Goal: Task Accomplishment & Management: Complete application form

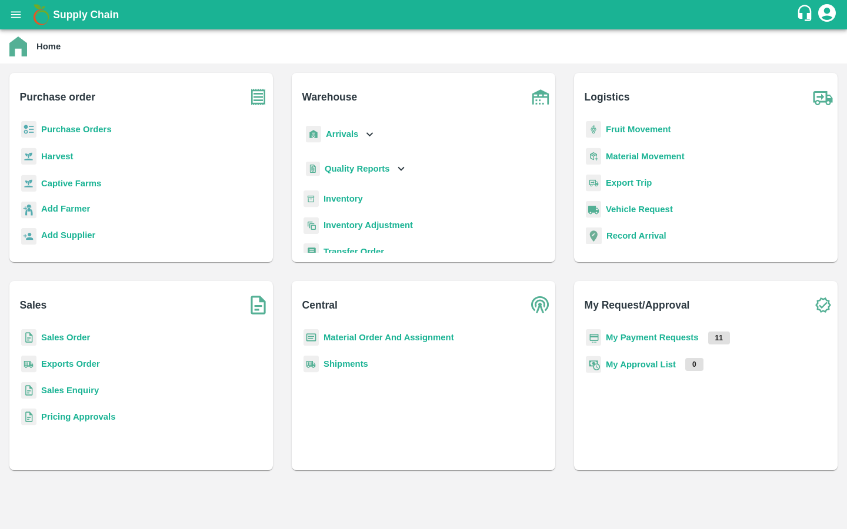
click at [67, 185] on b "Captive Farms" at bounding box center [71, 183] width 60 height 9
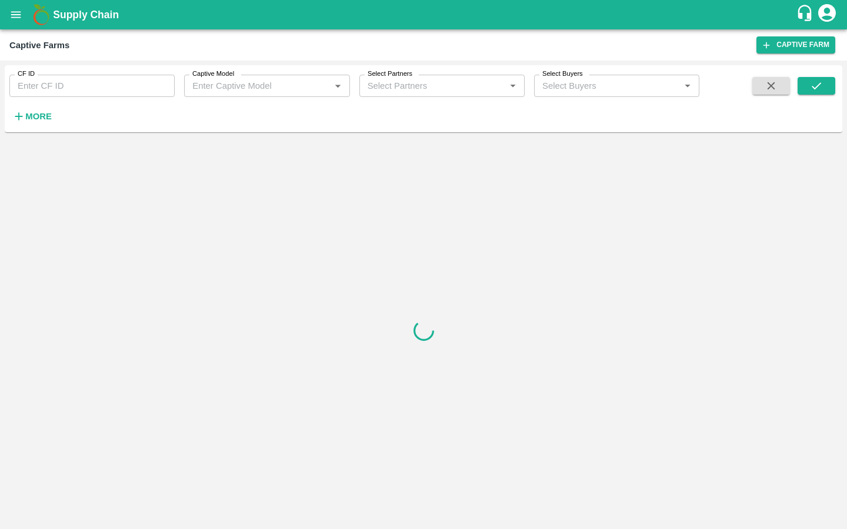
click at [88, 88] on input "CF ID" at bounding box center [91, 86] width 165 height 22
paste input "125"
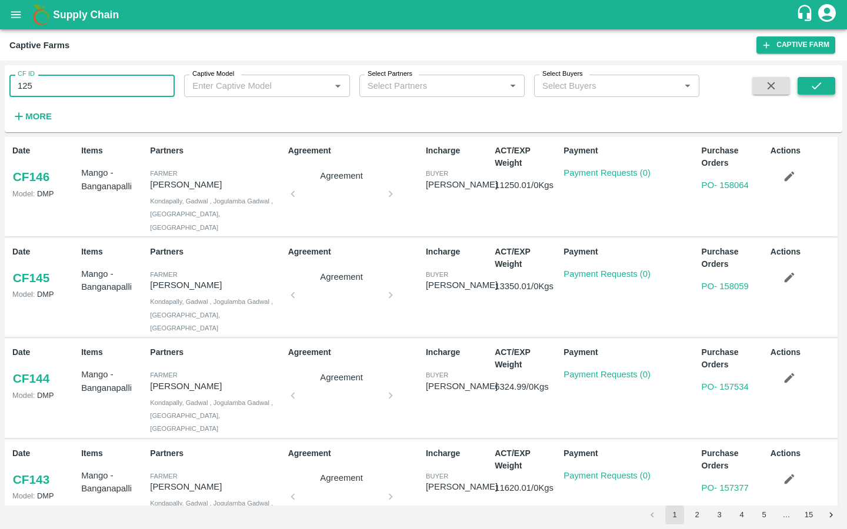
click at [801, 86] on button "submit" at bounding box center [816, 86] width 38 height 18
click at [84, 89] on input "125" at bounding box center [91, 86] width 165 height 22
type input "125"
click at [816, 84] on icon "submit" at bounding box center [816, 85] width 13 height 13
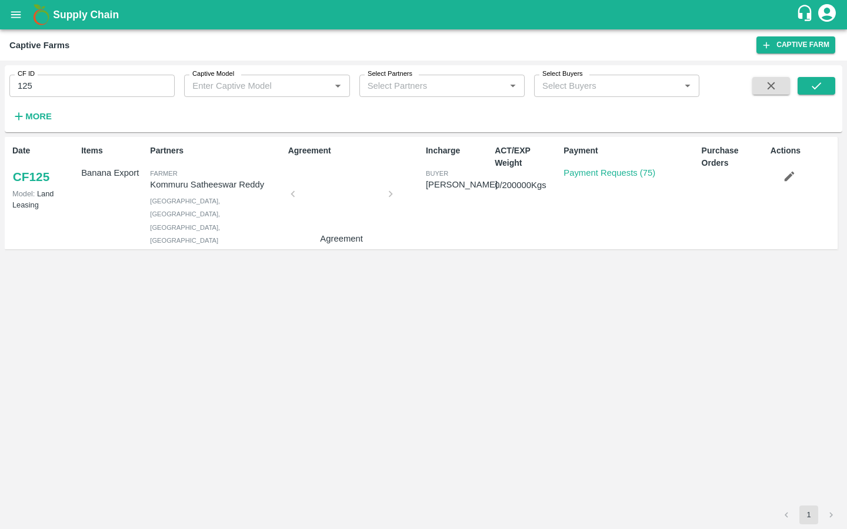
click at [598, 163] on div "Payment Requests (75)" at bounding box center [607, 171] width 96 height 18
click at [587, 171] on link "Payment Requests (75)" at bounding box center [609, 172] width 92 height 9
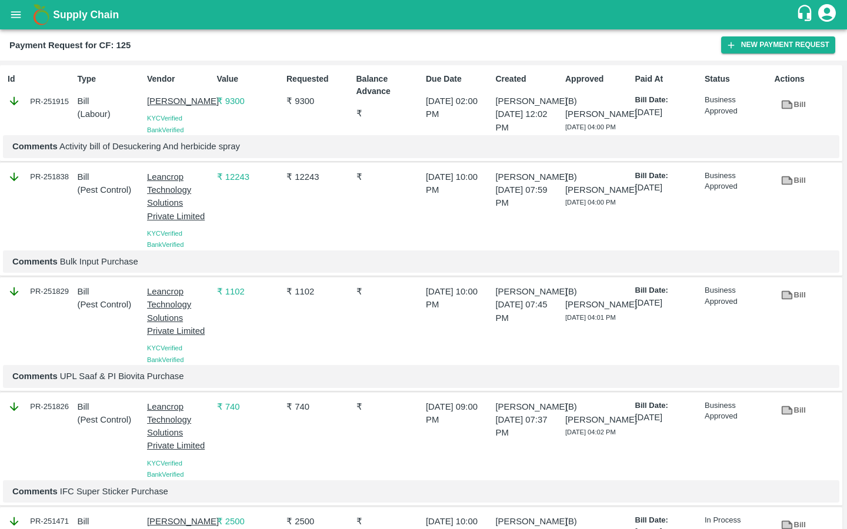
click at [760, 49] on button "New Payment Request" at bounding box center [778, 44] width 114 height 17
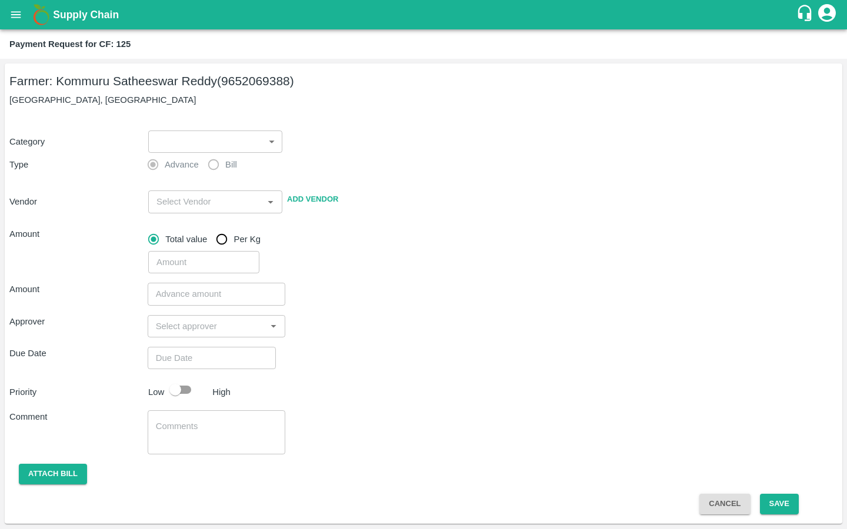
click at [222, 140] on body "Supply Chain Payment Request for CF: 125 Farmer: Kommuru Satheeswar Reddy (9652…" at bounding box center [423, 264] width 847 height 529
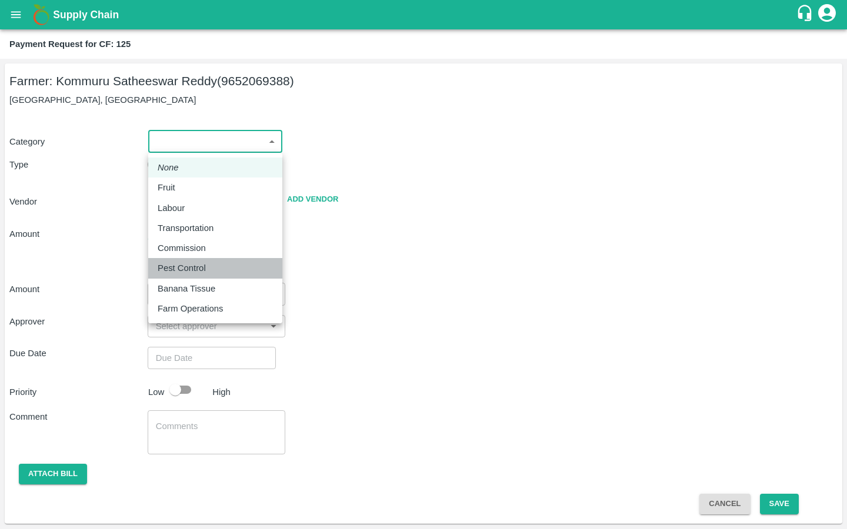
click at [187, 268] on p "Pest Control" at bounding box center [182, 268] width 48 height 13
type input "21"
radio input "false"
radio input "true"
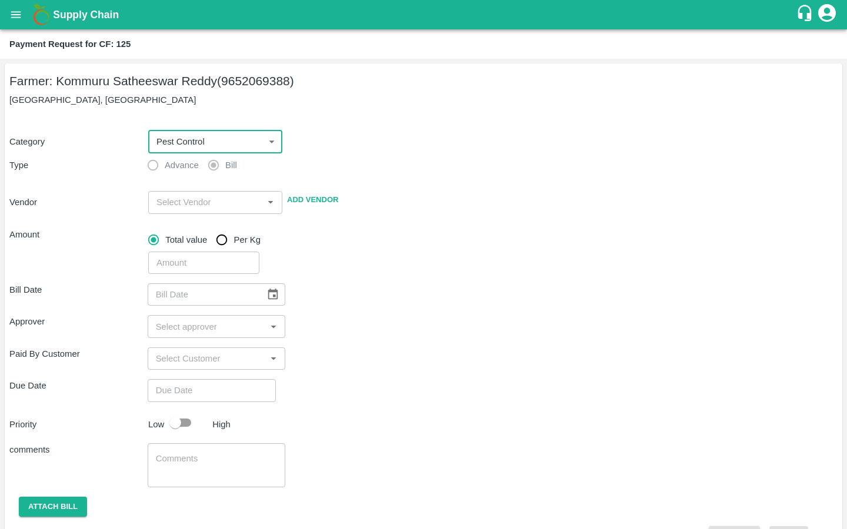
click at [172, 209] on input "input" at bounding box center [206, 202] width 108 height 15
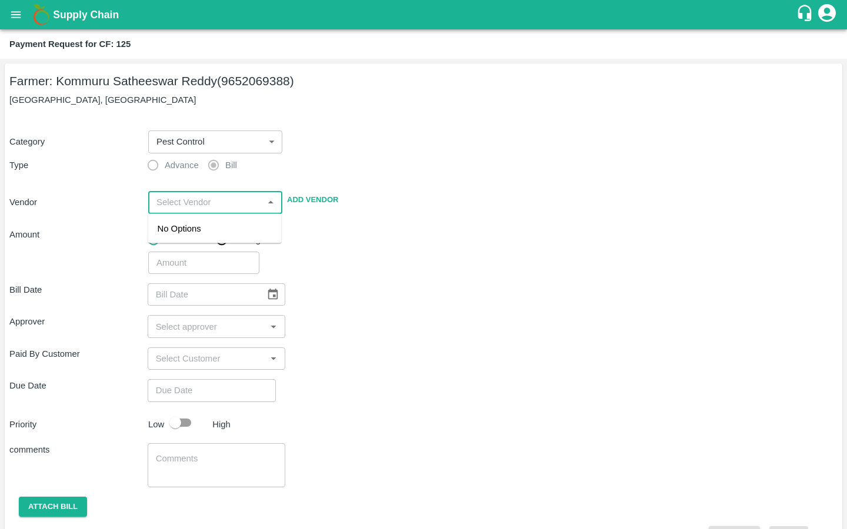
paste input "PALLE VISHNU [PERSON_NAME]"
click at [175, 235] on div "PALLE VISHNU [PERSON_NAME] - 8341774777(Supplier)" at bounding box center [215, 241] width 115 height 39
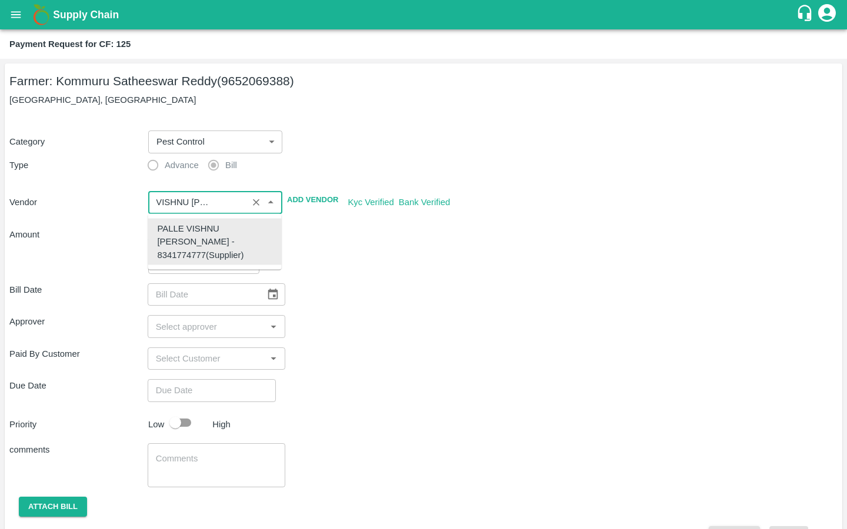
type input "PALLE VISHNU [PERSON_NAME] - 8341774777(Supplier)"
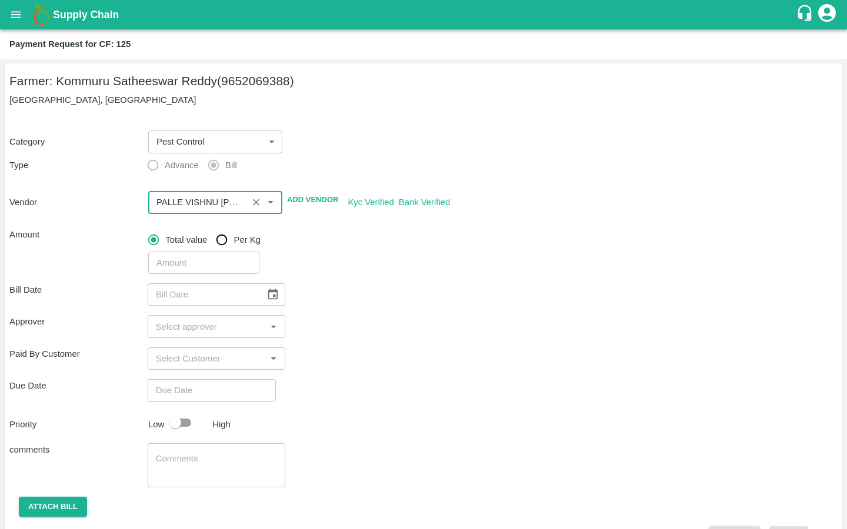
click at [193, 196] on input "input" at bounding box center [198, 202] width 92 height 15
click at [197, 239] on div "PALLE VISHNU MOHAN REDDY - 8341774777(Supplier)" at bounding box center [215, 241] width 115 height 39
click at [416, 315] on div "Approver ​" at bounding box center [423, 326] width 828 height 22
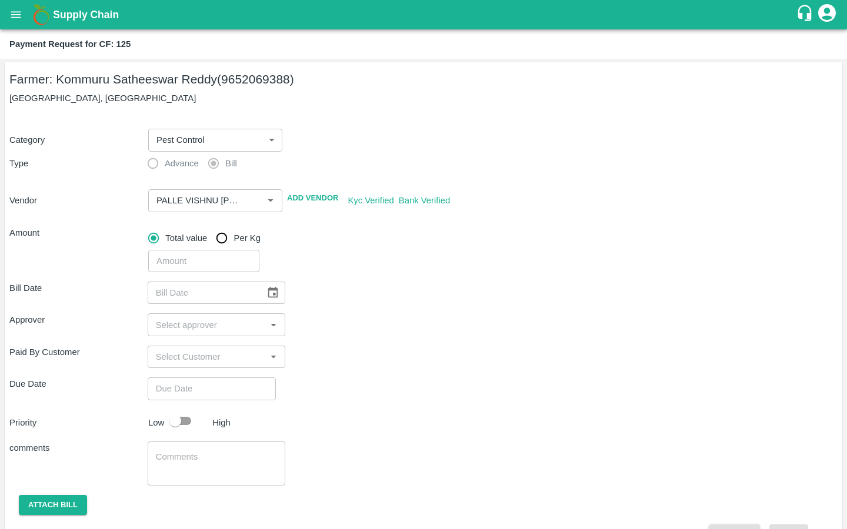
scroll to position [32, 0]
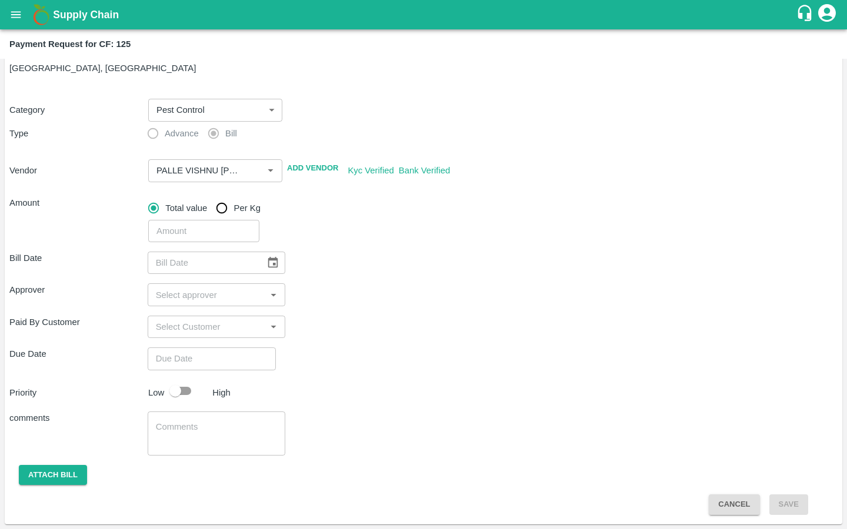
click at [206, 233] on input "number" at bounding box center [203, 231] width 111 height 22
type input "2600"
click at [384, 322] on div "Paid By Customer ​" at bounding box center [423, 327] width 828 height 22
click at [262, 262] on button "Choose date" at bounding box center [273, 263] width 22 height 22
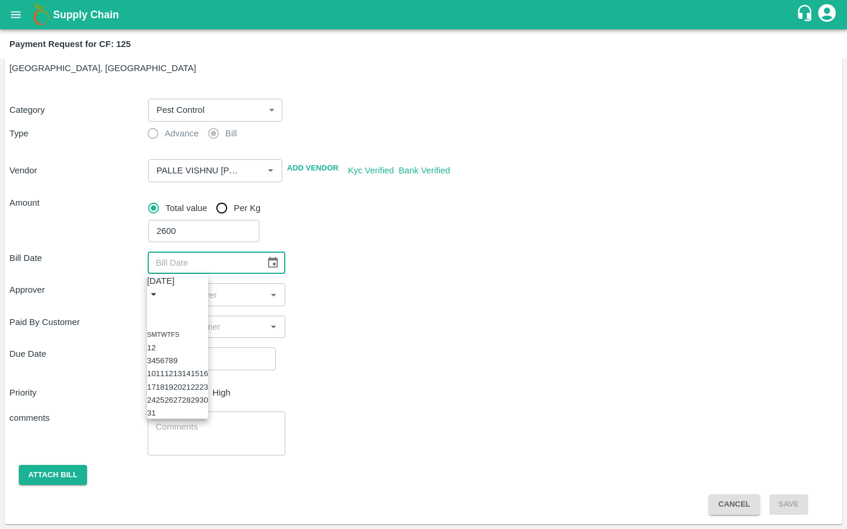
click at [173, 391] on button "19" at bounding box center [169, 386] width 9 height 9
type input "19/08/2025"
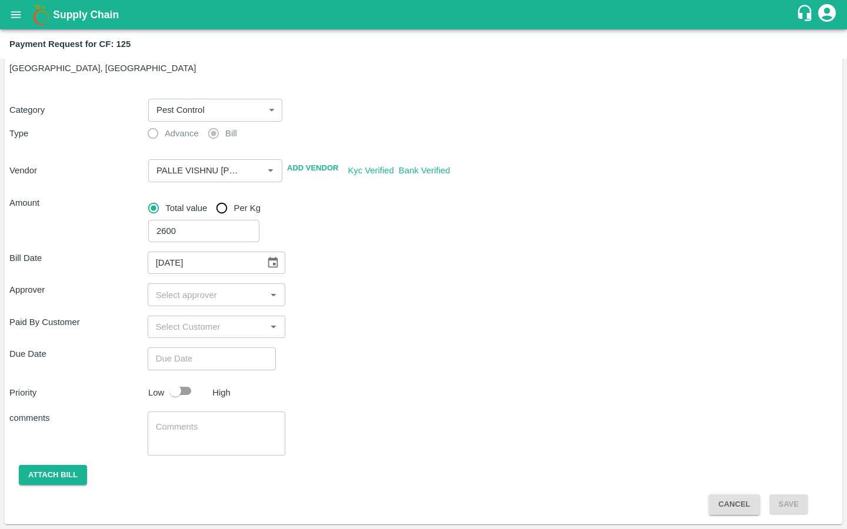
click at [180, 301] on input "input" at bounding box center [207, 294] width 112 height 15
type input "kira"
click at [167, 320] on input "checkbox" at bounding box center [168, 327] width 24 height 24
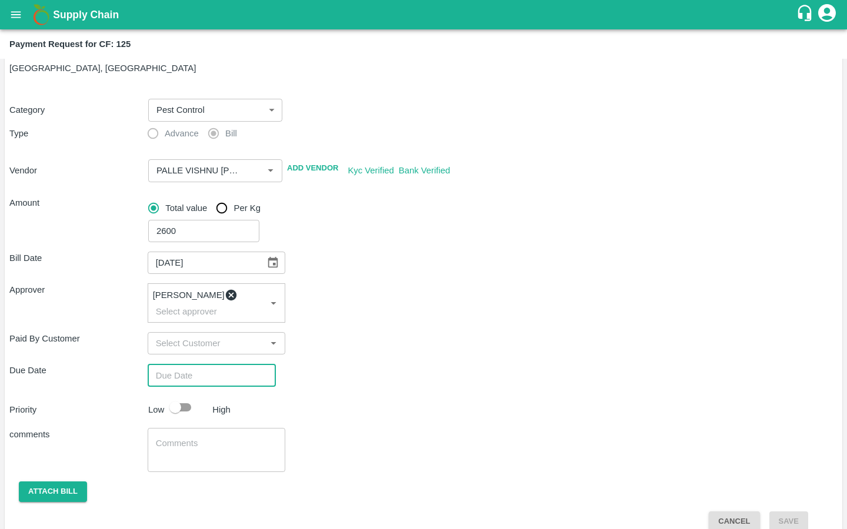
type input "DD/MM/YYYY hh:mm aa"
click at [177, 365] on input "DD/MM/YYYY hh:mm aa" at bounding box center [208, 375] width 120 height 22
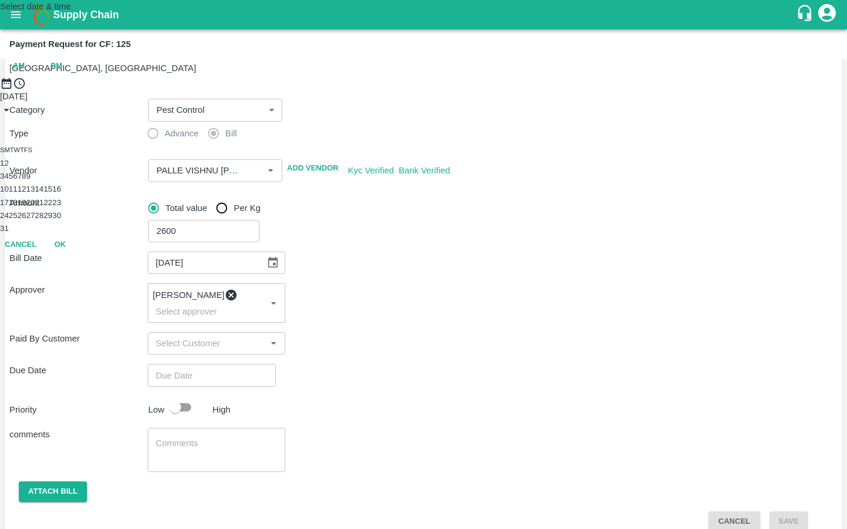
click at [44, 220] on button "28" at bounding box center [39, 215] width 9 height 9
click at [62, 73] on span "PM" at bounding box center [57, 66] width 12 height 14
click at [395, 90] on div at bounding box center [423, 90] width 847 height 0
type input "28/08/2025 07:00 PM"
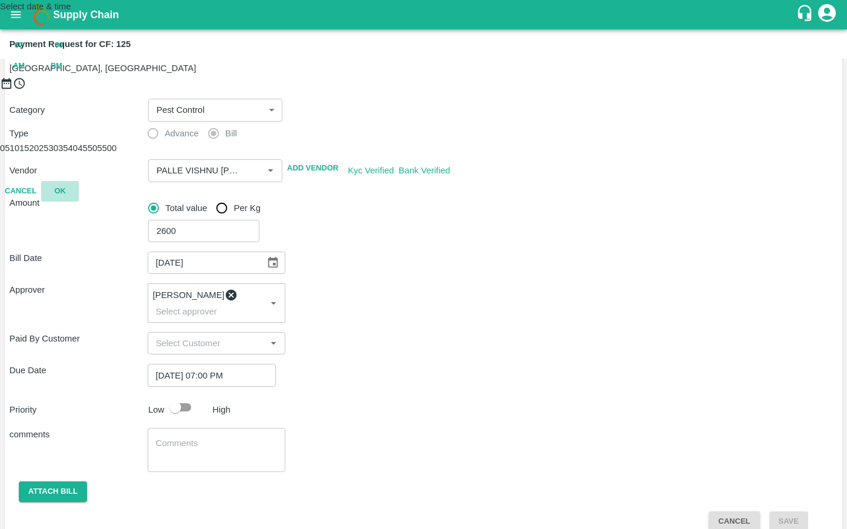
click at [79, 202] on button "OK" at bounding box center [60, 191] width 38 height 21
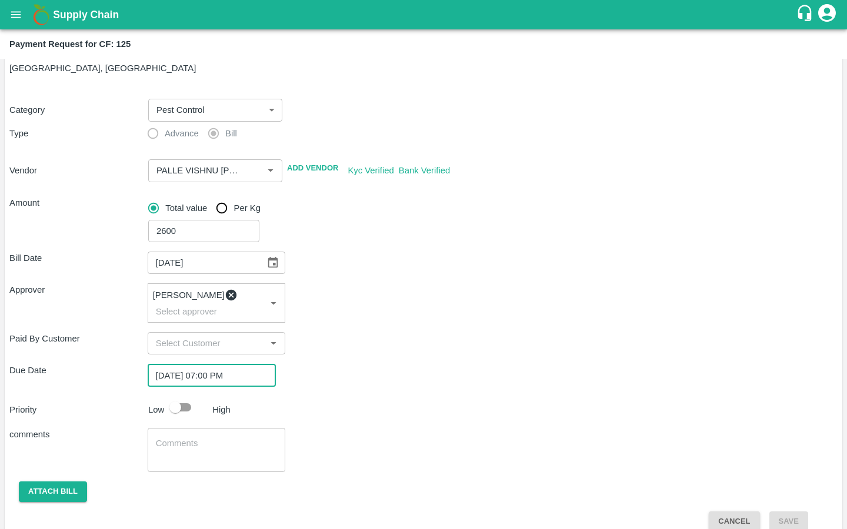
click at [191, 400] on input "checkbox" at bounding box center [175, 407] width 67 height 22
checkbox input "true"
click at [191, 439] on textarea at bounding box center [217, 450] width 122 height 25
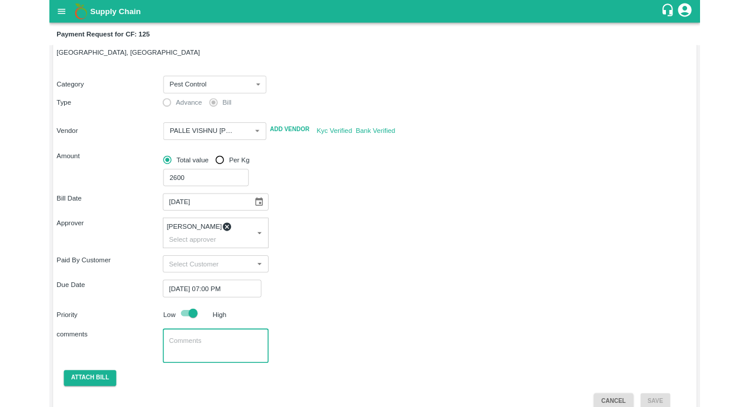
scroll to position [38, 0]
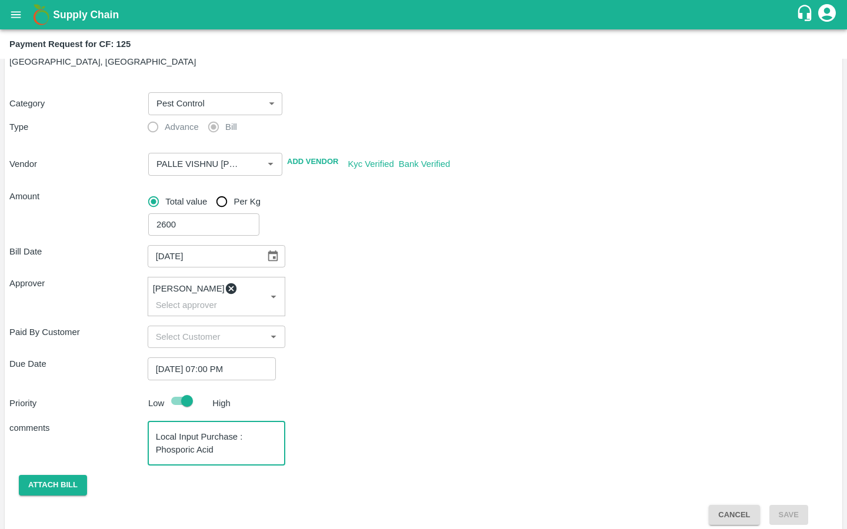
click at [158, 443] on textarea "Local Input Purchase : Phosporic Acid" at bounding box center [217, 443] width 122 height 25
click at [243, 442] on textarea "Local Input Purchase : Phosphoric Acid" at bounding box center [217, 443] width 122 height 25
type textarea "Local Input Purchase : Phosphoric Acid"
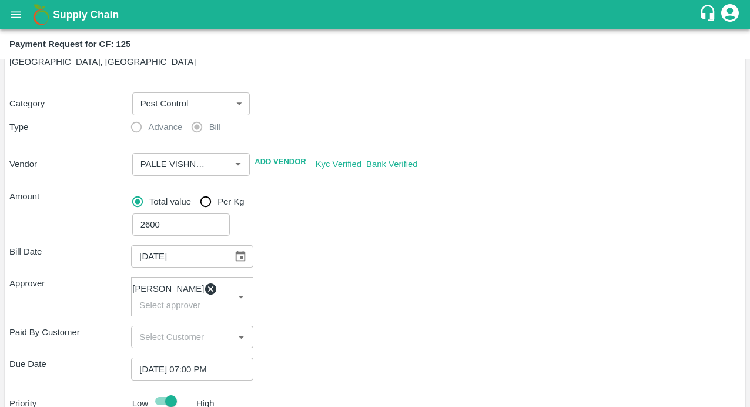
scroll to position [176, 0]
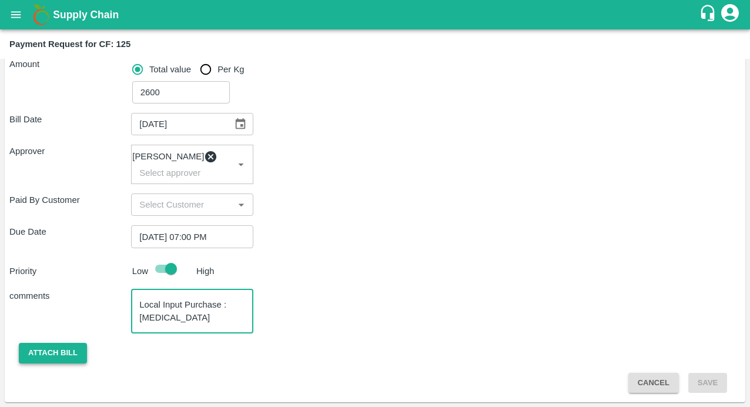
click at [64, 352] on button "Attach bill" at bounding box center [53, 353] width 68 height 21
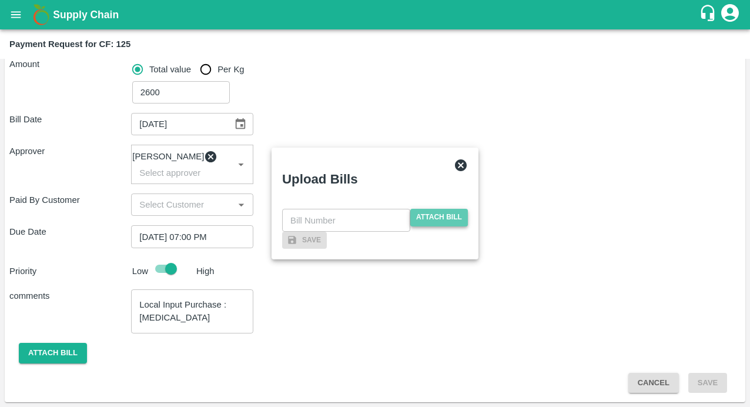
click at [428, 209] on span "Attach bill" at bounding box center [439, 217] width 58 height 17
click at [0, 0] on input "Attach bill" at bounding box center [0, 0] width 0 height 0
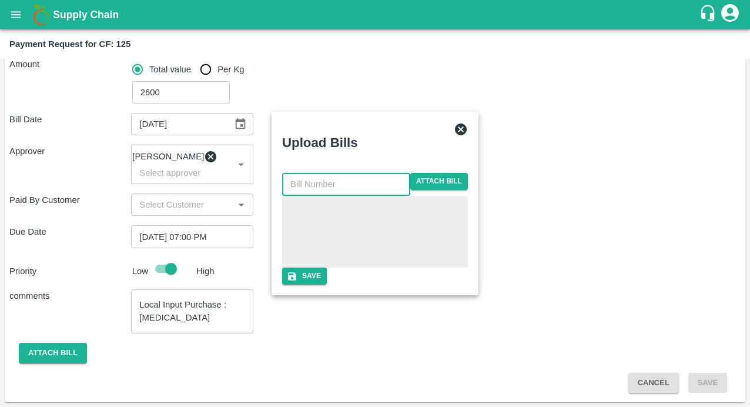
click at [340, 173] on input "text" at bounding box center [346, 184] width 128 height 22
type input "147"
click at [315, 285] on div "Save" at bounding box center [375, 276] width 186 height 17
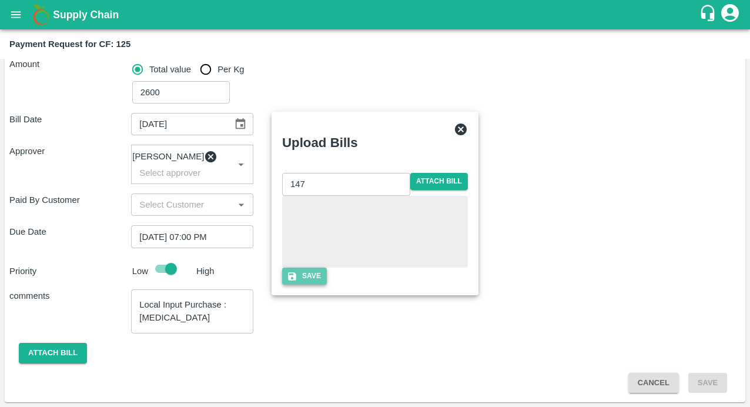
click at [298, 282] on icon "button" at bounding box center [292, 276] width 11 height 11
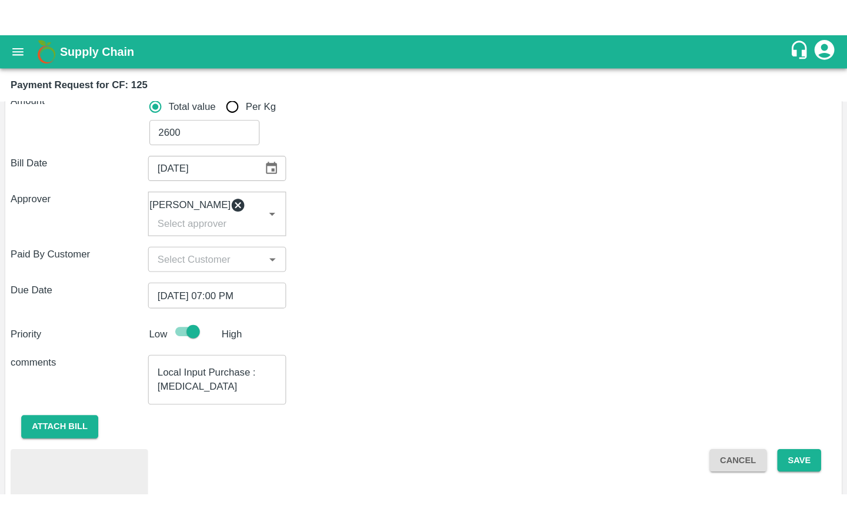
scroll to position [239, 0]
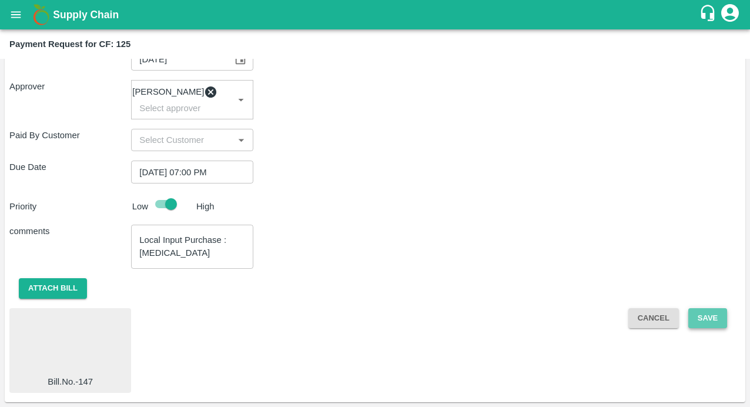
click at [702, 316] on button "Save" at bounding box center [708, 318] width 39 height 21
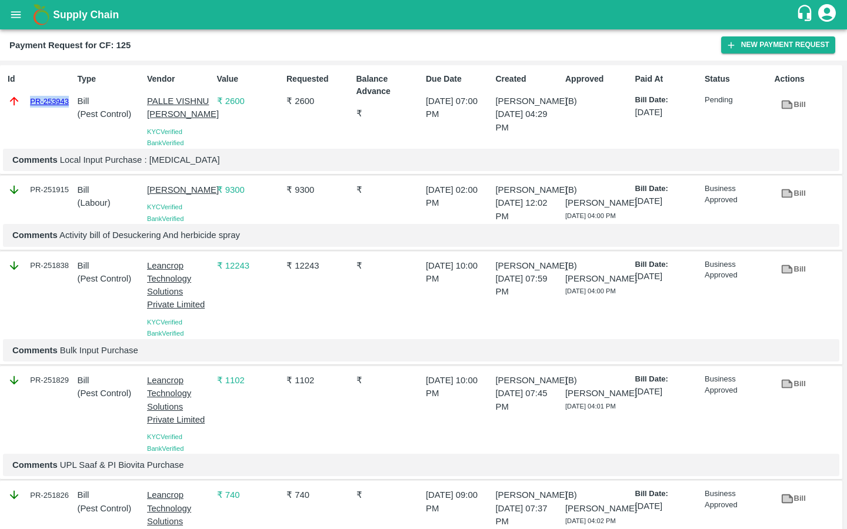
drag, startPoint x: 24, startPoint y: 103, endPoint x: 70, endPoint y: 103, distance: 45.9
click at [70, 103] on div "PR-253943" at bounding box center [40, 101] width 65 height 13
copy link "PR-253943"
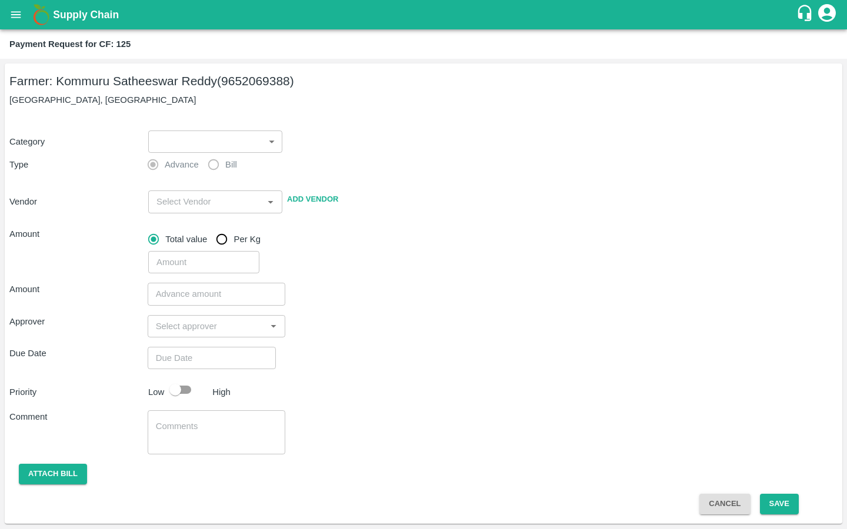
click at [11, 16] on icon "open drawer" at bounding box center [15, 14] width 13 height 13
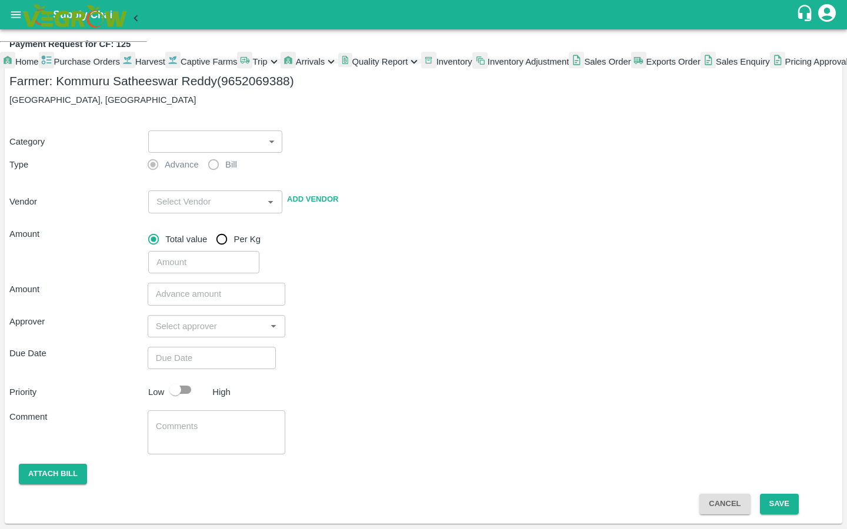
click at [181, 66] on span "Captive Farms" at bounding box center [209, 61] width 57 height 9
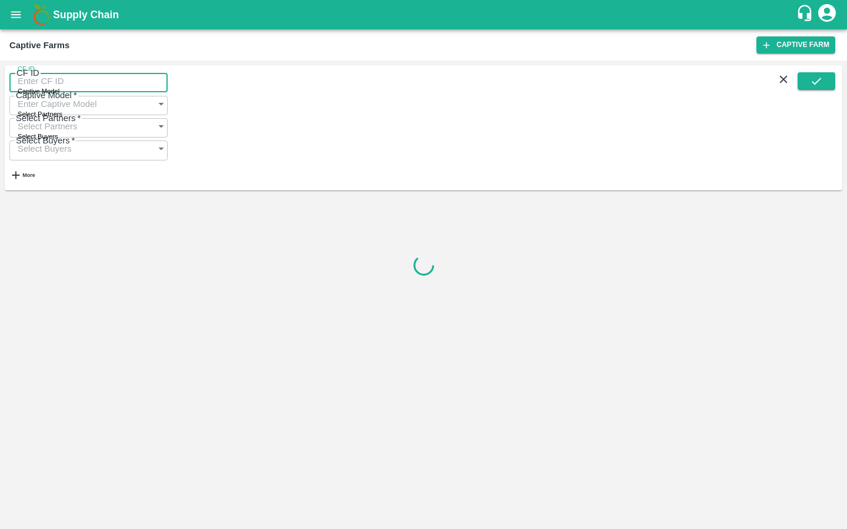
click at [52, 92] on input "CF ID" at bounding box center [88, 81] width 158 height 22
paste input "126"
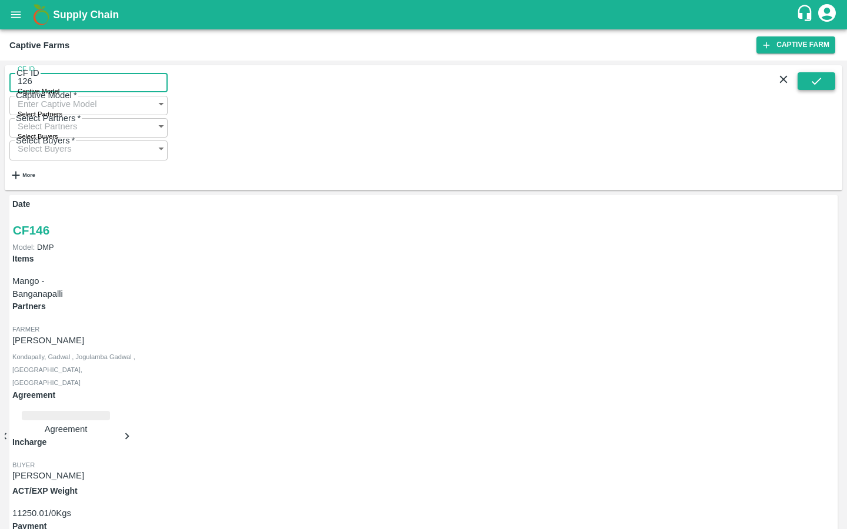
click at [803, 89] on button "submit" at bounding box center [816, 81] width 38 height 18
click at [47, 88] on input "126" at bounding box center [88, 81] width 158 height 22
type input "126"
click at [807, 88] on button "submit" at bounding box center [816, 81] width 38 height 18
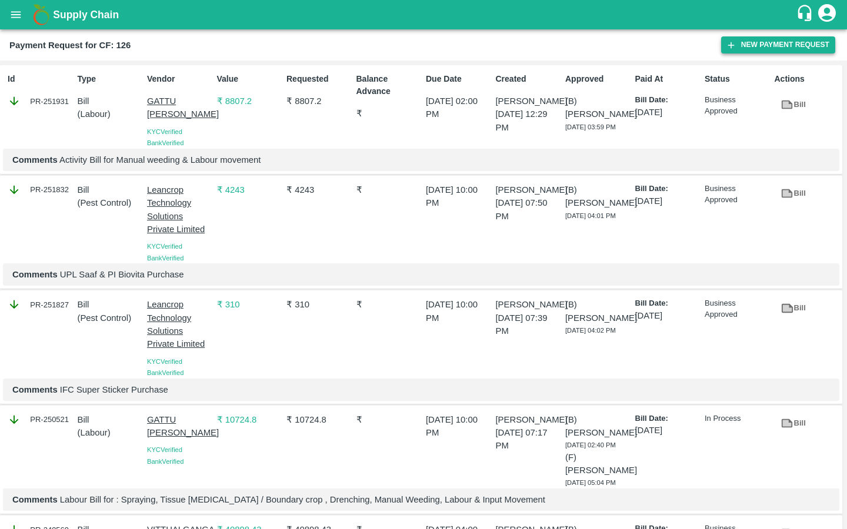
click at [743, 40] on button "New Payment Request" at bounding box center [778, 44] width 114 height 17
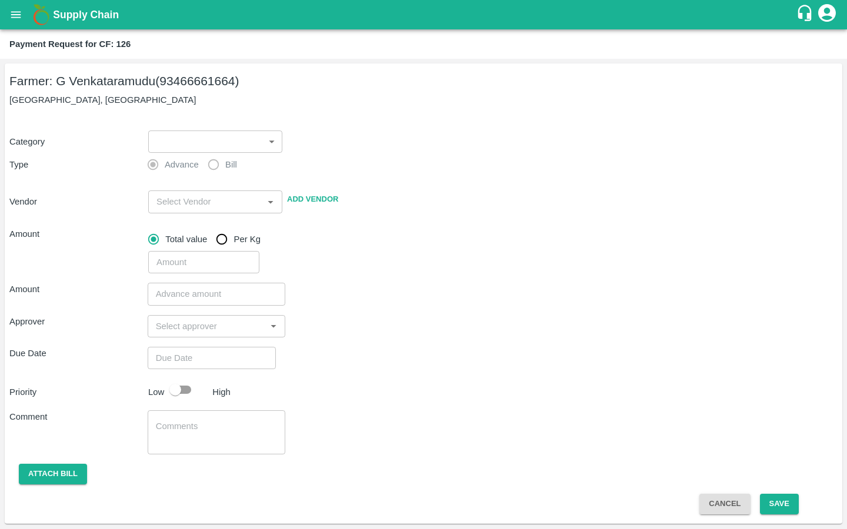
click at [233, 139] on body "Supply Chain Payment Request for CF: 126 Farmer: G Venkataramudu (93466661664) …" at bounding box center [423, 264] width 847 height 529
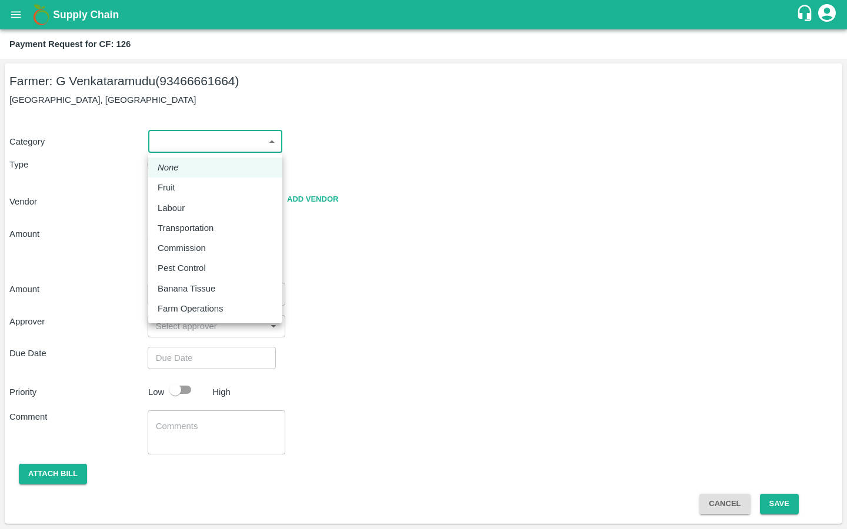
click at [198, 267] on p "Pest Control" at bounding box center [182, 268] width 48 height 13
type input "21"
radio input "false"
radio input "true"
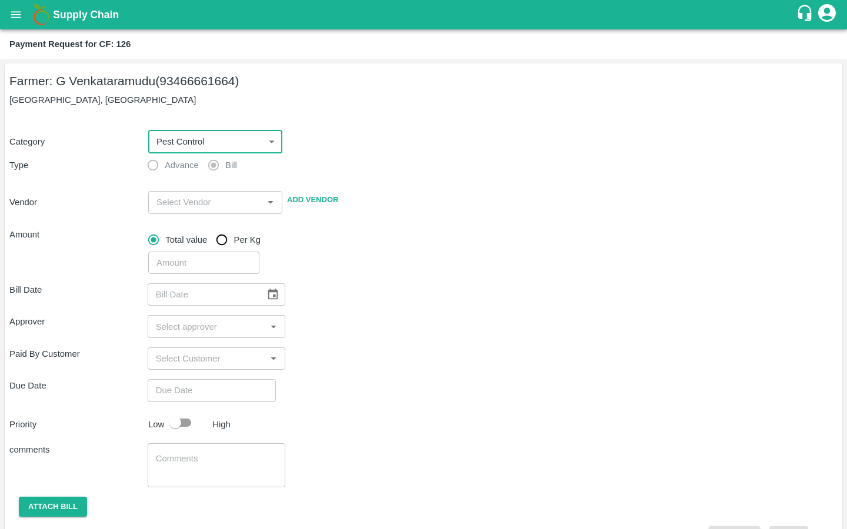
click at [161, 200] on input "input" at bounding box center [206, 202] width 108 height 15
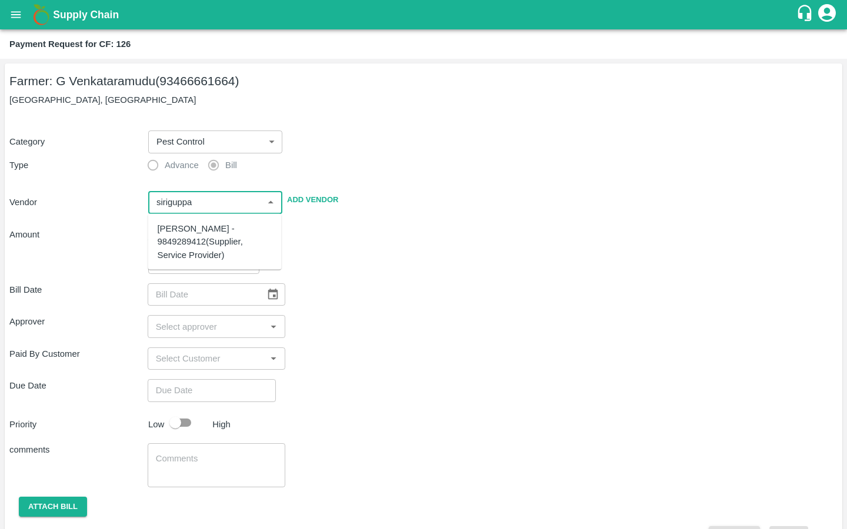
click at [159, 229] on div "SIRIGUPPA JAGADESH KUMAR - 9849289412(Supplier, Service Provider)" at bounding box center [215, 241] width 115 height 39
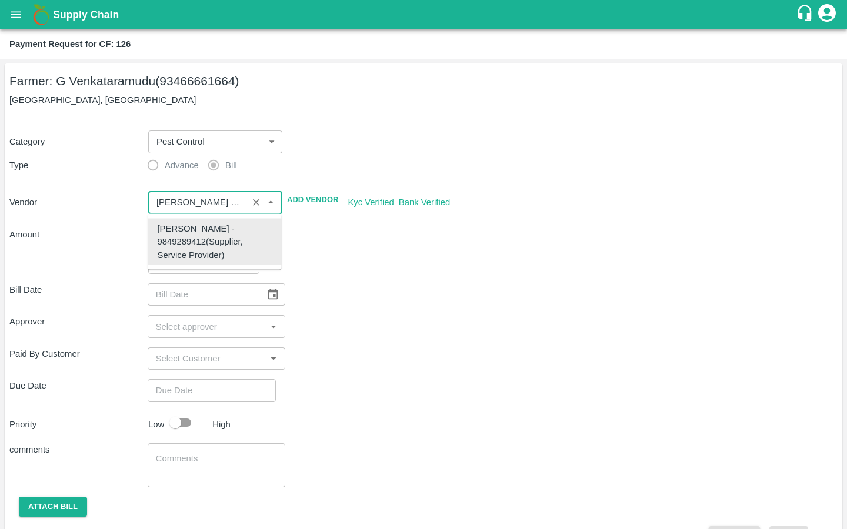
type input "SIRIGUPPA JAGADESH KUMAR - 9849289412(Supplier, Service Provider)"
click at [208, 196] on input "input" at bounding box center [198, 202] width 92 height 15
click at [208, 262] on div "SIRIGUPPA JAGADESH KUMAR - 9849289412(Supplier, Service Provider)" at bounding box center [215, 241] width 115 height 39
click at [362, 302] on div "Bill Date ​" at bounding box center [423, 294] width 828 height 22
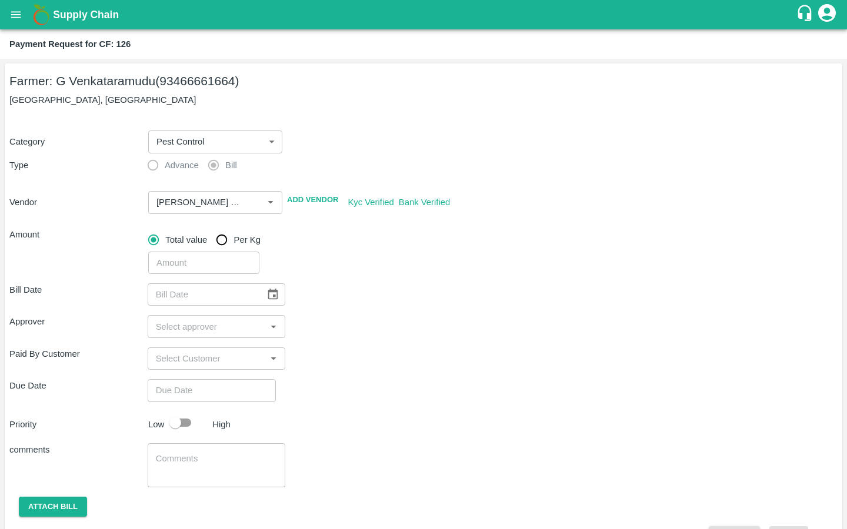
scroll to position [32, 0]
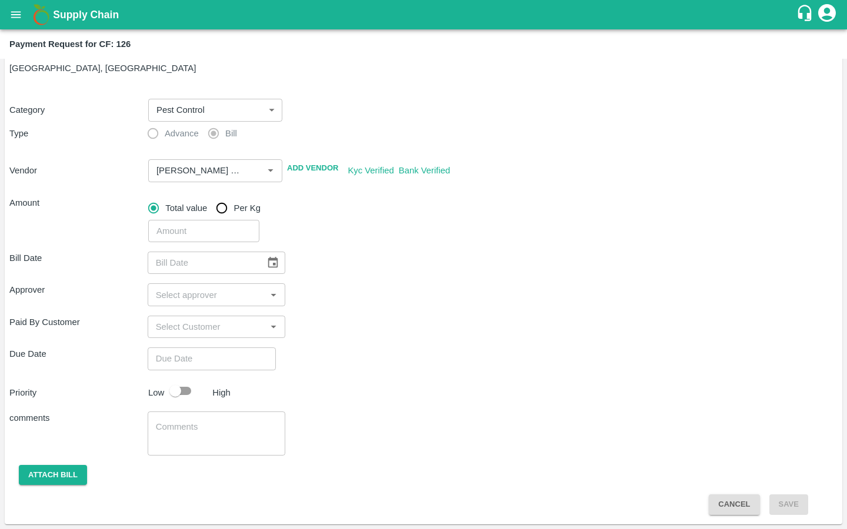
click at [175, 235] on input "number" at bounding box center [203, 231] width 111 height 22
type input "6570"
click at [305, 271] on div "Bill Date ​" at bounding box center [423, 263] width 828 height 22
click at [266, 262] on icon "Choose date" at bounding box center [272, 262] width 13 height 13
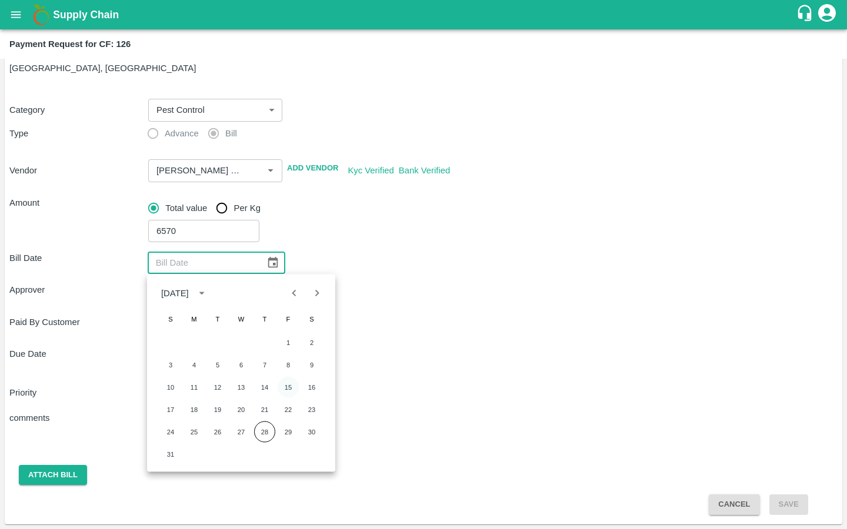
click at [290, 385] on button "15" at bounding box center [288, 387] width 21 height 21
type input "[DATE]"
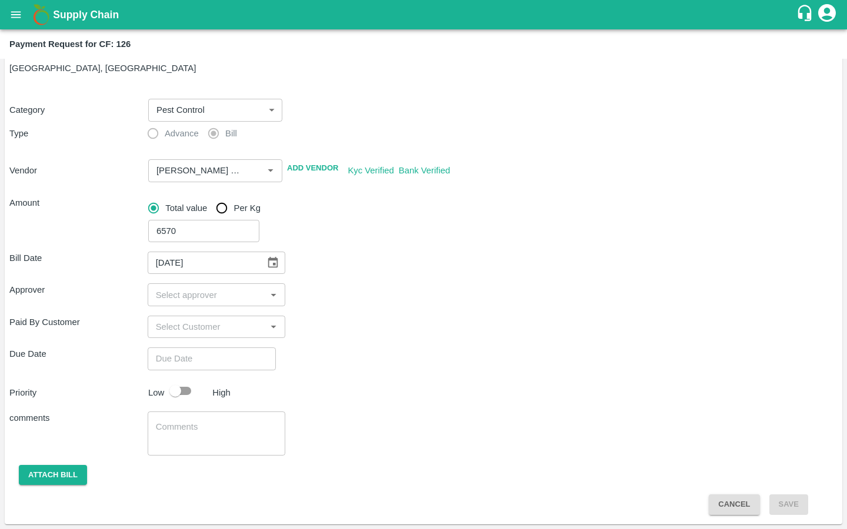
click at [190, 295] on input "input" at bounding box center [207, 294] width 112 height 15
type input "kira"
click at [163, 329] on input "checkbox" at bounding box center [168, 327] width 24 height 24
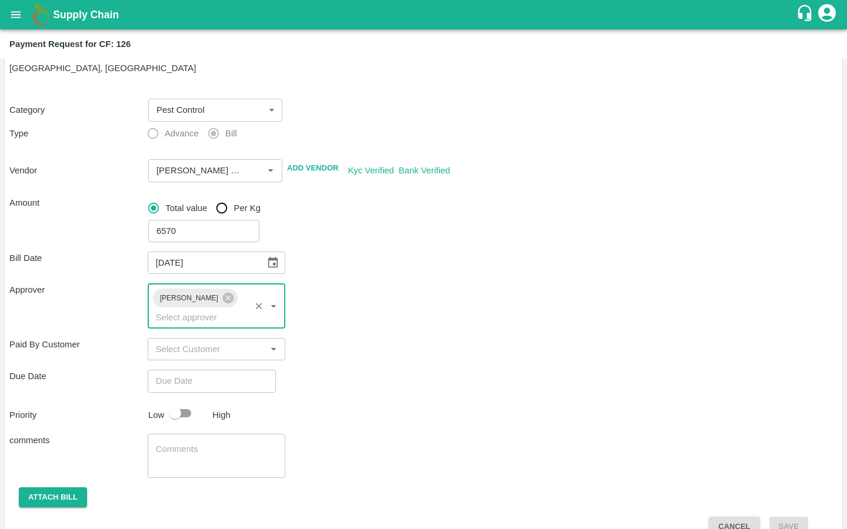
type input "DD/MM/YYYY hh:mm aa"
click at [175, 370] on input "DD/MM/YYYY hh:mm aa" at bounding box center [208, 381] width 120 height 22
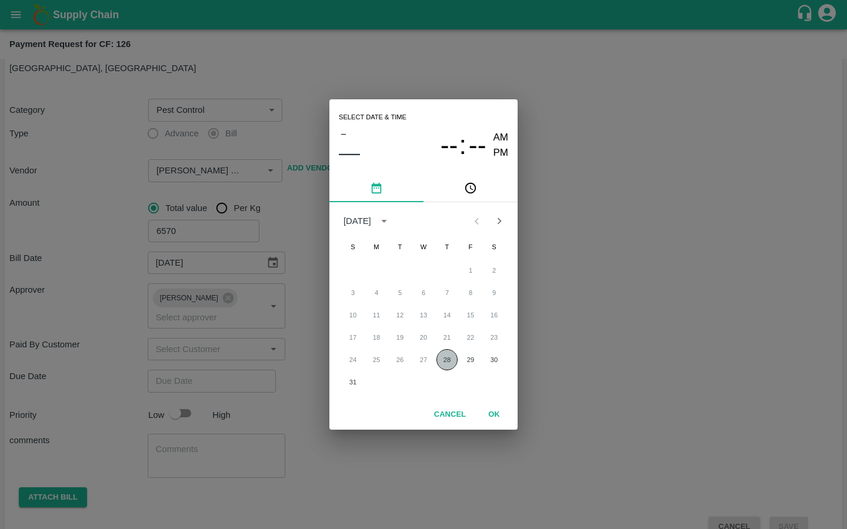
click at [445, 360] on button "28" at bounding box center [446, 359] width 21 height 21
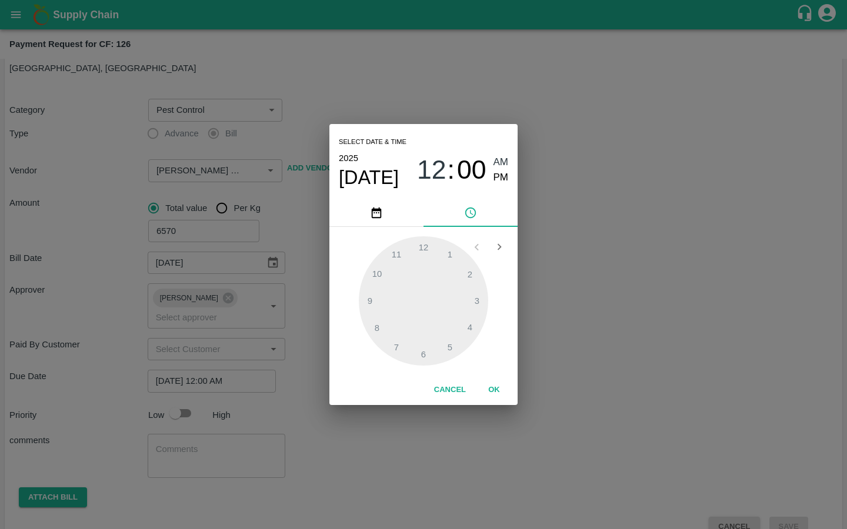
click at [499, 176] on span "PM" at bounding box center [500, 178] width 15 height 16
click at [378, 330] on div at bounding box center [423, 300] width 129 height 129
type input "28/08/2025 08:00 PM"
click at [492, 387] on button "OK" at bounding box center [494, 390] width 38 height 21
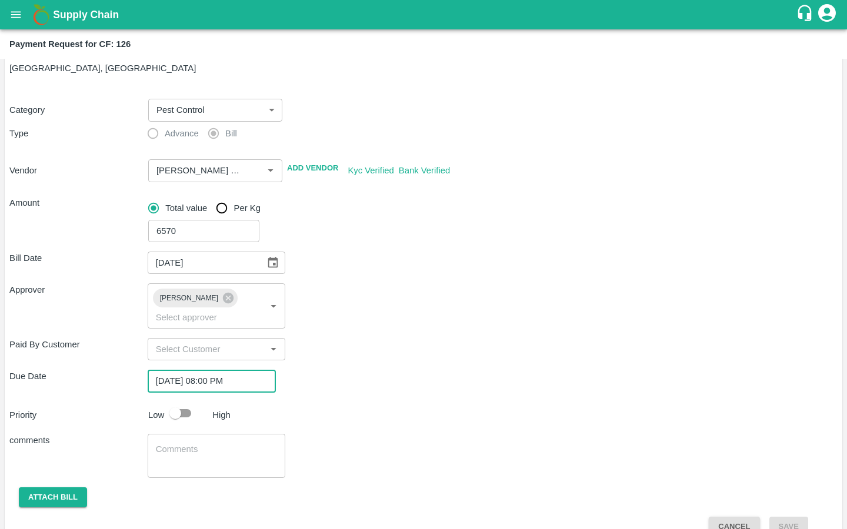
click at [181, 402] on input "checkbox" at bounding box center [175, 413] width 67 height 22
checkbox input "true"
click at [176, 457] on div "x ​" at bounding box center [217, 456] width 138 height 44
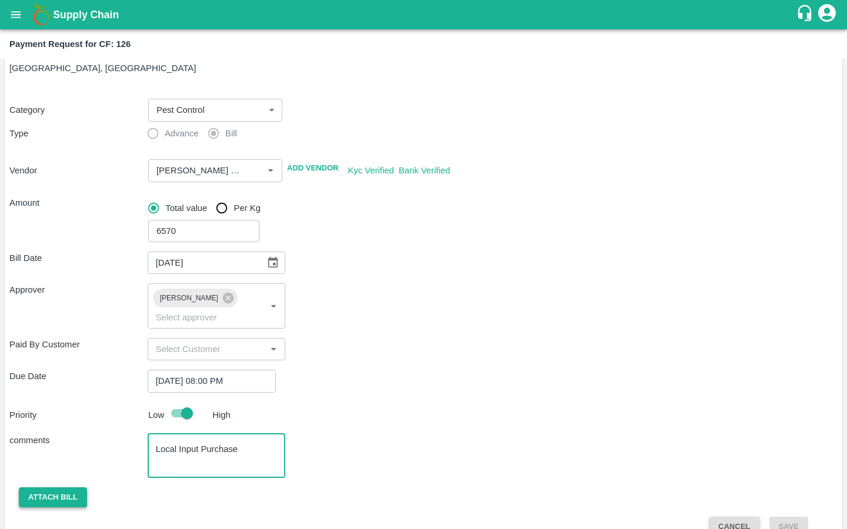
type textarea "Local Input Purchase"
click at [61, 488] on button "Attach bill" at bounding box center [53, 498] width 68 height 21
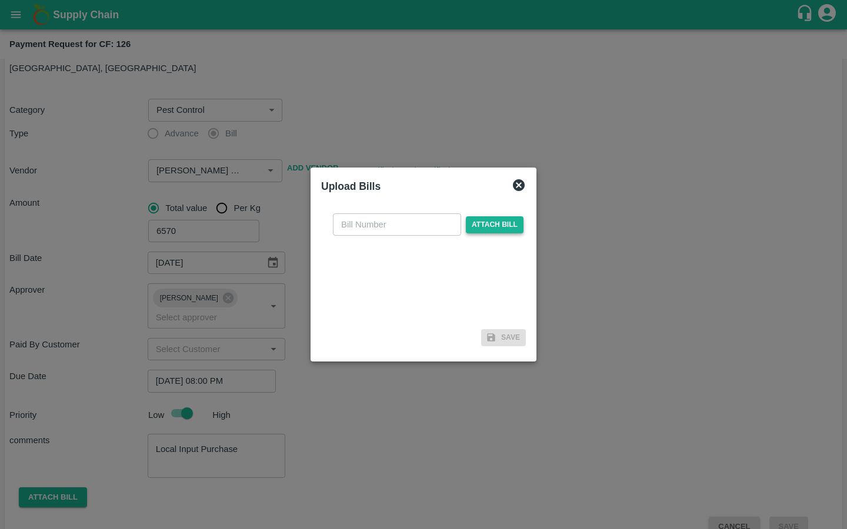
click at [492, 222] on span "Attach bill" at bounding box center [495, 224] width 58 height 17
click at [0, 0] on input "Attach bill" at bounding box center [0, 0] width 0 height 0
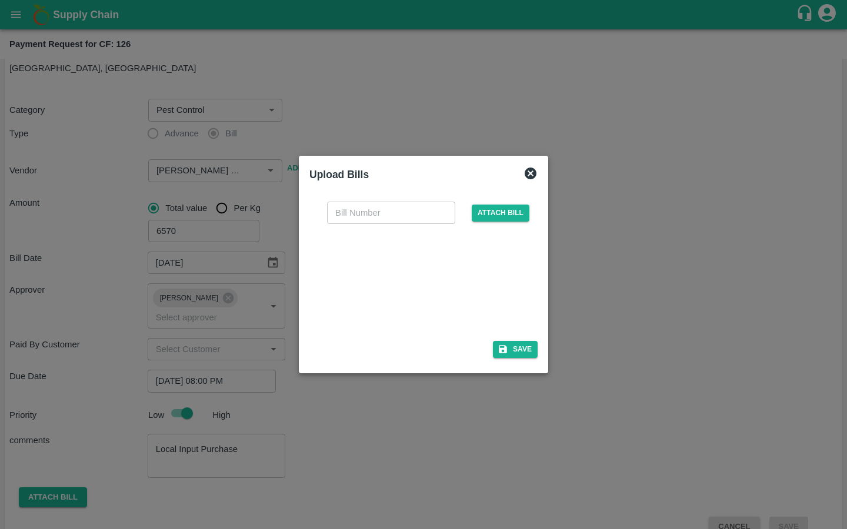
click at [375, 274] on div at bounding box center [421, 279] width 176 height 62
click at [347, 215] on input "text" at bounding box center [391, 213] width 128 height 22
type input "33"
click at [504, 346] on icon "button" at bounding box center [503, 350] width 8 height 8
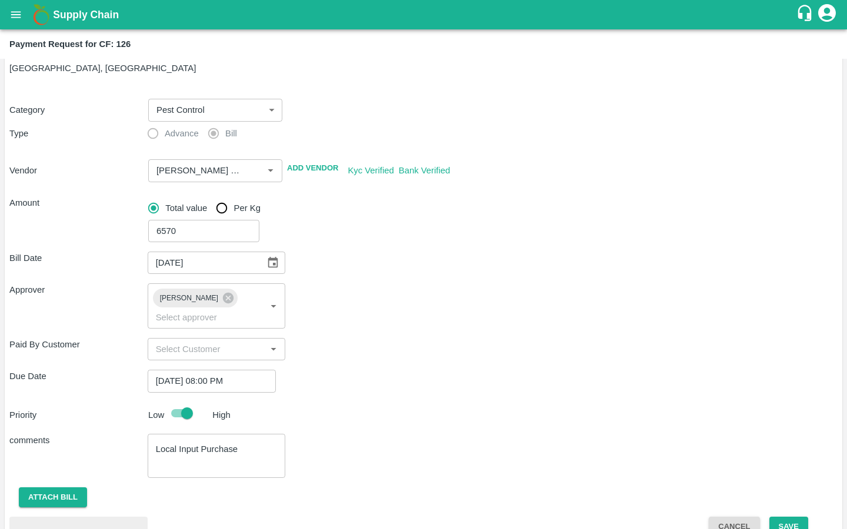
scroll to position [101, 0]
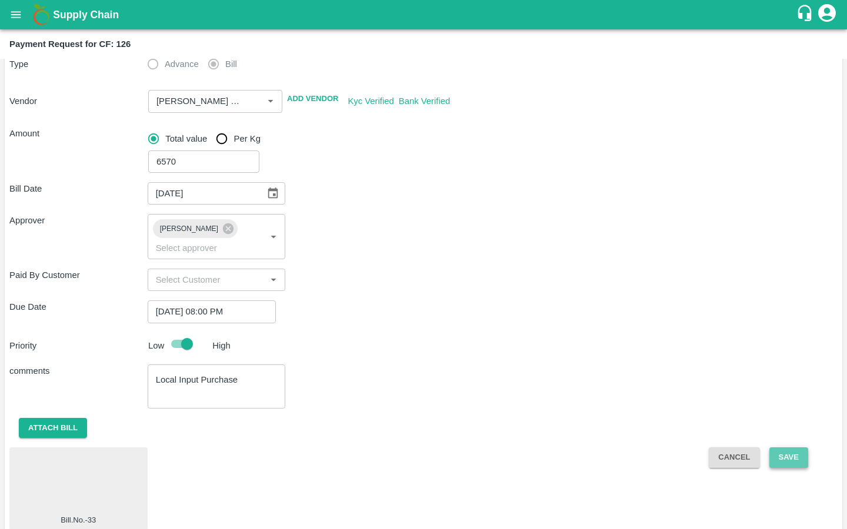
click at [793, 448] on button "Save" at bounding box center [788, 458] width 39 height 21
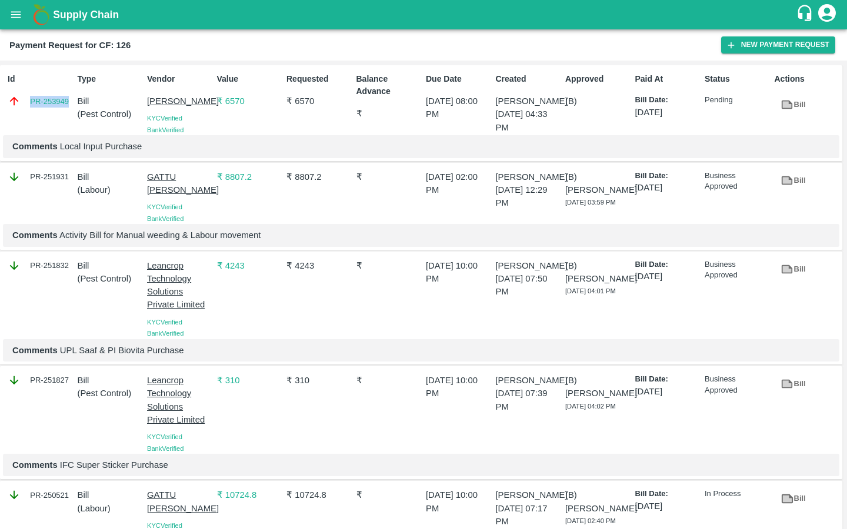
drag, startPoint x: 26, startPoint y: 102, endPoint x: 69, endPoint y: 104, distance: 42.4
click at [69, 104] on div "PR-253949" at bounding box center [40, 101] width 65 height 13
copy link "PR-253949"
click at [14, 18] on icon "open drawer" at bounding box center [15, 14] width 13 height 13
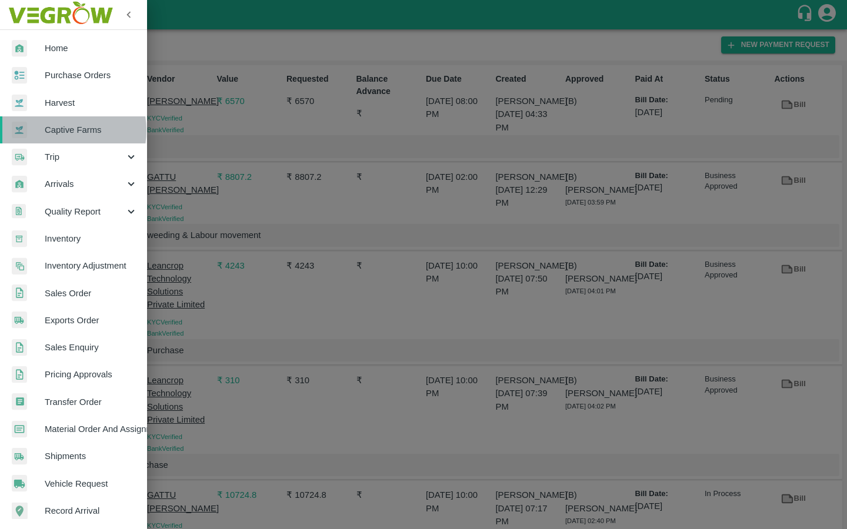
click at [62, 131] on span "Captive Farms" at bounding box center [91, 129] width 93 height 13
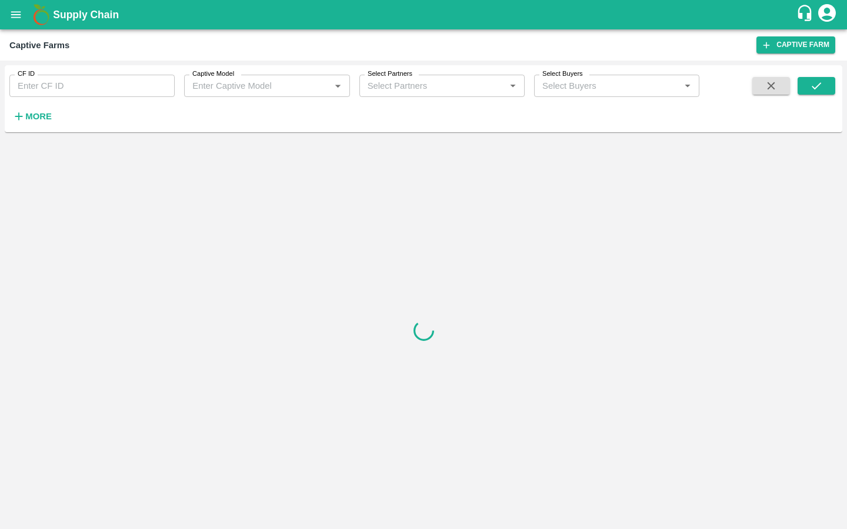
click at [48, 88] on input "CF ID" at bounding box center [91, 86] width 165 height 22
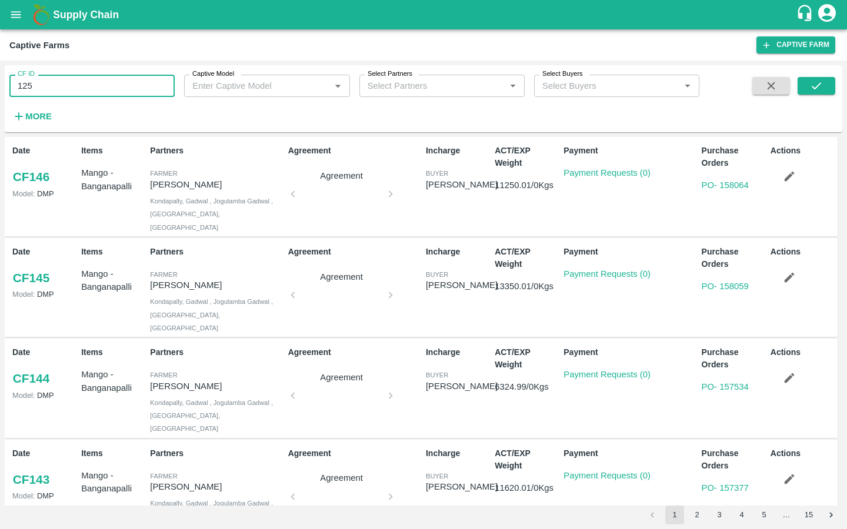
type input "125"
click at [313, 125] on div "CF ID 125 CF ID Captive Model Captive Model   * Select Partners Select Partners…" at bounding box center [349, 95] width 699 height 61
click at [812, 89] on icon "submit" at bounding box center [816, 85] width 13 height 13
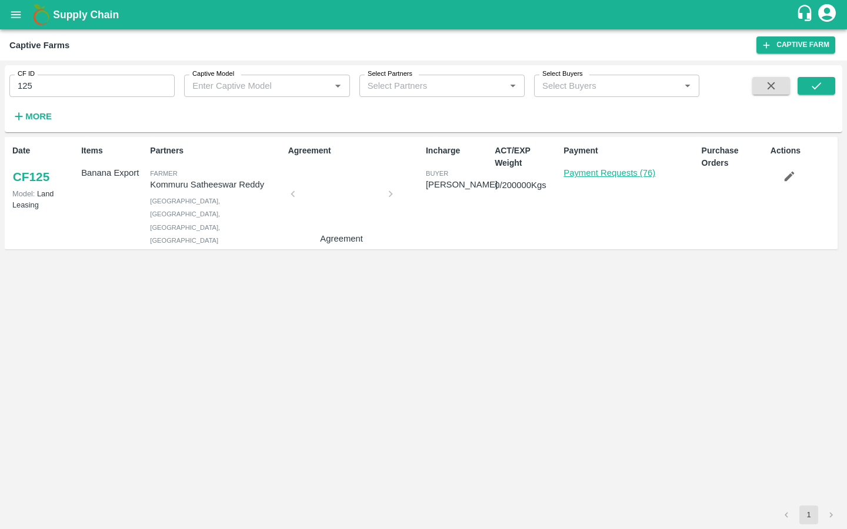
click at [620, 172] on link "Payment Requests (76)" at bounding box center [609, 172] width 92 height 9
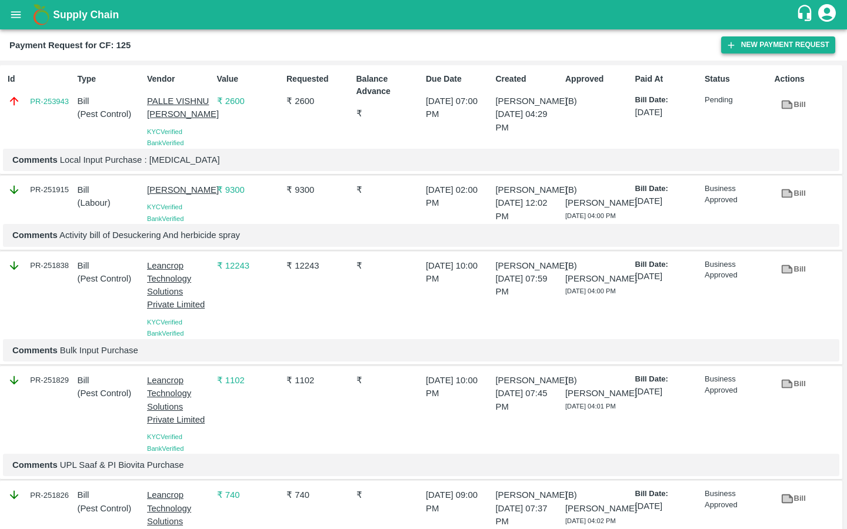
click at [752, 47] on button "New Payment Request" at bounding box center [778, 44] width 114 height 17
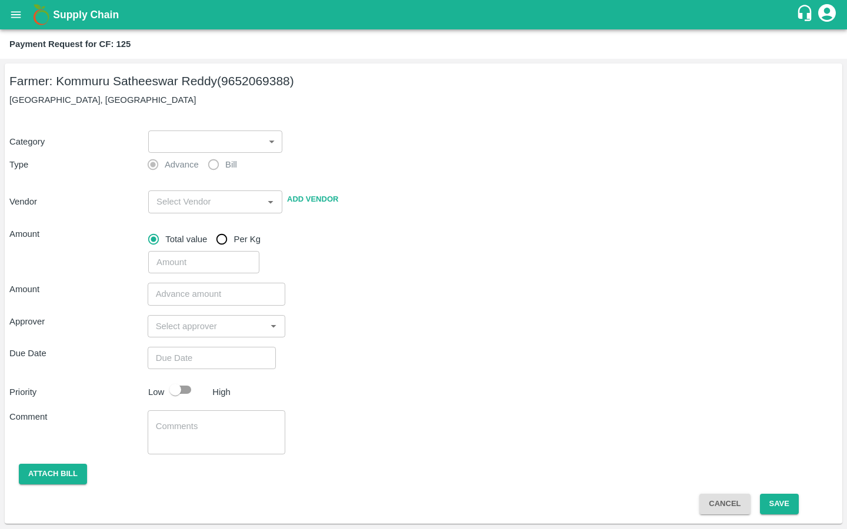
click at [234, 142] on body "Supply Chain Payment Request for CF: 125 Farmer: Kommuru Satheeswar Reddy (9652…" at bounding box center [423, 264] width 847 height 529
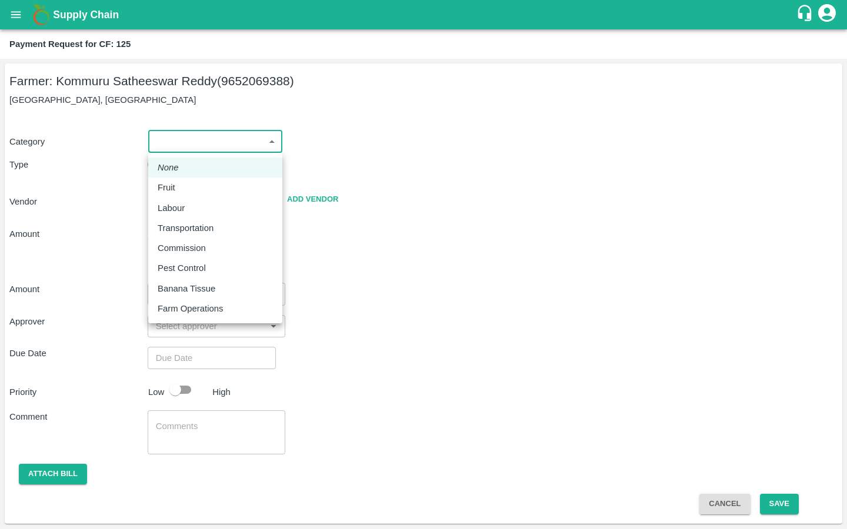
click at [202, 268] on p "Pest Control" at bounding box center [182, 268] width 48 height 13
type input "21"
radio input "false"
radio input "true"
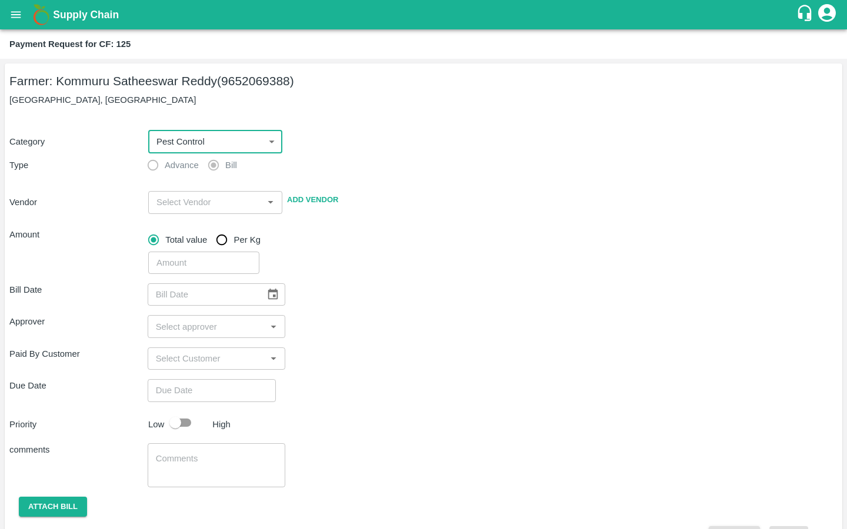
click at [206, 209] on input "input" at bounding box center [206, 202] width 108 height 15
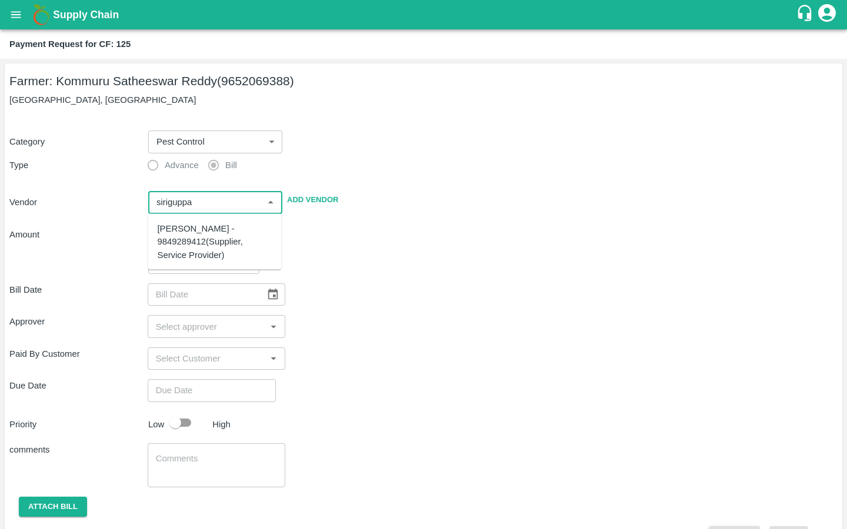
click at [205, 242] on div "SIRIGUPPA JAGADESH KUMAR - 9849289412(Supplier, Service Provider)" at bounding box center [215, 241] width 115 height 39
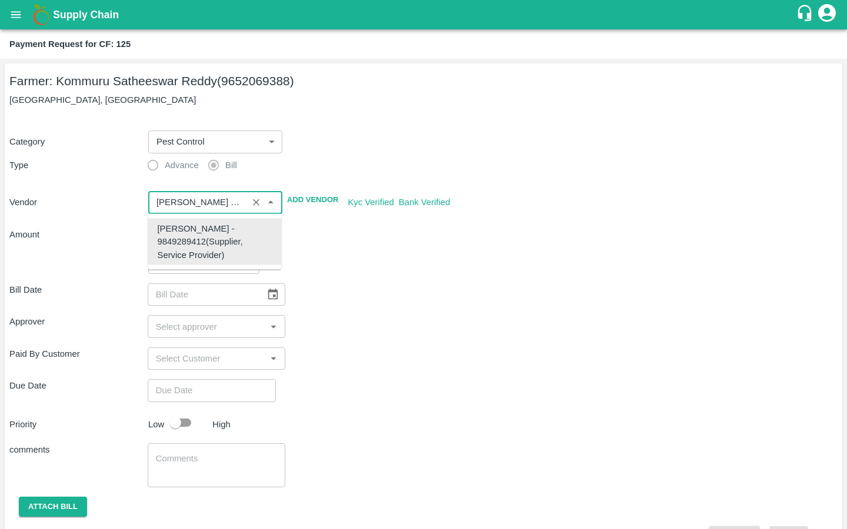
type input "SIRIGUPPA JAGADESH KUMAR - 9849289412(Supplier, Service Provider)"
click at [335, 292] on div "Bill Date ​" at bounding box center [423, 294] width 828 height 22
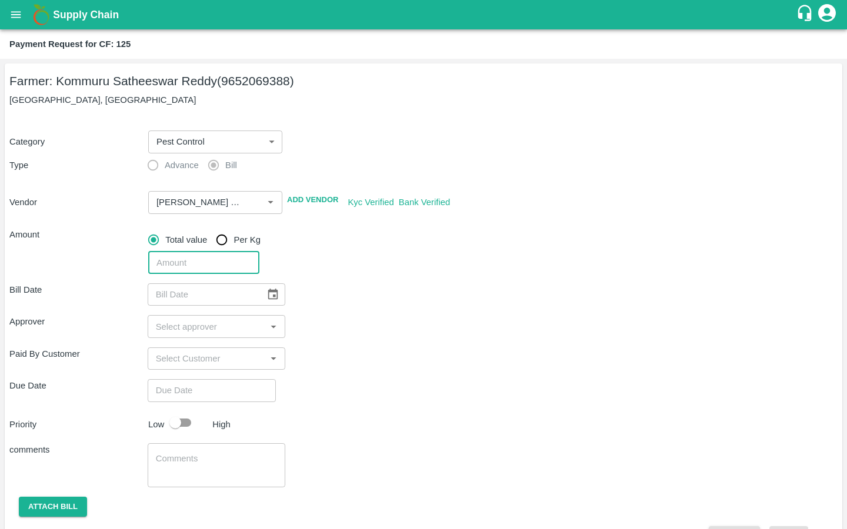
click at [183, 261] on input "number" at bounding box center [203, 263] width 111 height 22
type input "5240"
click at [351, 315] on div "Approver ​" at bounding box center [423, 326] width 828 height 22
click at [268, 297] on icon "Choose date" at bounding box center [273, 294] width 10 height 11
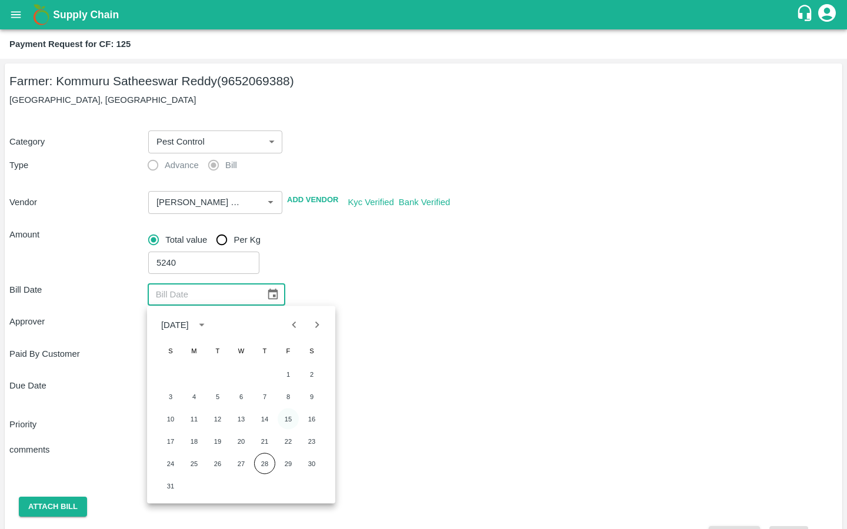
click at [289, 417] on button "15" at bounding box center [288, 419] width 21 height 21
type input "[DATE]"
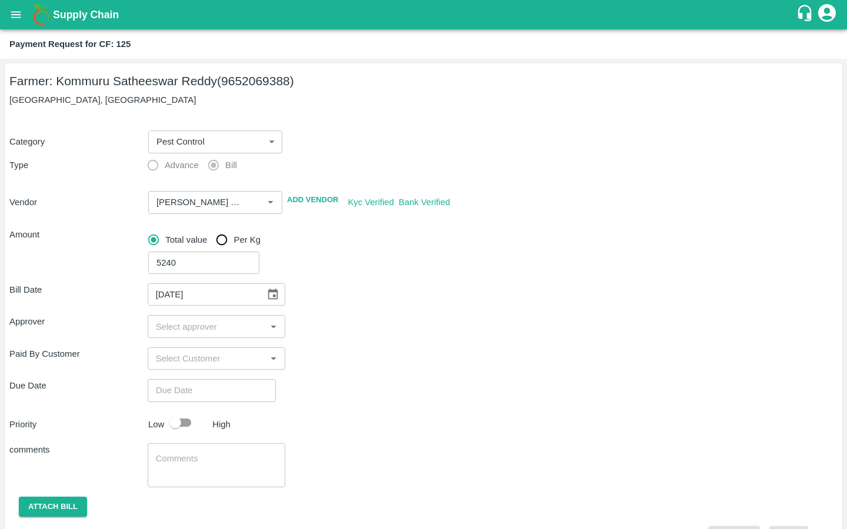
click at [176, 329] on input "input" at bounding box center [207, 326] width 112 height 15
type input "kira"
click at [169, 356] on input "checkbox" at bounding box center [168, 358] width 24 height 24
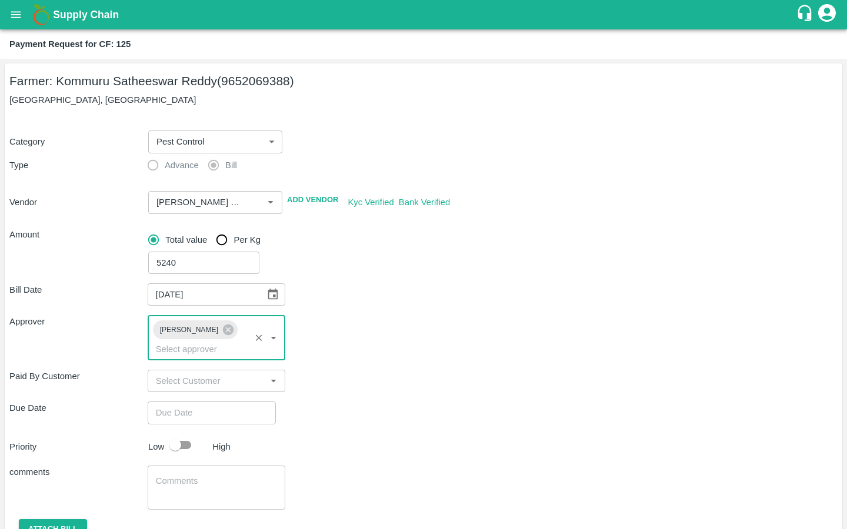
type input "DD/MM/YYYY hh:mm aa"
click at [193, 402] on input "DD/MM/YYYY hh:mm aa" at bounding box center [208, 413] width 120 height 22
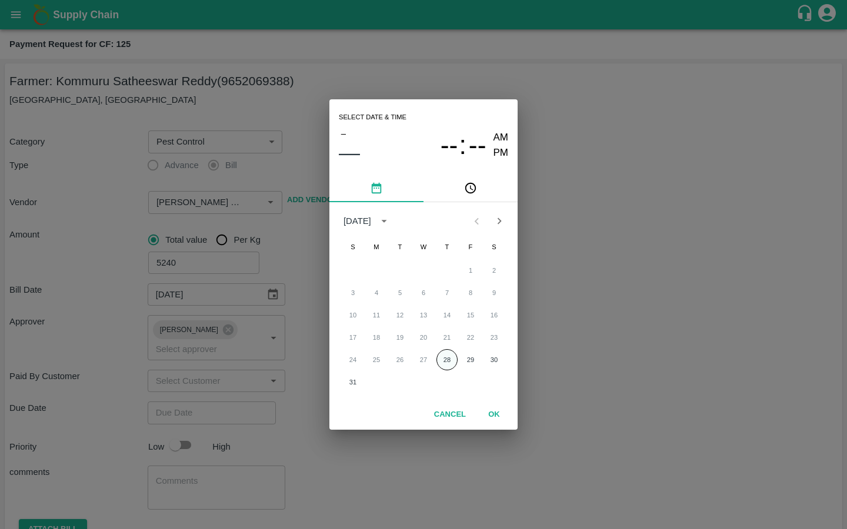
click at [452, 356] on button "28" at bounding box center [446, 359] width 21 height 21
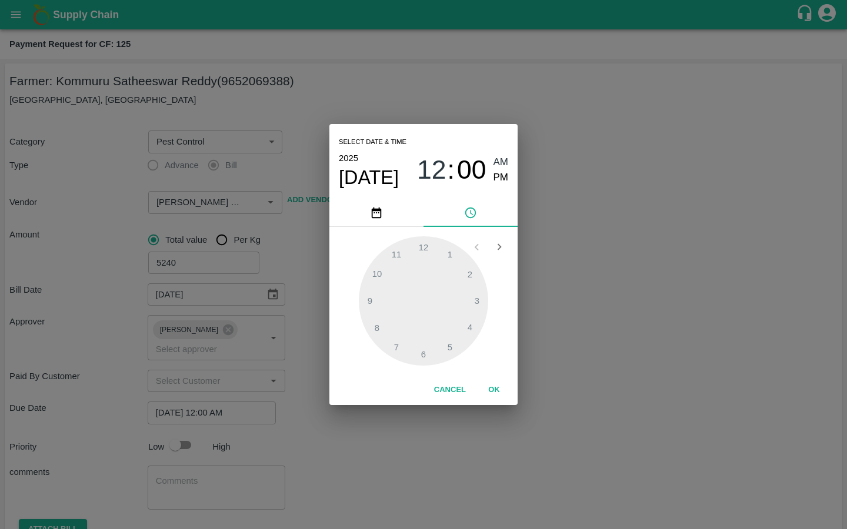
click at [495, 180] on span "PM" at bounding box center [500, 178] width 15 height 16
type input "28/08/2025 08:00 PM"
click at [375, 323] on div at bounding box center [423, 300] width 129 height 129
click at [494, 384] on button "OK" at bounding box center [494, 390] width 38 height 21
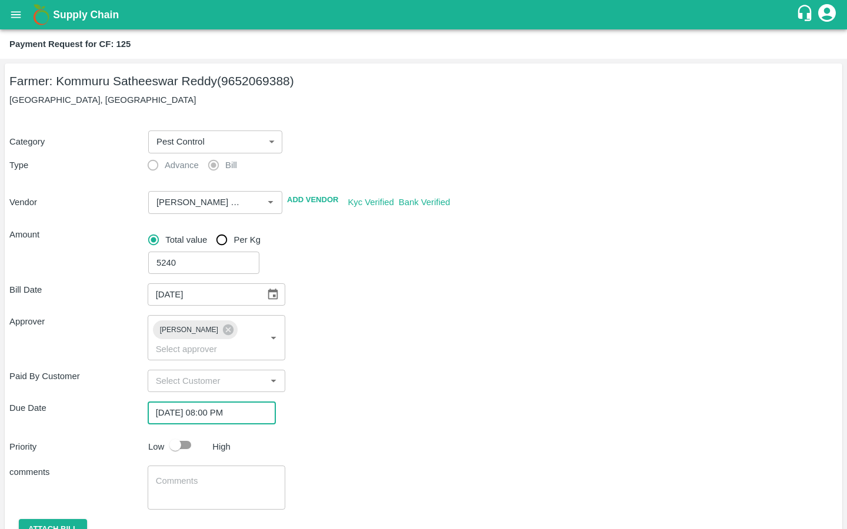
click at [179, 434] on input "checkbox" at bounding box center [175, 445] width 67 height 22
checkbox input "true"
click at [179, 475] on textarea at bounding box center [217, 487] width 122 height 25
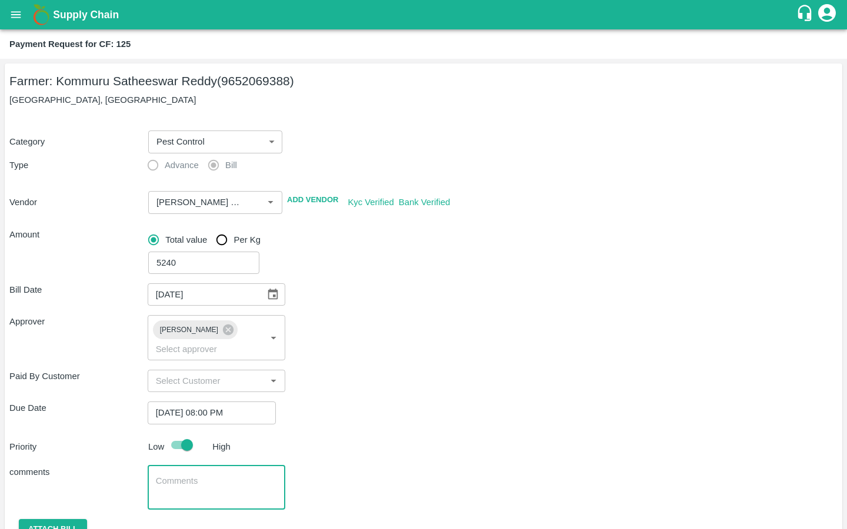
scroll to position [38, 0]
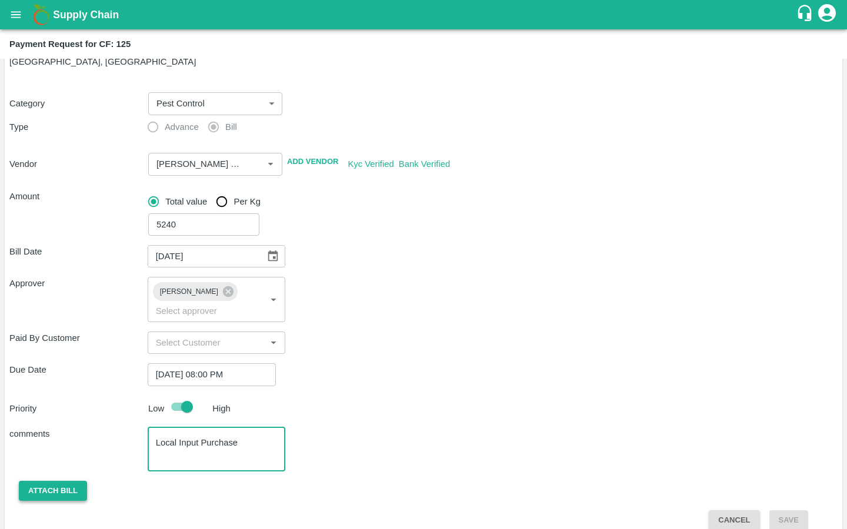
type textarea "Local Input Purchase"
click at [32, 483] on button "Attach bill" at bounding box center [53, 491] width 68 height 21
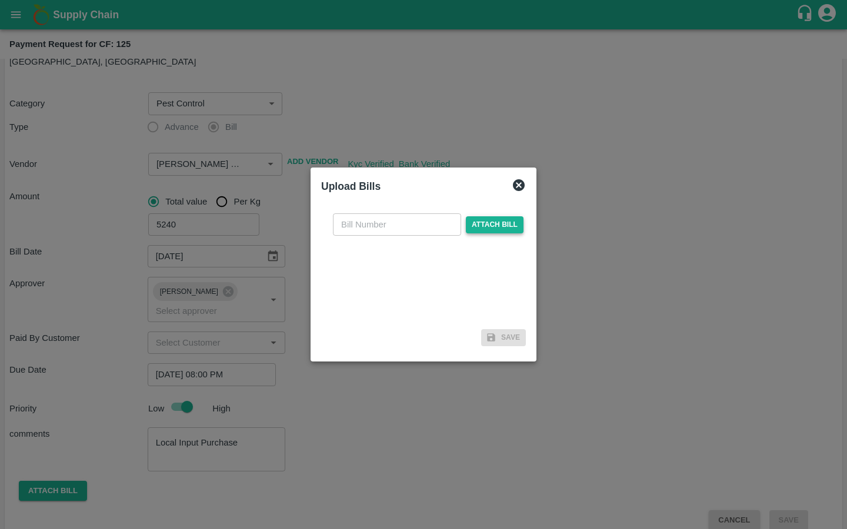
click at [466, 221] on span "Attach bill" at bounding box center [495, 224] width 58 height 17
click at [0, 0] on input "Attach bill" at bounding box center [0, 0] width 0 height 0
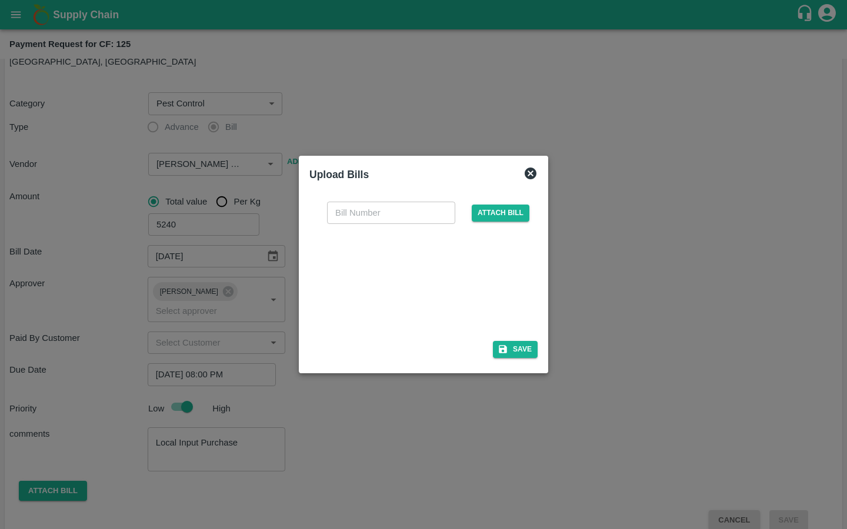
click at [379, 208] on input "text" at bounding box center [391, 213] width 128 height 22
type input "35"
click at [528, 247] on div at bounding box center [428, 279] width 219 height 93
click at [513, 356] on button "Save" at bounding box center [515, 349] width 45 height 17
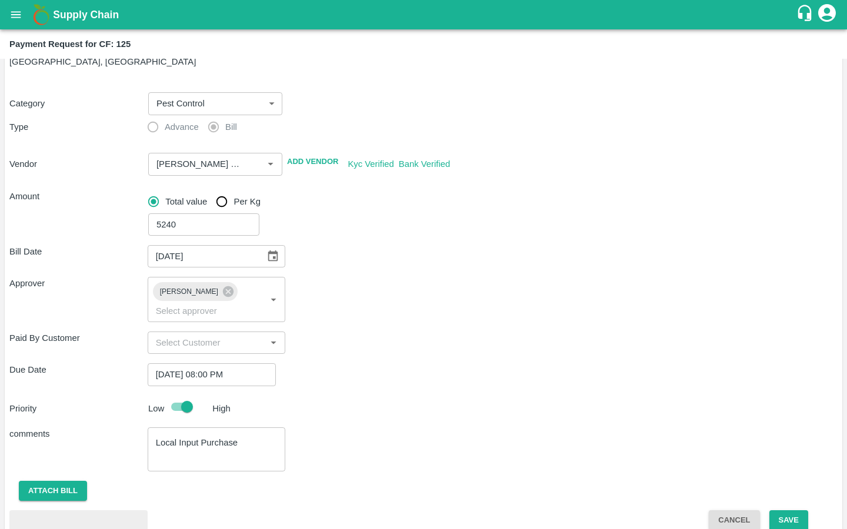
scroll to position [101, 0]
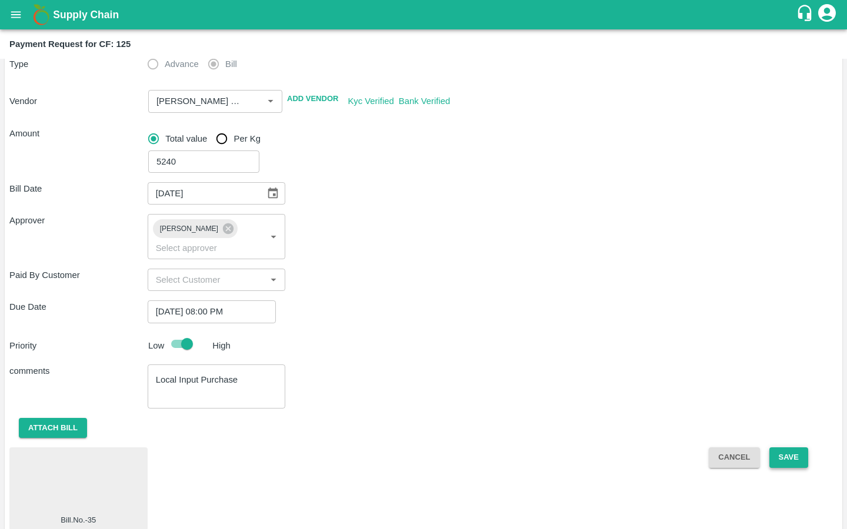
click at [789, 448] on button "Save" at bounding box center [788, 458] width 39 height 21
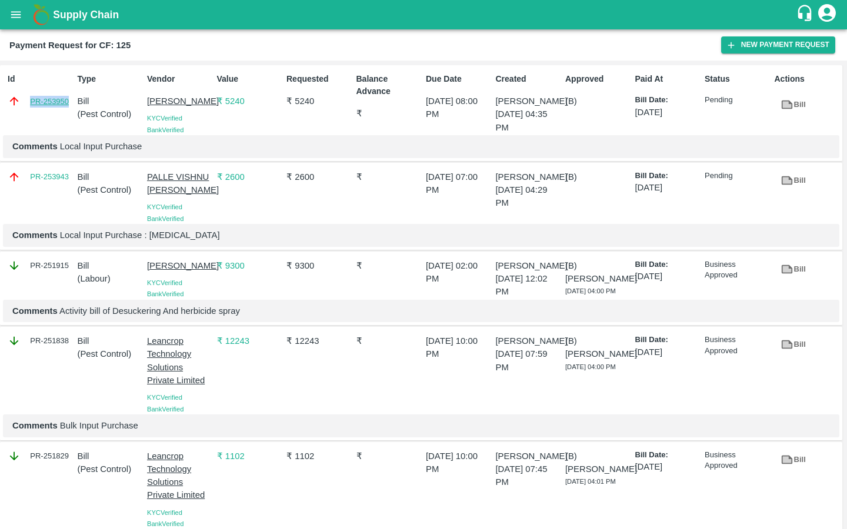
drag, startPoint x: 27, startPoint y: 102, endPoint x: 68, endPoint y: 106, distance: 40.8
click at [68, 106] on div "PR-253950" at bounding box center [40, 101] width 65 height 13
copy link "PR-253950"
click at [15, 14] on icon "open drawer" at bounding box center [15, 14] width 13 height 13
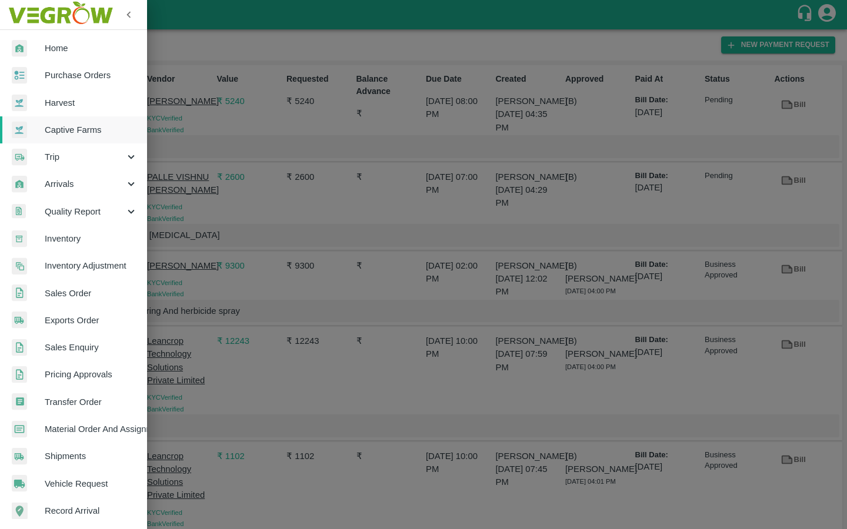
click at [72, 135] on span "Captive Farms" at bounding box center [91, 129] width 93 height 13
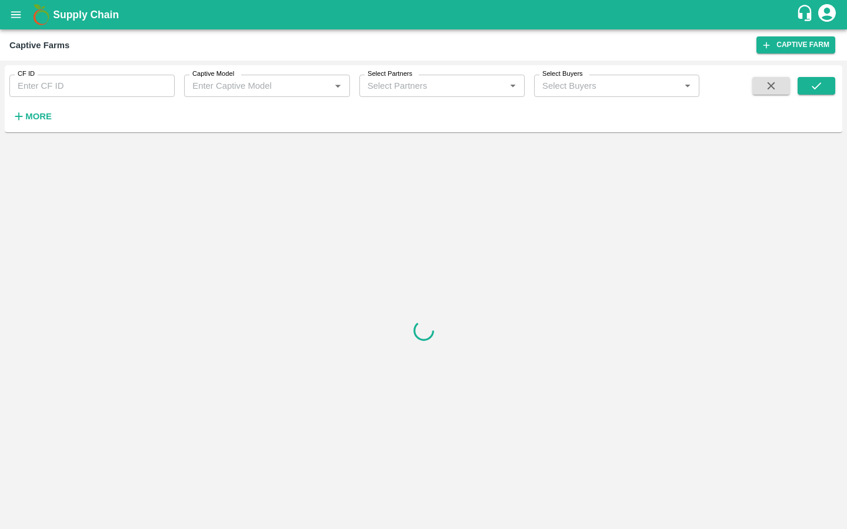
click at [56, 89] on input "CF ID" at bounding box center [91, 86] width 165 height 22
paste input "124"
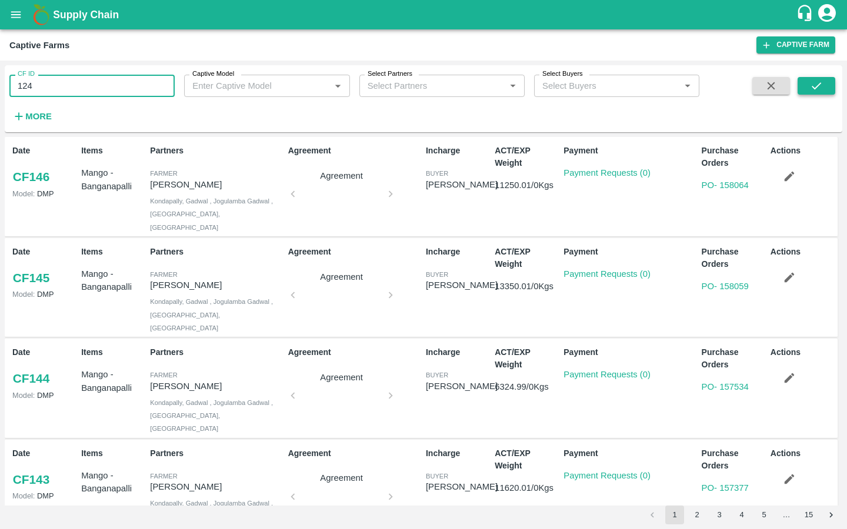
click at [820, 85] on icon "submit" at bounding box center [816, 85] width 13 height 13
click at [86, 91] on input "124" at bounding box center [91, 86] width 165 height 22
type input "124"
click at [804, 86] on button "submit" at bounding box center [816, 86] width 38 height 18
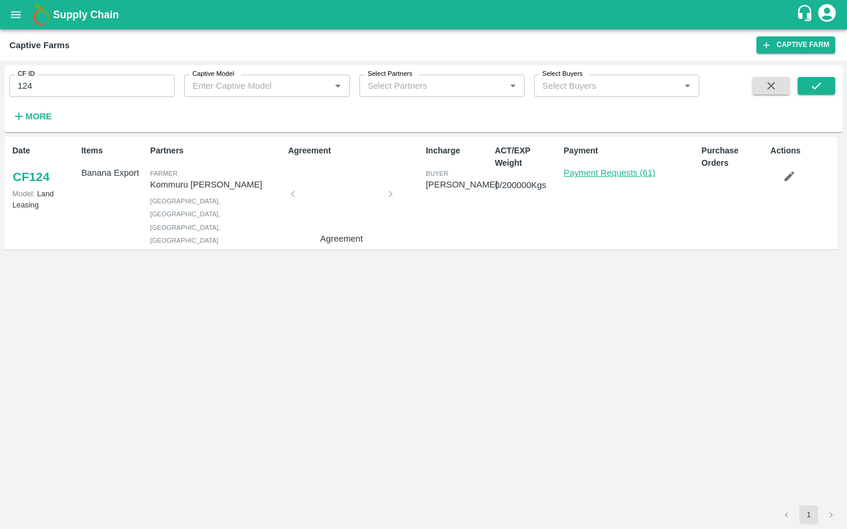
click at [624, 173] on link "Payment Requests (61)" at bounding box center [609, 172] width 92 height 9
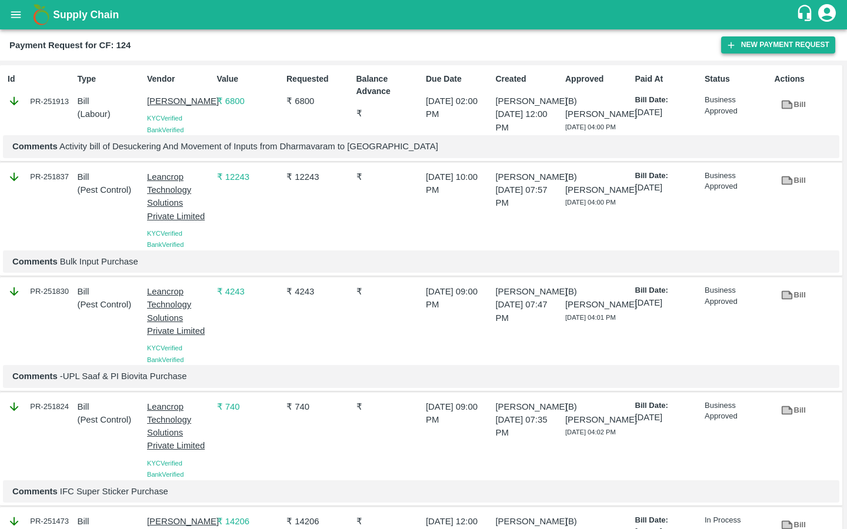
click at [740, 46] on button "New Payment Request" at bounding box center [778, 44] width 114 height 17
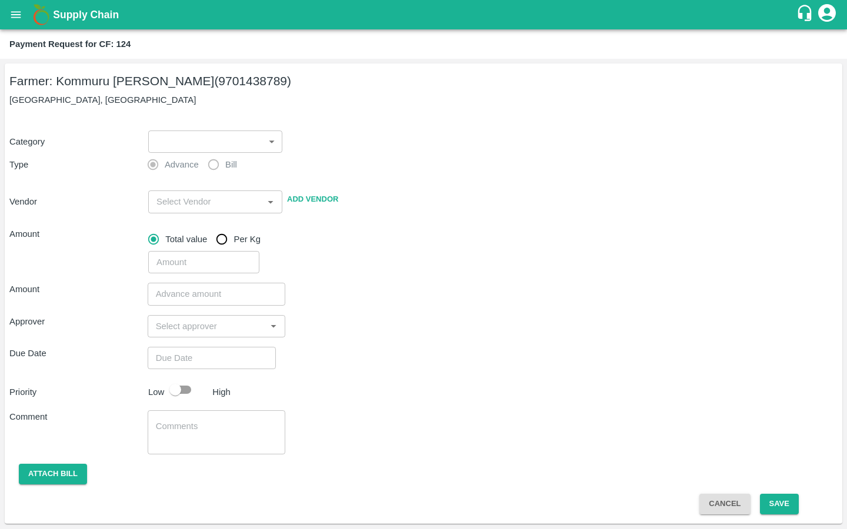
click at [215, 143] on body "Supply Chain Payment Request for CF: 124 Farmer: Kommuru [PERSON_NAME] (9701438…" at bounding box center [423, 264] width 847 height 529
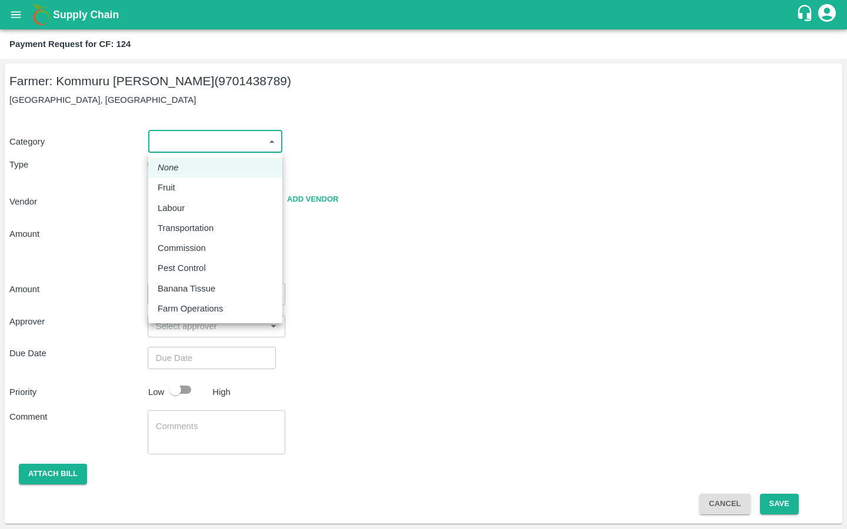
click at [198, 265] on p "Pest Control" at bounding box center [182, 268] width 48 height 13
type input "21"
radio input "false"
radio input "true"
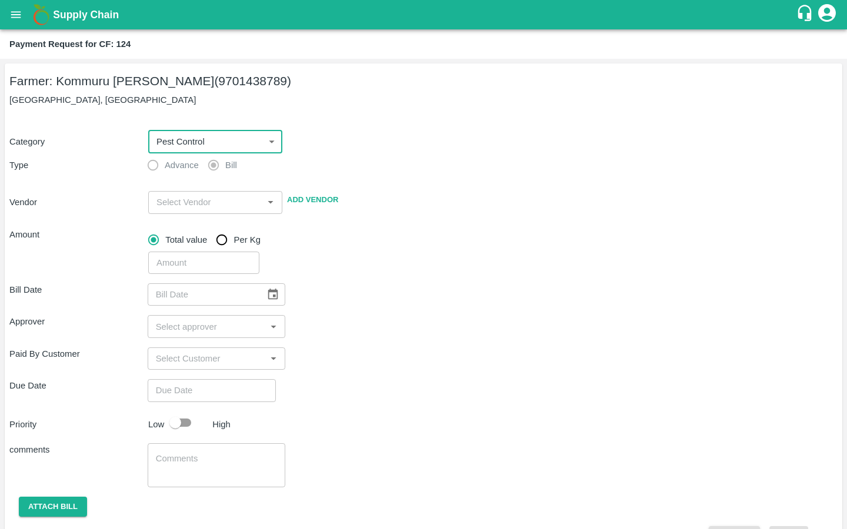
click at [191, 202] on input "input" at bounding box center [206, 202] width 108 height 15
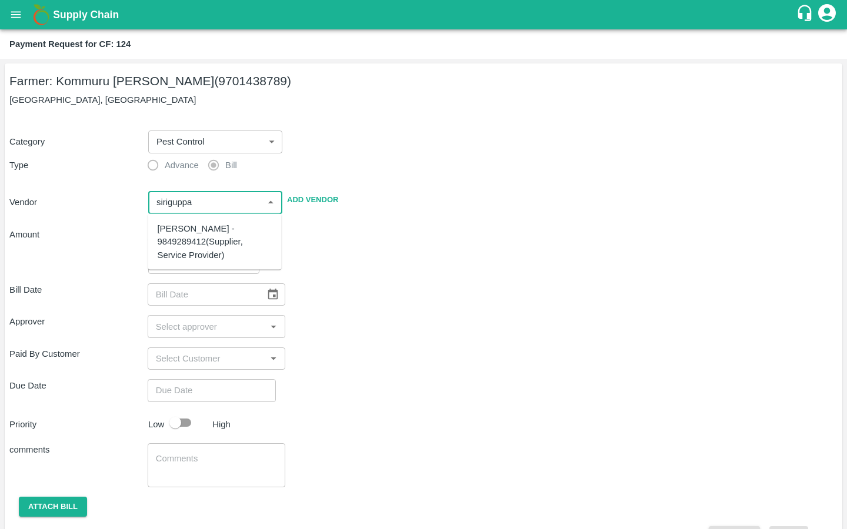
click at [179, 241] on div "[PERSON_NAME] - 9849289412(Supplier, Service Provider)" at bounding box center [215, 241] width 115 height 39
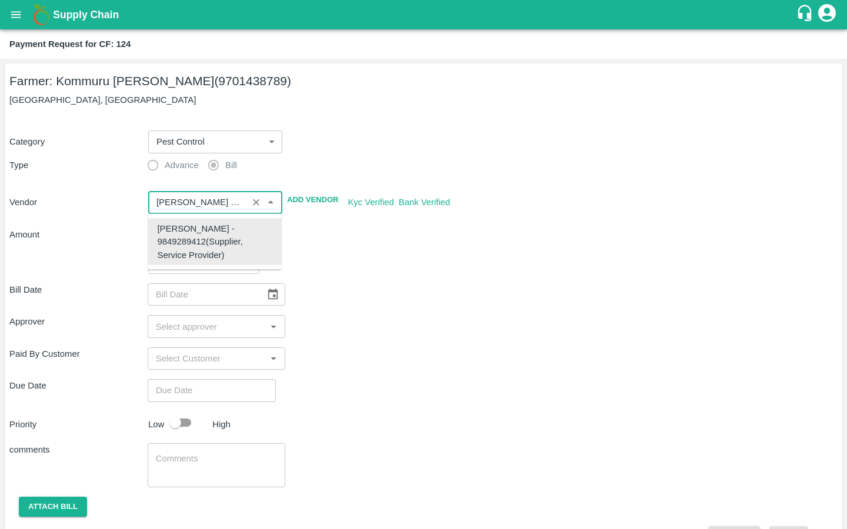
type input "[PERSON_NAME] - 9849289412(Supplier, Service Provider)"
click at [332, 281] on div "Bill Date ​ Approver ​ Paid By Customer ​ Due Date ​ Priority Low High comments…" at bounding box center [423, 410] width 828 height 273
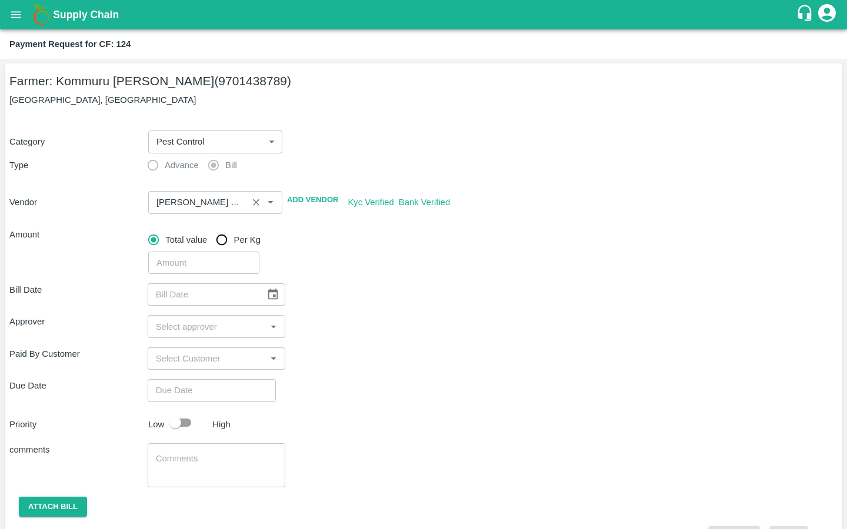
click at [186, 199] on input "input" at bounding box center [198, 202] width 92 height 15
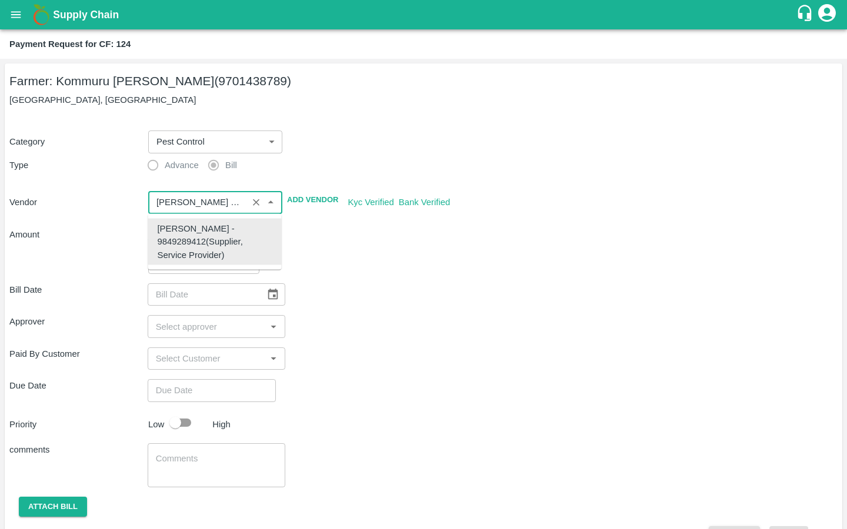
click at [195, 248] on div "[PERSON_NAME] - 9849289412(Supplier, Service Provider)" at bounding box center [215, 241] width 115 height 39
click at [232, 262] on div "[PERSON_NAME] - 9849289412(Supplier, Service Provider)" at bounding box center [215, 241] width 115 height 39
click at [342, 291] on div "Bill Date ​" at bounding box center [423, 294] width 828 height 22
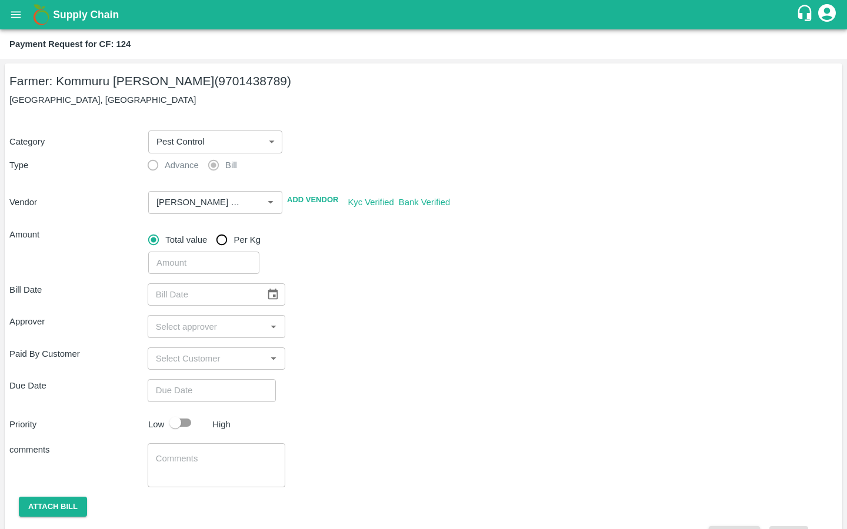
click at [209, 266] on input "number" at bounding box center [203, 263] width 111 height 22
type input "5240"
click at [396, 312] on div "Bill Date ​ Approver ​ Paid By Customer ​ Due Date ​ Priority Low High comments…" at bounding box center [423, 410] width 828 height 273
click at [262, 286] on button "Choose date" at bounding box center [273, 294] width 22 height 22
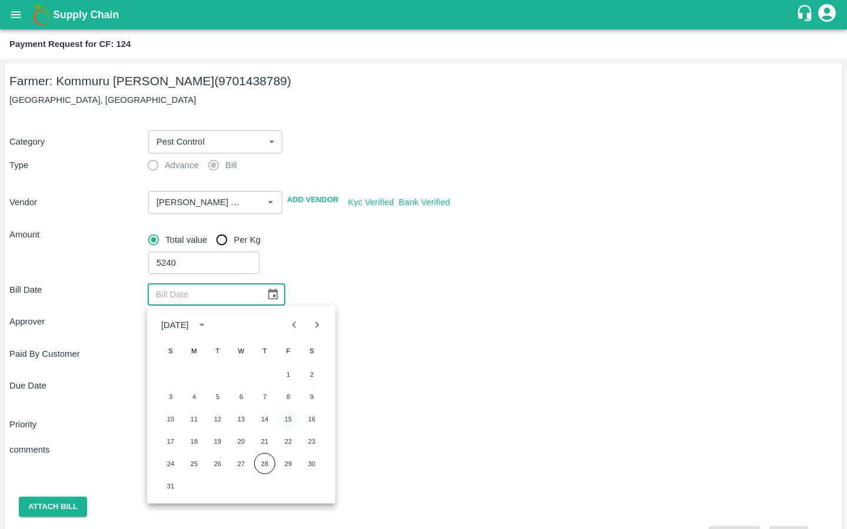
click at [292, 417] on button "15" at bounding box center [288, 419] width 21 height 21
type input "[DATE]"
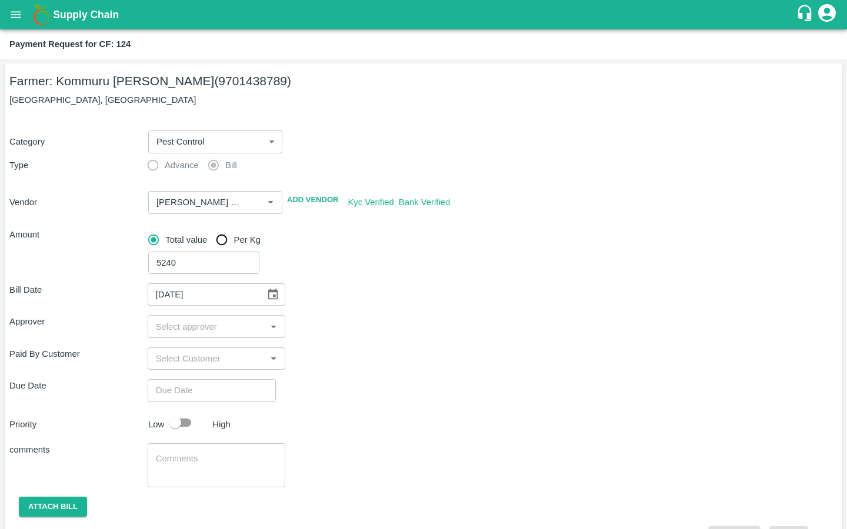
click at [197, 334] on input "input" at bounding box center [207, 326] width 112 height 15
type input "kira"
click at [164, 355] on input "checkbox" at bounding box center [168, 358] width 24 height 24
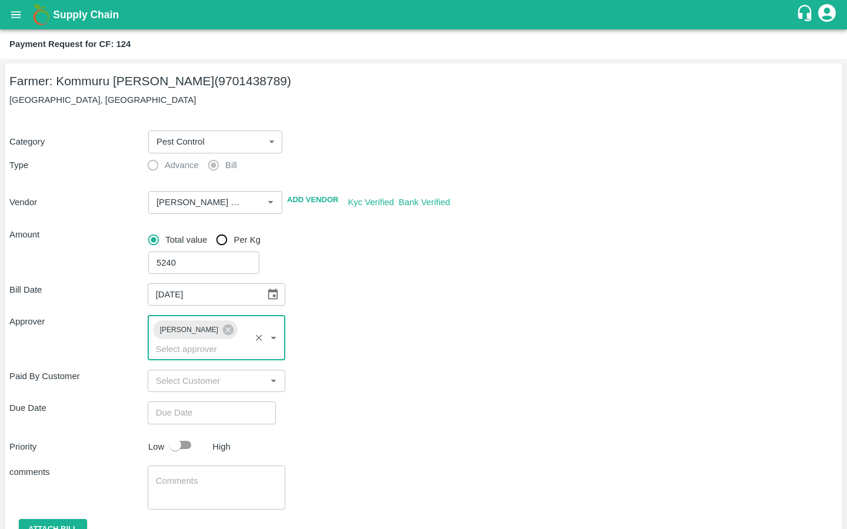
type input "DD/MM/YYYY hh:mm aa"
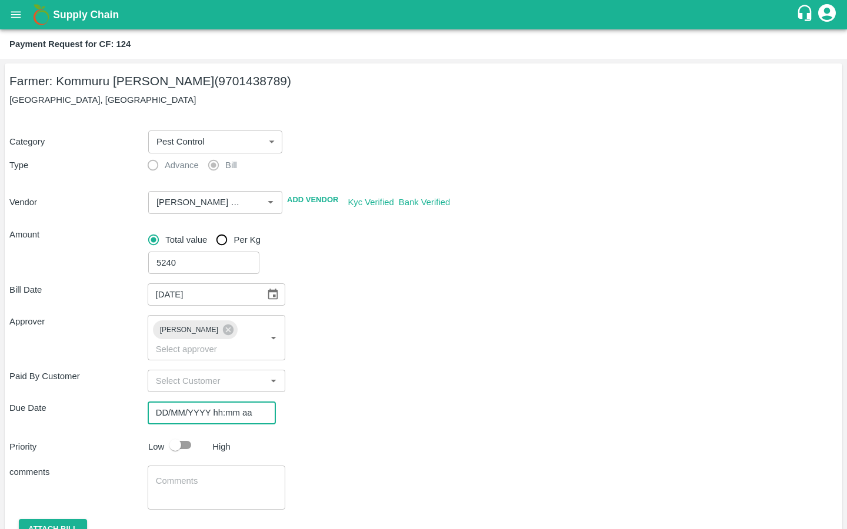
click at [178, 402] on input "DD/MM/YYYY hh:mm aa" at bounding box center [208, 413] width 120 height 22
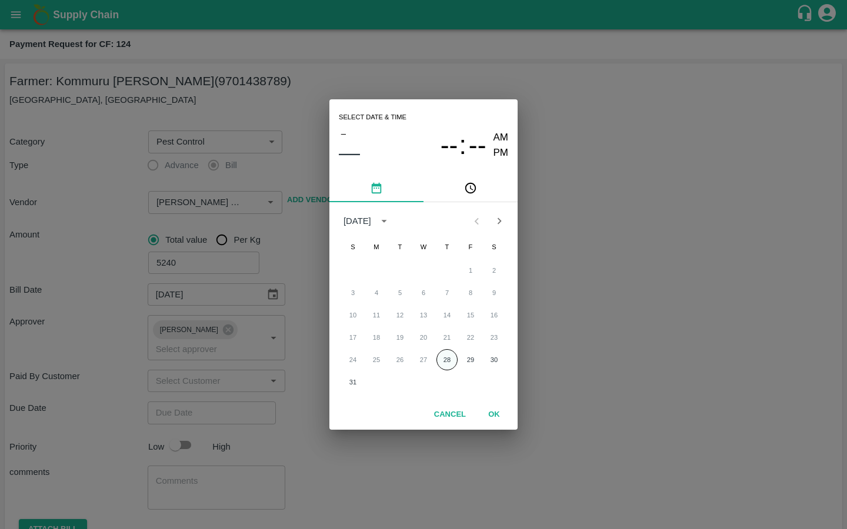
click at [451, 356] on button "28" at bounding box center [446, 359] width 21 height 21
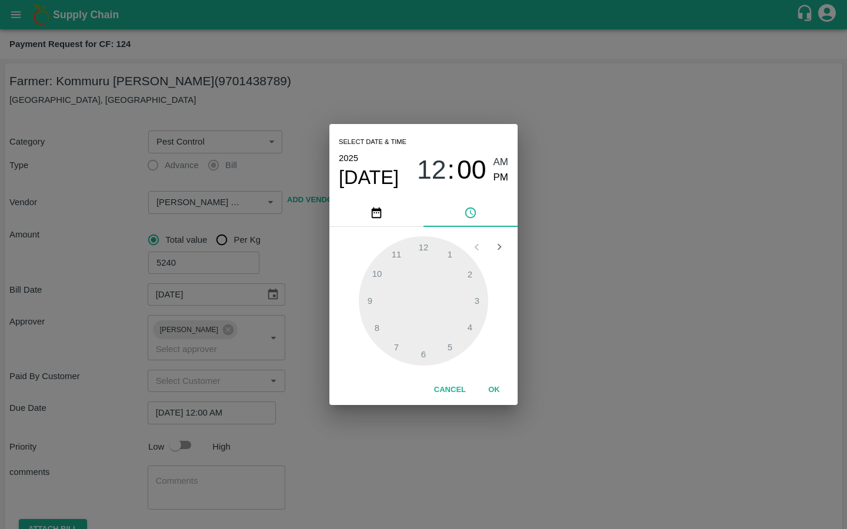
click at [503, 180] on span "PM" at bounding box center [500, 178] width 15 height 16
type input "[DATE] 09:00 PM"
click at [376, 298] on div at bounding box center [423, 300] width 129 height 129
click at [493, 385] on button "OK" at bounding box center [494, 390] width 38 height 21
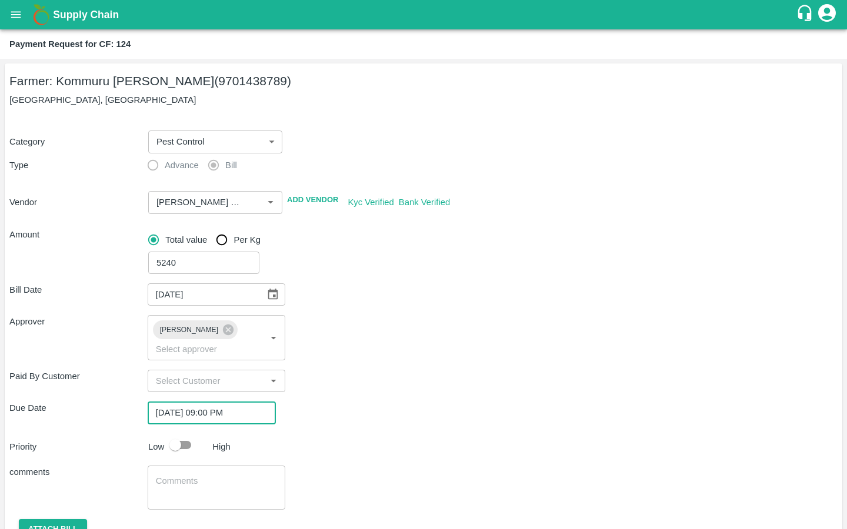
click at [176, 434] on input "checkbox" at bounding box center [175, 445] width 67 height 22
checkbox input "true"
click at [175, 475] on textarea at bounding box center [217, 487] width 122 height 25
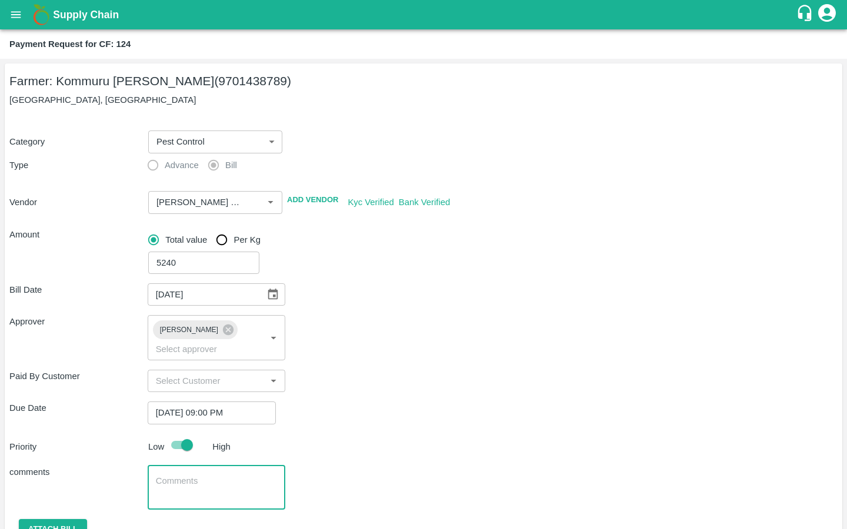
scroll to position [38, 0]
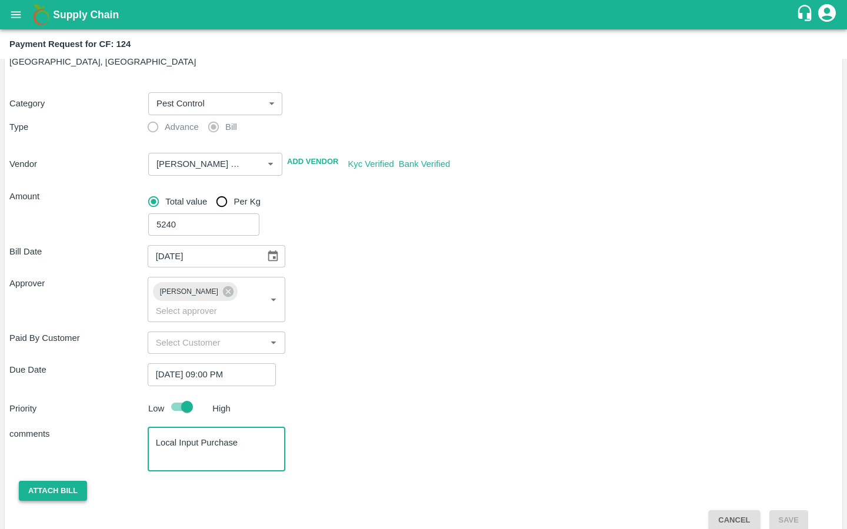
type textarea "Local Input Purchase"
click at [26, 481] on button "Attach bill" at bounding box center [53, 491] width 68 height 21
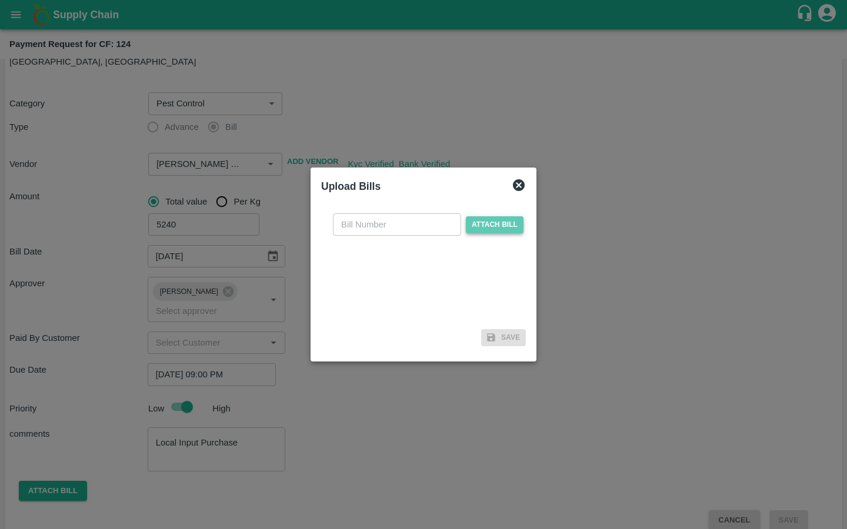
click at [492, 221] on span "Attach bill" at bounding box center [495, 224] width 58 height 17
click at [0, 0] on input "Attach bill" at bounding box center [0, 0] width 0 height 0
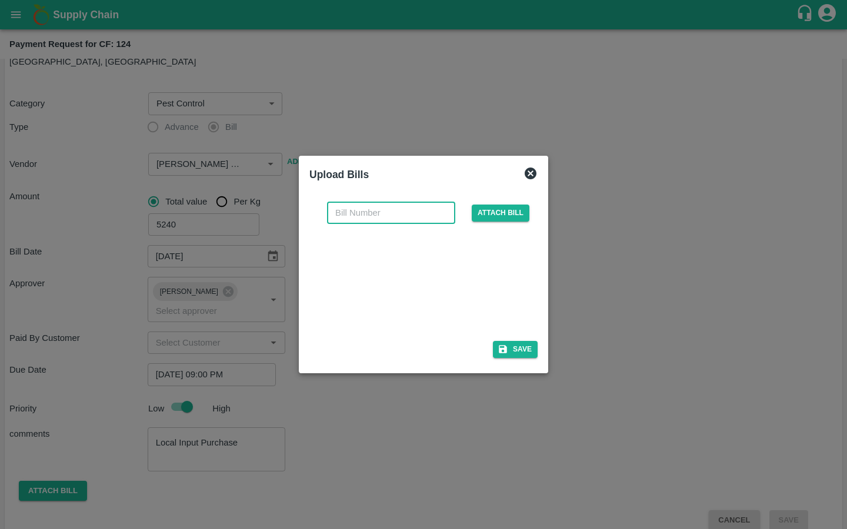
click at [352, 209] on input "text" at bounding box center [391, 213] width 128 height 22
type input "34"
click at [431, 176] on div "Upload Bills" at bounding box center [409, 172] width 219 height 31
click at [529, 355] on button "Save" at bounding box center [515, 349] width 45 height 17
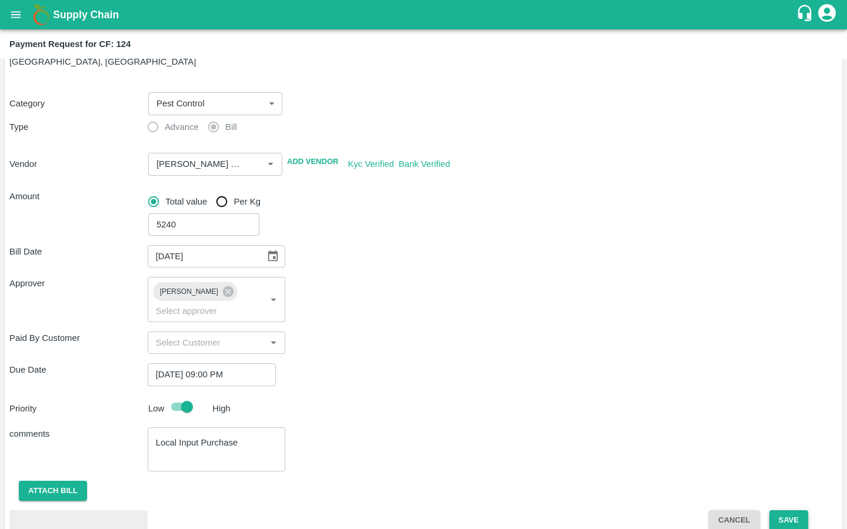
click at [790, 510] on button "Save" at bounding box center [788, 520] width 39 height 21
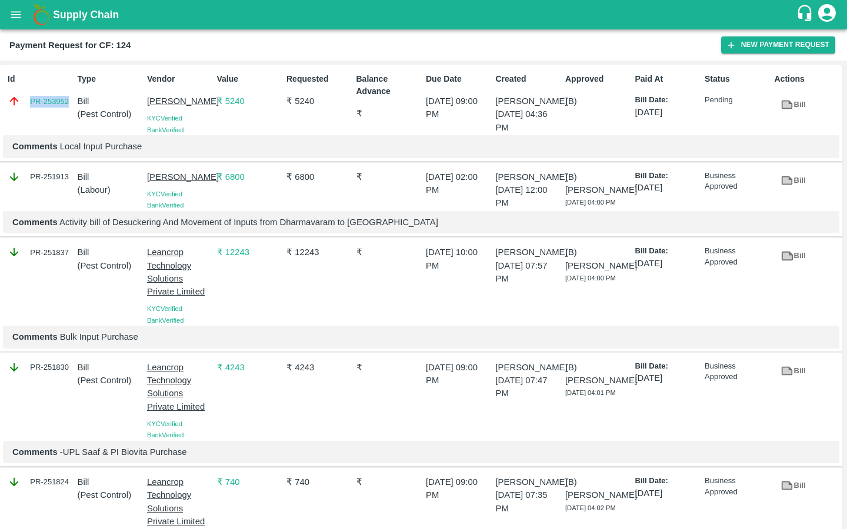
drag, startPoint x: 28, startPoint y: 102, endPoint x: 70, endPoint y: 106, distance: 41.9
click at [70, 106] on div "PR-253952" at bounding box center [40, 101] width 65 height 13
copy link "PR-253952"
click at [12, 22] on button "open drawer" at bounding box center [15, 14] width 27 height 27
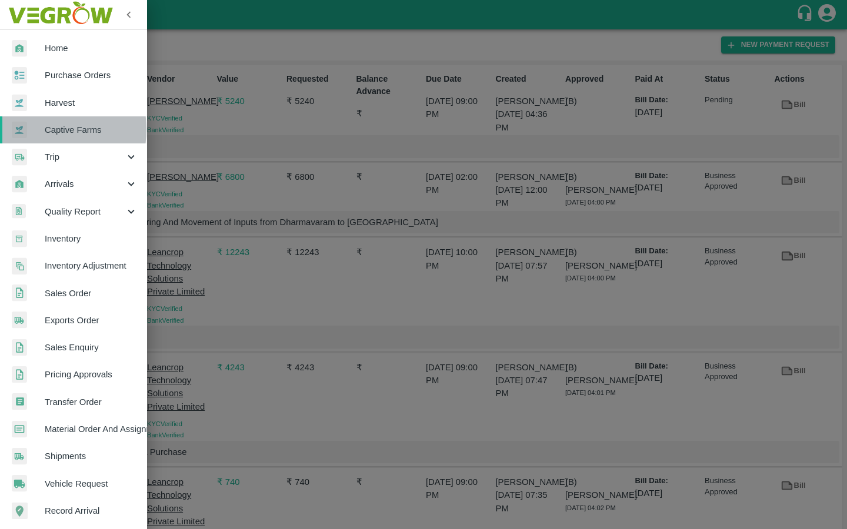
click at [36, 130] on div at bounding box center [28, 130] width 33 height 18
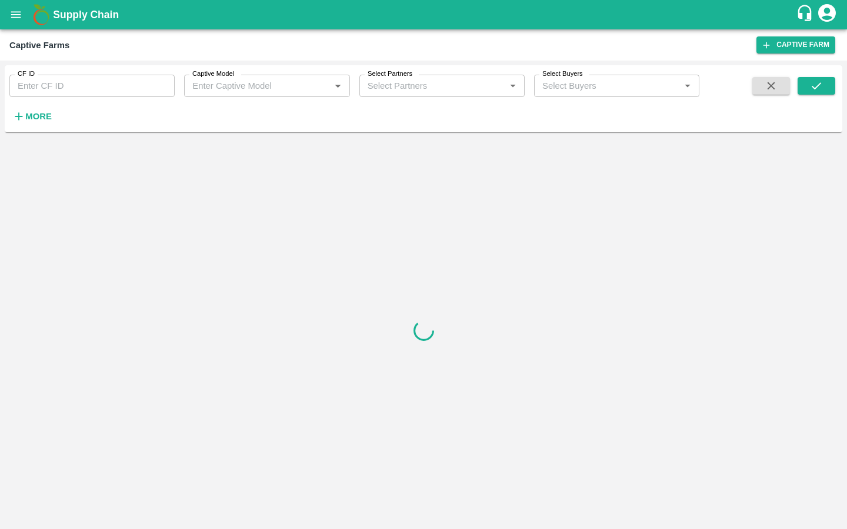
click at [34, 84] on input "CF ID" at bounding box center [91, 86] width 165 height 22
paste input "126"
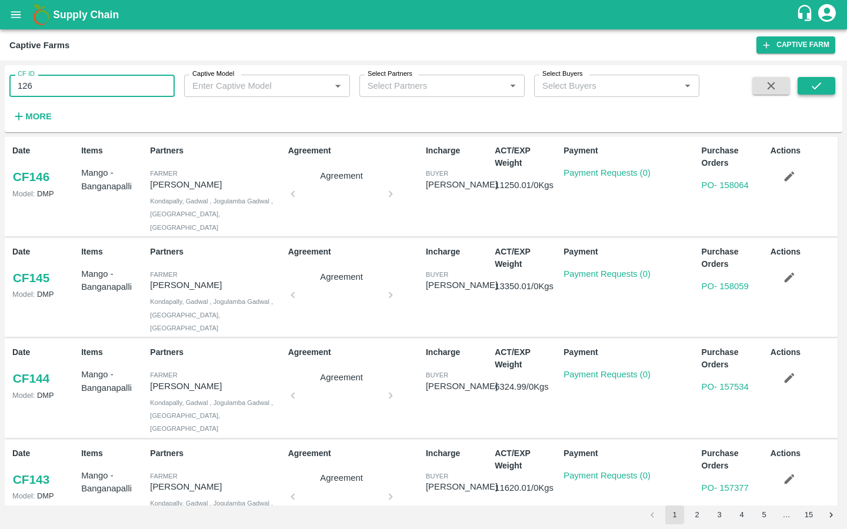
click at [807, 86] on button "submit" at bounding box center [816, 86] width 38 height 18
click at [807, 81] on button "submit" at bounding box center [816, 86] width 38 height 18
click at [133, 82] on input "126" at bounding box center [91, 86] width 165 height 22
type input "126"
click at [810, 93] on button "submit" at bounding box center [816, 86] width 38 height 18
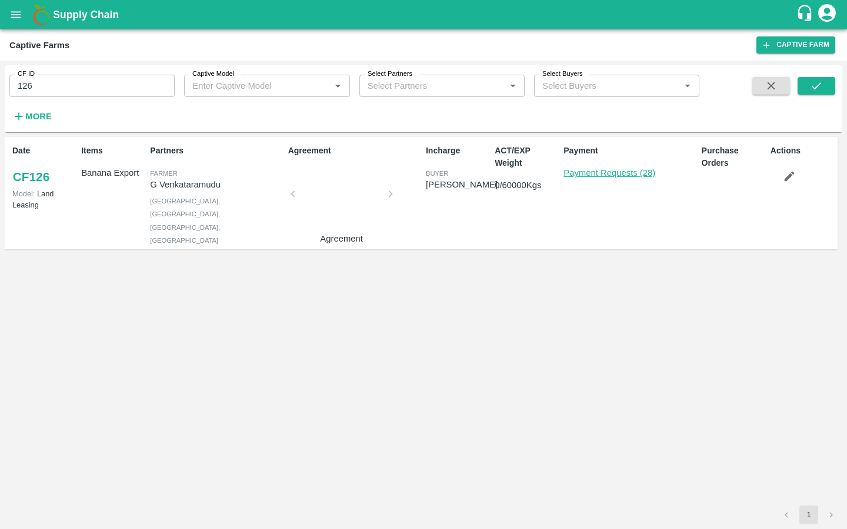
click at [615, 174] on link "Payment Requests (28)" at bounding box center [609, 172] width 92 height 9
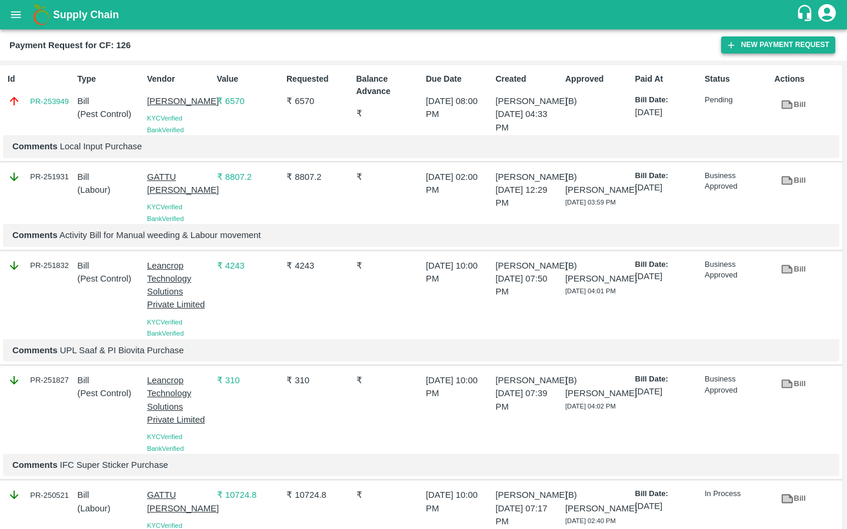
click at [727, 44] on icon "button" at bounding box center [731, 45] width 11 height 11
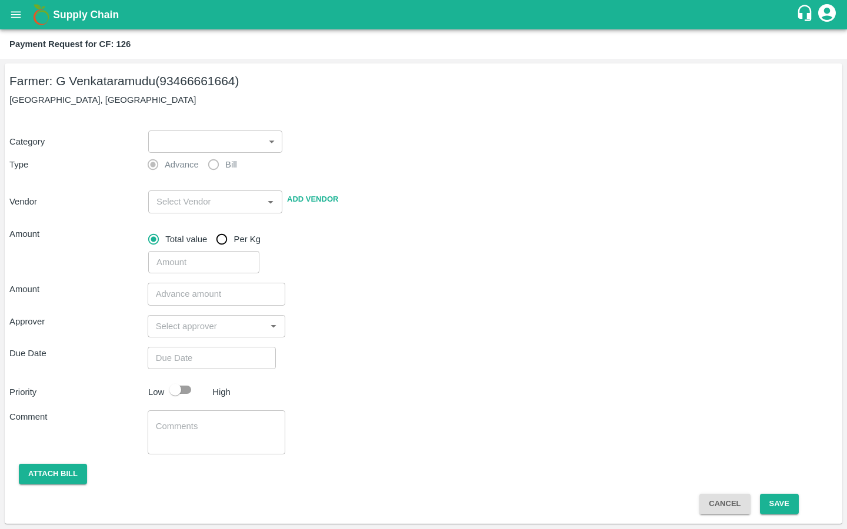
click at [239, 150] on body "Supply Chain Payment Request for CF: 126 Farmer: G Venkataramudu (93466661664) …" at bounding box center [423, 264] width 847 height 529
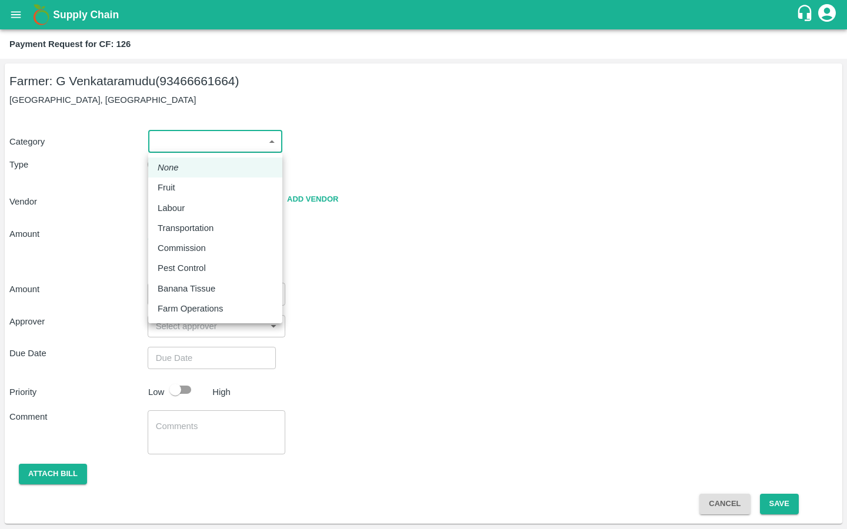
click at [170, 208] on p "Labour" at bounding box center [171, 208] width 27 height 13
type input "2"
radio input "false"
radio input "true"
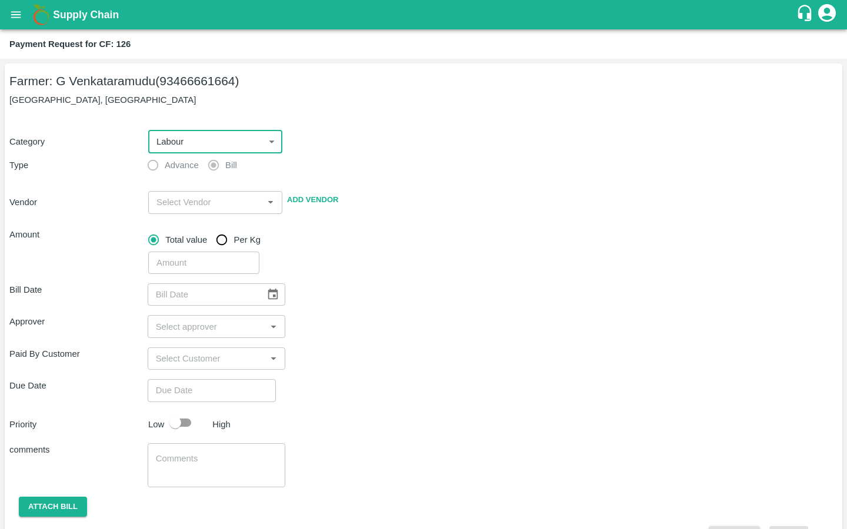
click at [218, 208] on input "input" at bounding box center [206, 202] width 108 height 15
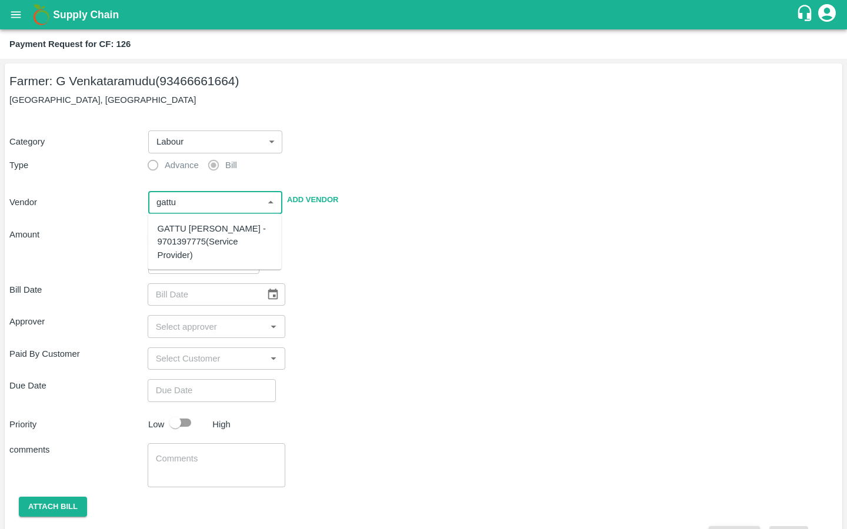
type input "gattu"
click at [225, 245] on div "GATTU [PERSON_NAME] - 9701397775(Service Provider)" at bounding box center [215, 241] width 115 height 39
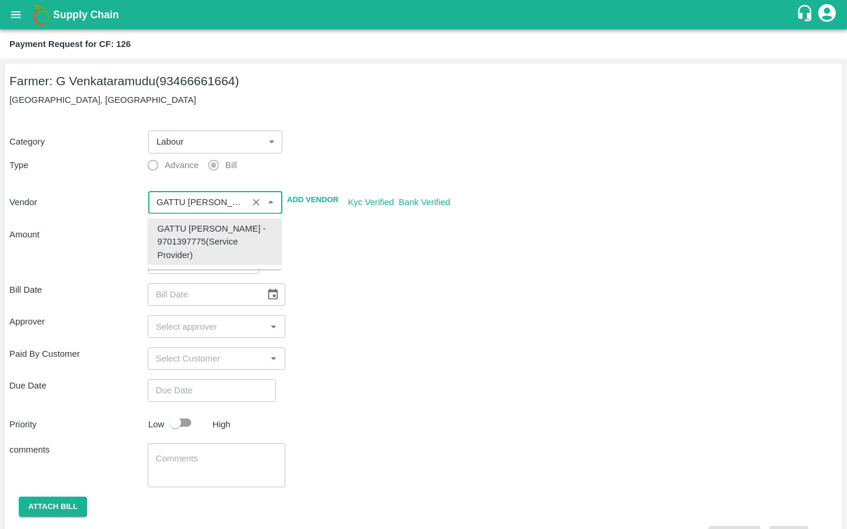
type input "GATTU [PERSON_NAME] - 9701397775(Service Provider)"
click at [356, 278] on div "Bill Date ​ Approver ​ Paid By Customer ​ Due Date ​ Priority Low High comments…" at bounding box center [423, 410] width 828 height 273
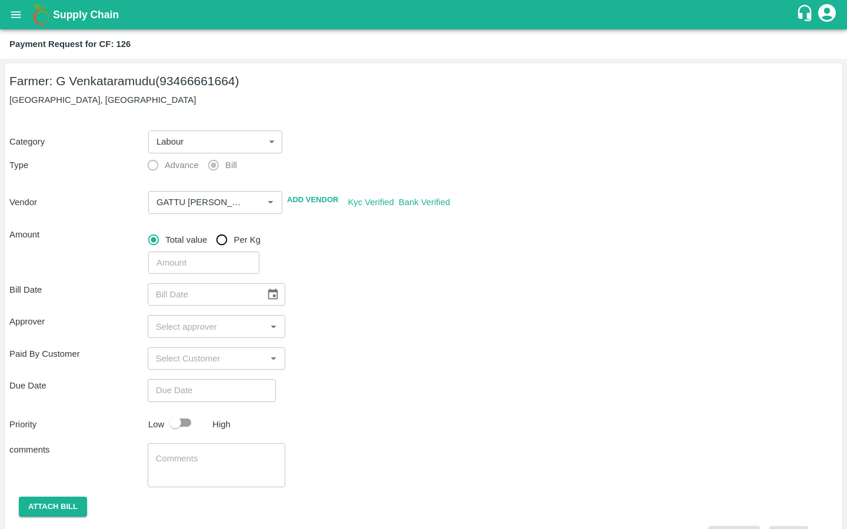
click at [152, 273] on input "number" at bounding box center [203, 263] width 111 height 22
type input "10049.5"
click at [665, 353] on div "Paid By Customer ​" at bounding box center [423, 359] width 828 height 22
click at [268, 291] on icon "Choose date" at bounding box center [273, 294] width 10 height 11
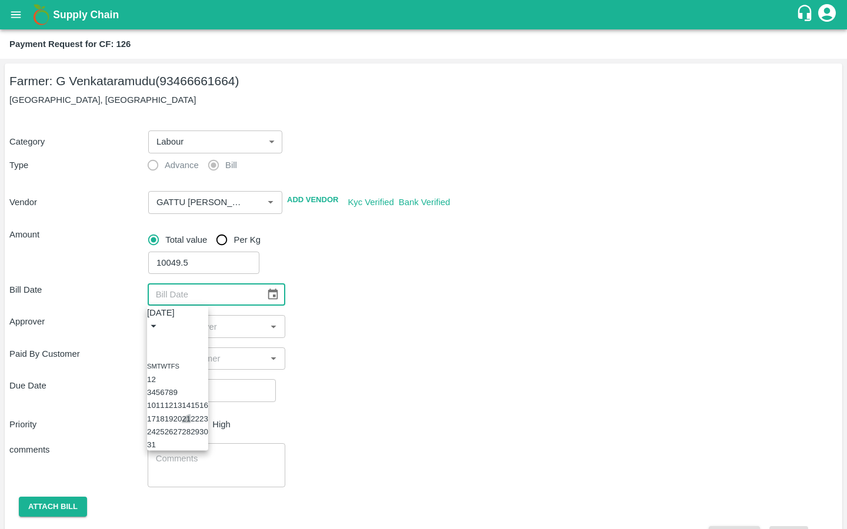
click at [191, 423] on button "21" at bounding box center [186, 418] width 9 height 9
type input "[DATE]"
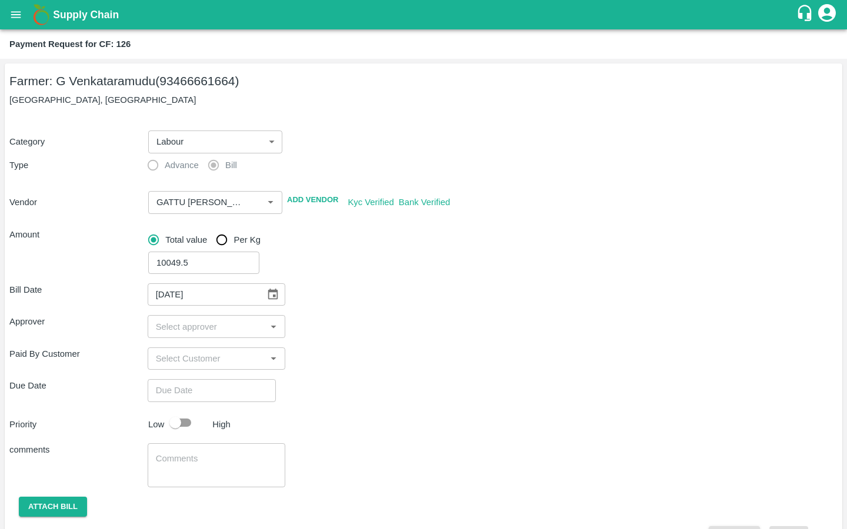
click at [207, 329] on input "input" at bounding box center [207, 326] width 112 height 15
type input "kira"
click at [167, 355] on input "checkbox" at bounding box center [168, 358] width 24 height 24
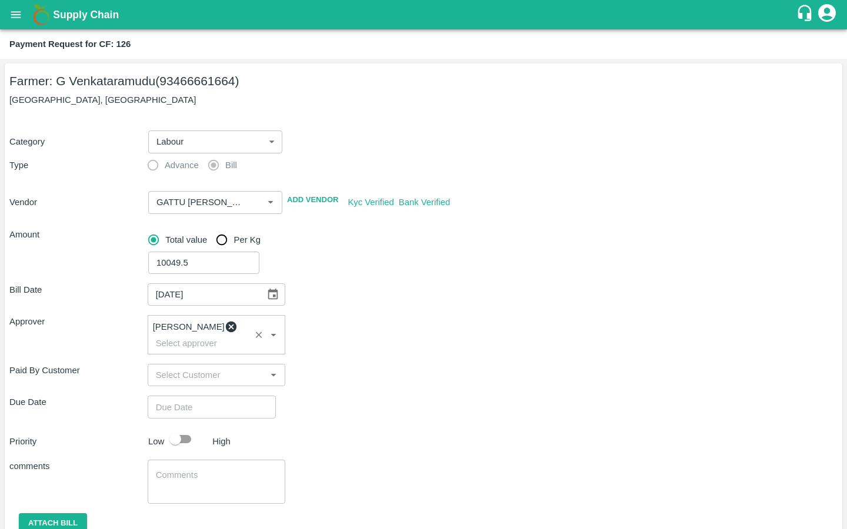
type input "DD/MM/YYYY hh:mm aa"
click at [176, 396] on input "DD/MM/YYYY hh:mm aa" at bounding box center [208, 407] width 120 height 22
click at [44, 220] on button "28" at bounding box center [39, 215] width 9 height 9
click at [62, 73] on span "PM" at bounding box center [57, 66] width 12 height 14
type input "28/08/2025 09:00 PM"
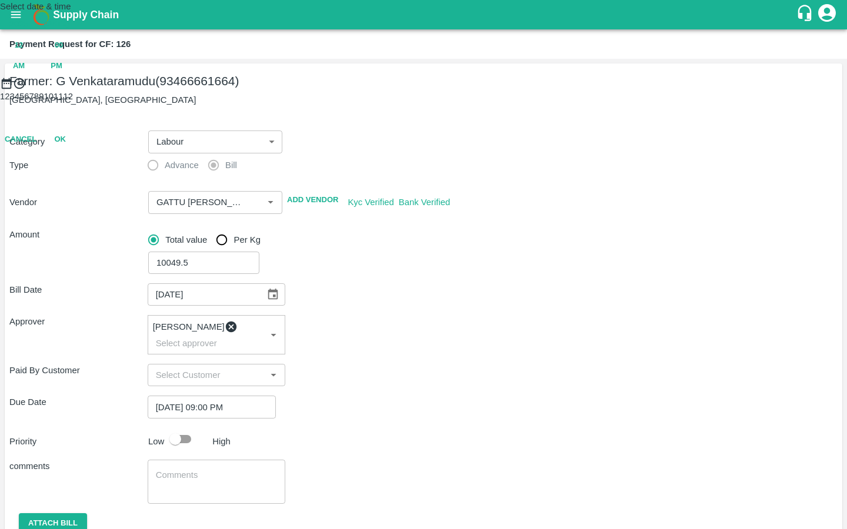
click at [373, 90] on div at bounding box center [423, 90] width 847 height 0
click at [79, 202] on button "OK" at bounding box center [60, 191] width 38 height 21
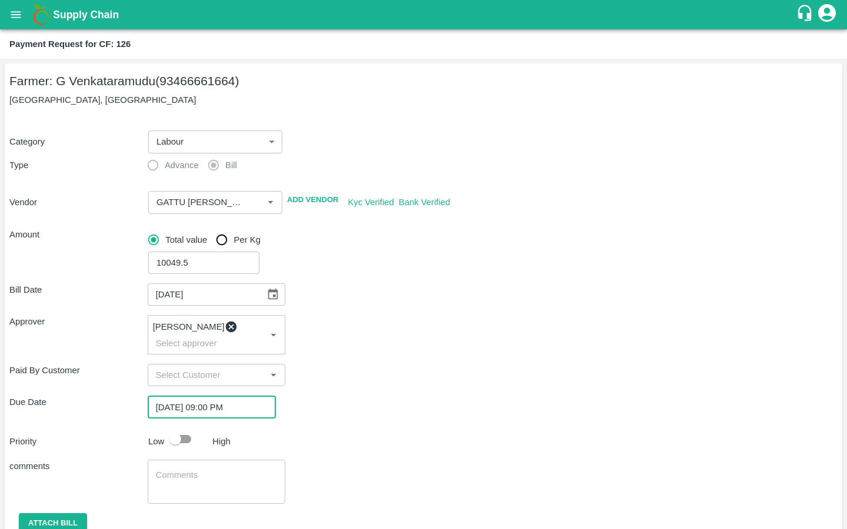
click at [173, 433] on input "checkbox" at bounding box center [175, 439] width 67 height 22
checkbox input "true"
click at [175, 470] on textarea at bounding box center [217, 481] width 122 height 25
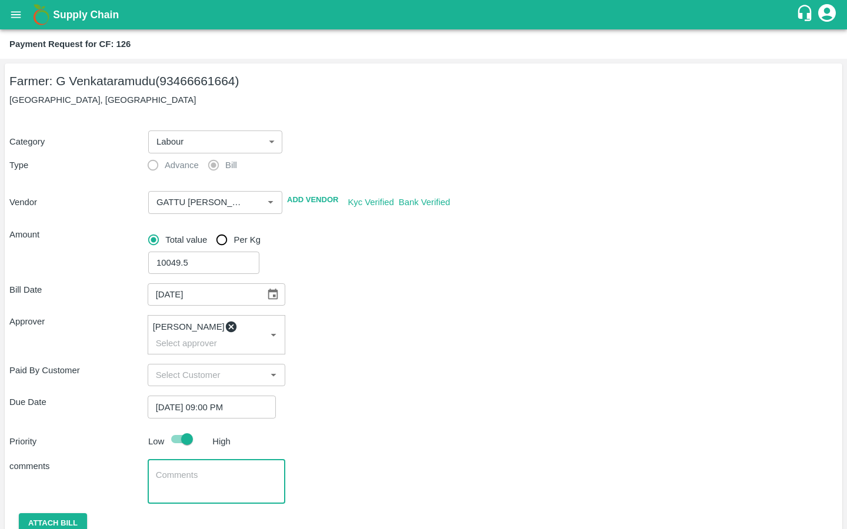
scroll to position [38, 0]
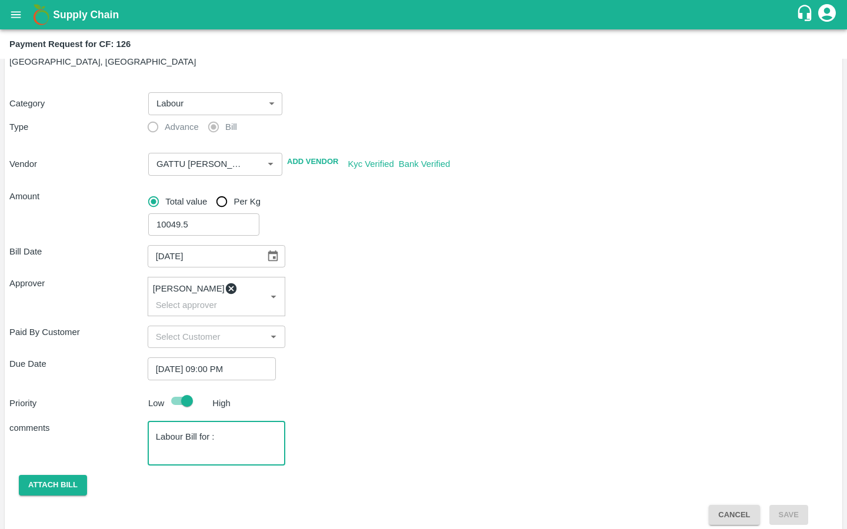
paste textarea "Spraying & FYM Application Labour"
drag, startPoint x: 221, startPoint y: 442, endPoint x: 272, endPoint y: 442, distance: 50.6
click at [272, 442] on textarea "Labour Bill for : Spraying & FYM Application Labour" at bounding box center [217, 443] width 122 height 25
type textarea "Labour Bill for : Spraying & FYM Application"
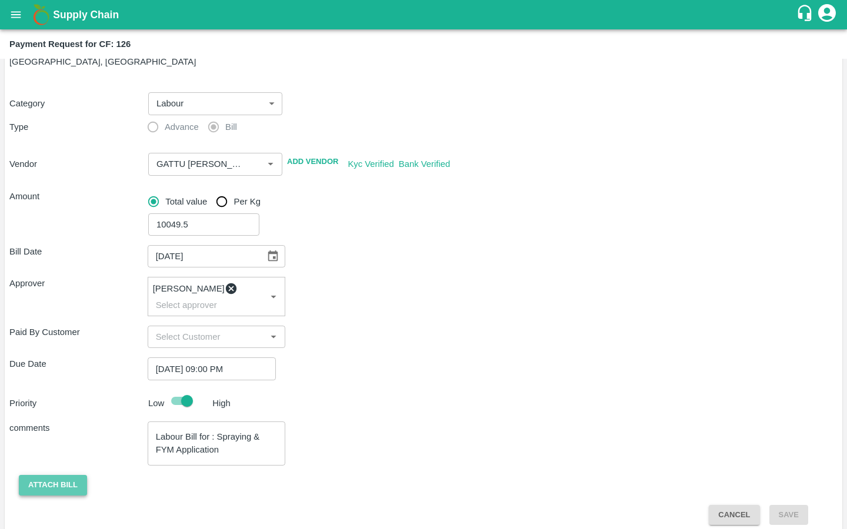
click at [52, 475] on button "Attach bill" at bounding box center [53, 485] width 68 height 21
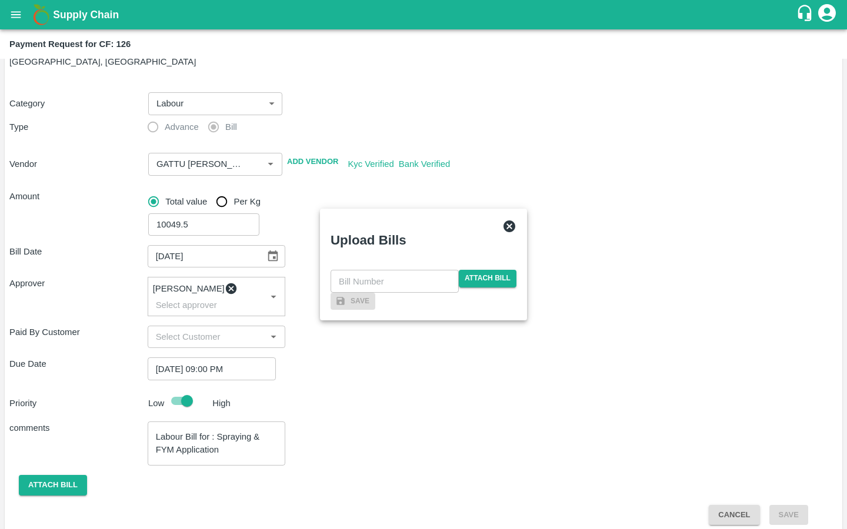
click at [479, 270] on div "​ Attach bill" at bounding box center [424, 281] width 186 height 22
click at [479, 270] on span "Attach bill" at bounding box center [488, 278] width 58 height 17
click at [0, 0] on input "Attach bill" at bounding box center [0, 0] width 0 height 0
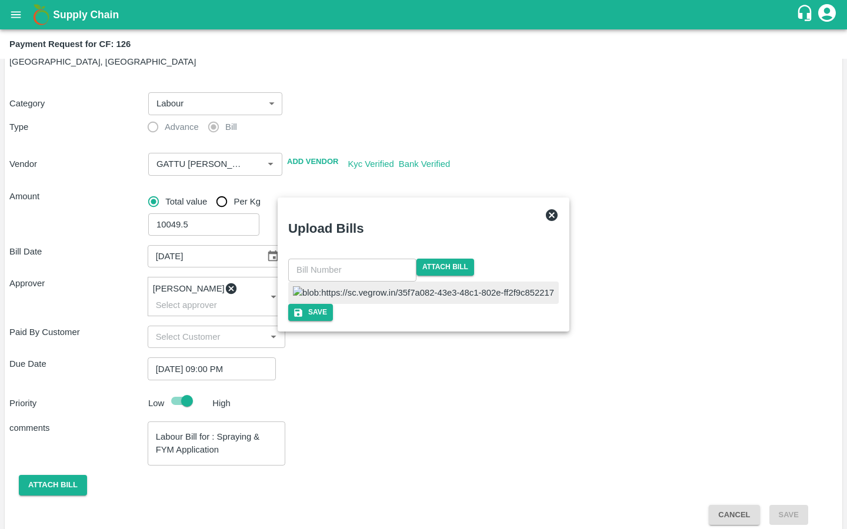
click at [370, 286] on img at bounding box center [423, 292] width 261 height 13
click at [393, 259] on input "text" at bounding box center [352, 270] width 128 height 22
type input "22"
click at [502, 282] on div at bounding box center [423, 293] width 269 height 22
click at [303, 318] on icon "button" at bounding box center [298, 313] width 11 height 11
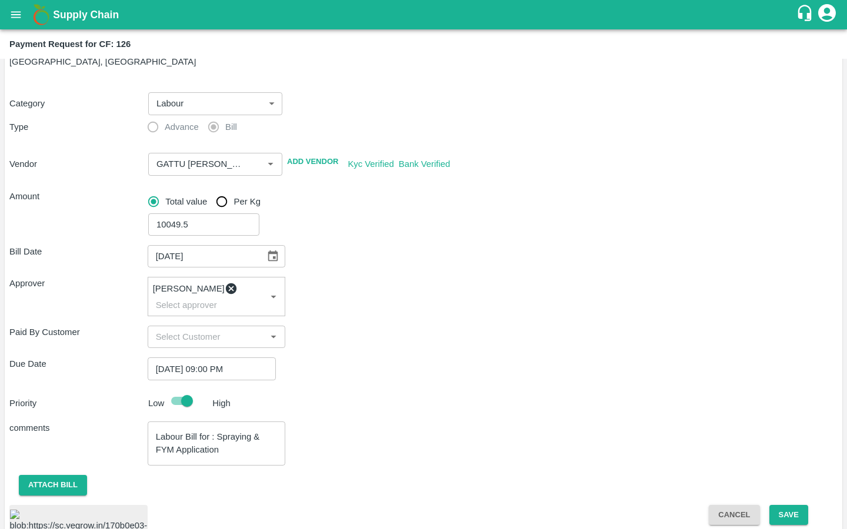
click at [470, 312] on div "Bill Date 21/08/2025 ​ Approver Kiran Naik ​ Paid By Customer ​ Due Date 28/08/…" at bounding box center [423, 399] width 828 height 327
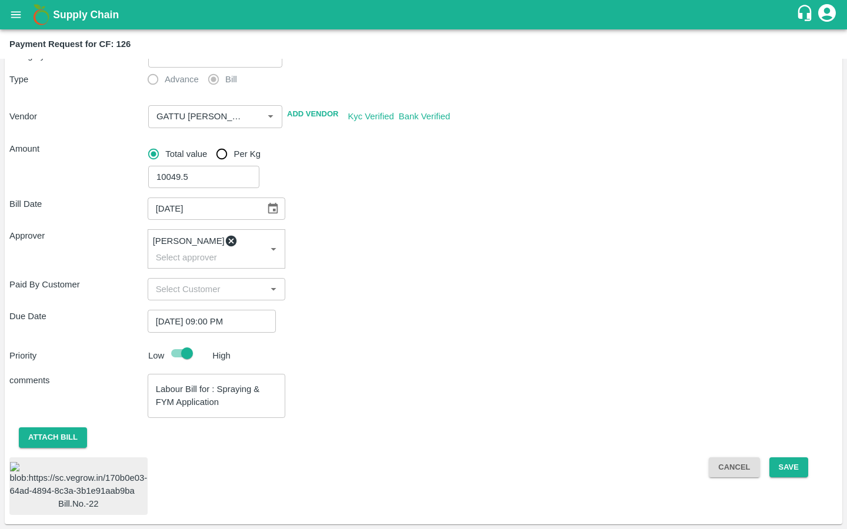
scroll to position [117, 0]
click at [780, 458] on button "Save" at bounding box center [788, 468] width 39 height 21
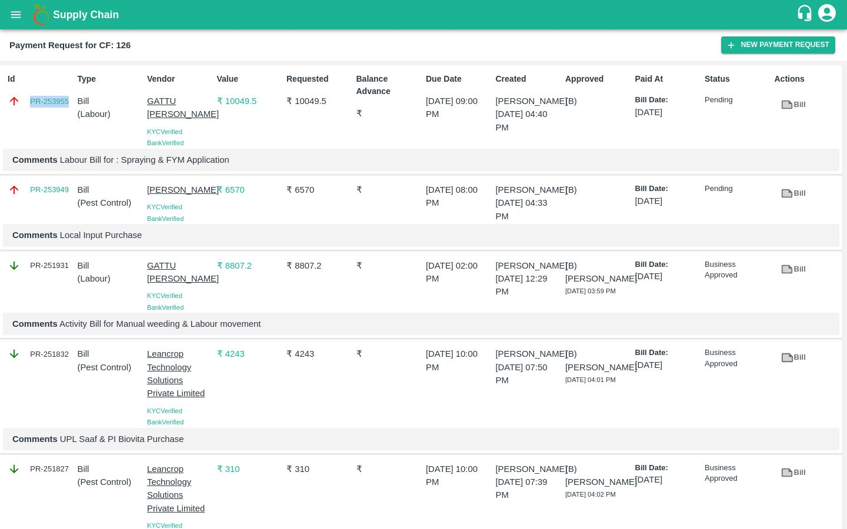
drag, startPoint x: 25, startPoint y: 99, endPoint x: 71, endPoint y: 99, distance: 46.5
click at [71, 99] on div "PR-253955" at bounding box center [40, 101] width 65 height 13
copy link "PR-253955"
click at [16, 16] on icon "open drawer" at bounding box center [15, 14] width 13 height 13
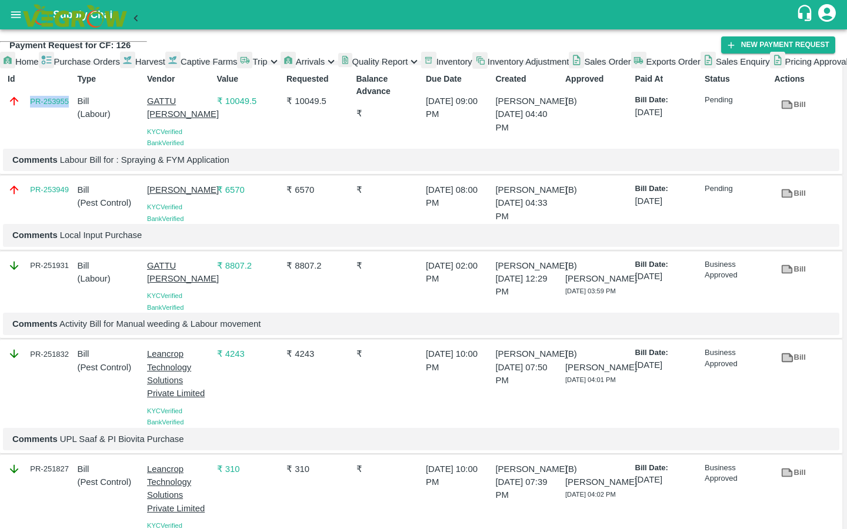
click at [165, 72] on link "Captive Farms" at bounding box center [201, 61] width 72 height 21
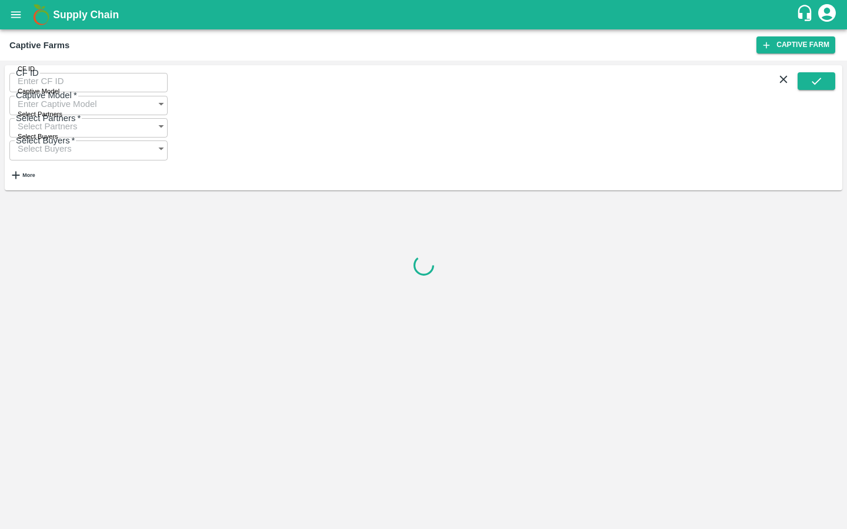
click at [69, 91] on input "CF ID" at bounding box center [88, 81] width 158 height 22
paste input "128"
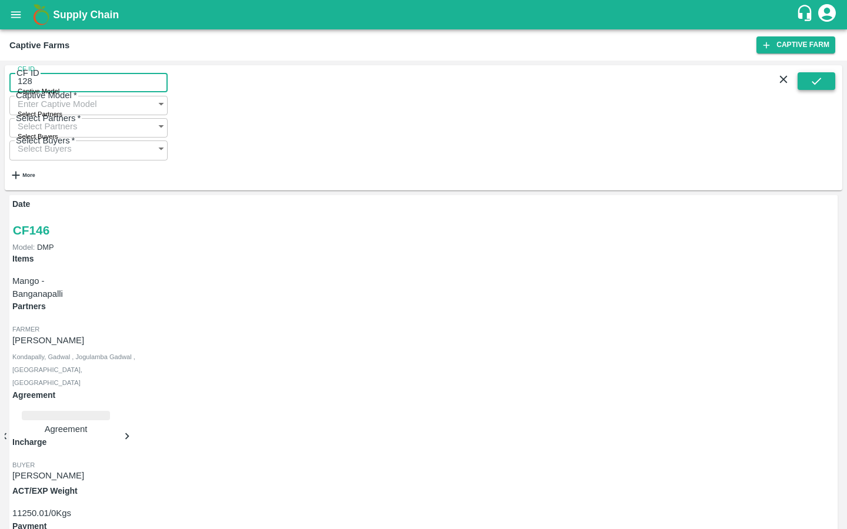
click at [824, 88] on button "submit" at bounding box center [816, 81] width 38 height 18
click at [74, 89] on input "128" at bounding box center [88, 81] width 158 height 22
type input "128"
click at [816, 82] on icon "submit" at bounding box center [816, 81] width 13 height 13
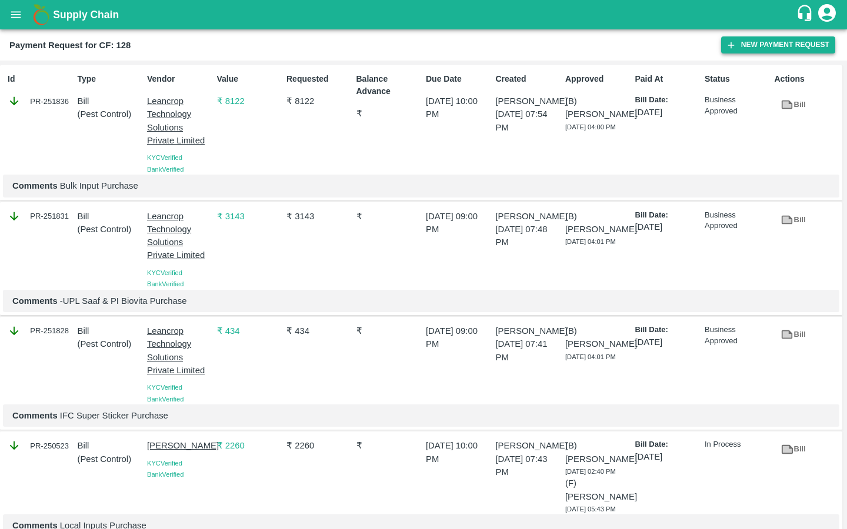
click at [733, 46] on icon "button" at bounding box center [731, 45] width 11 height 11
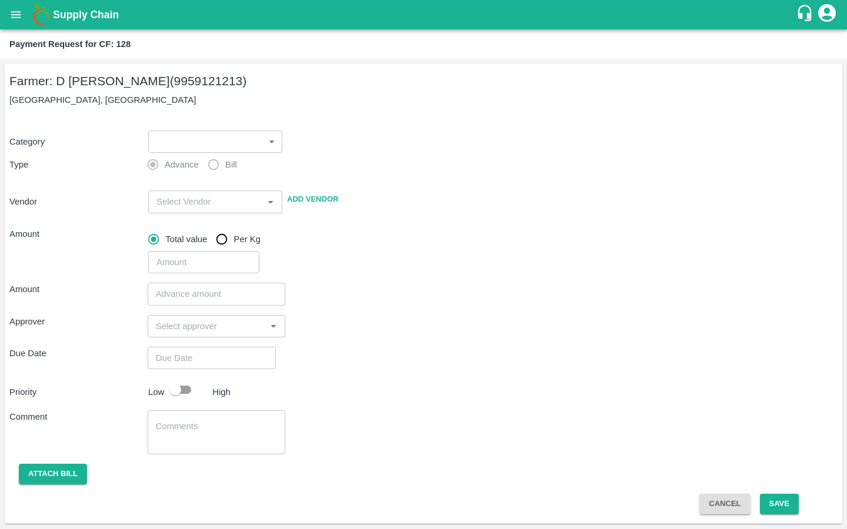
click at [199, 132] on body "Supply Chain Payment Request for CF: 128 Farmer: D [PERSON_NAME] (9959121213) […" at bounding box center [423, 264] width 847 height 529
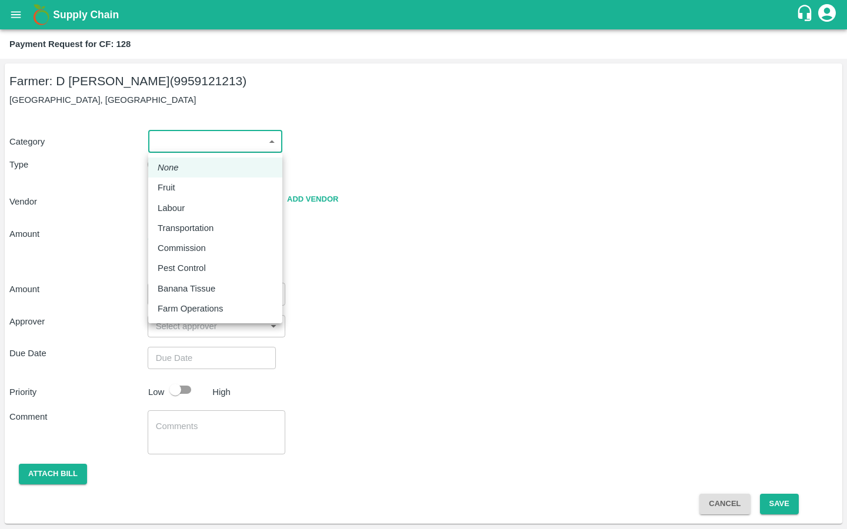
click at [186, 208] on div "Labour" at bounding box center [174, 208] width 33 height 13
type input "2"
radio input "false"
radio input "true"
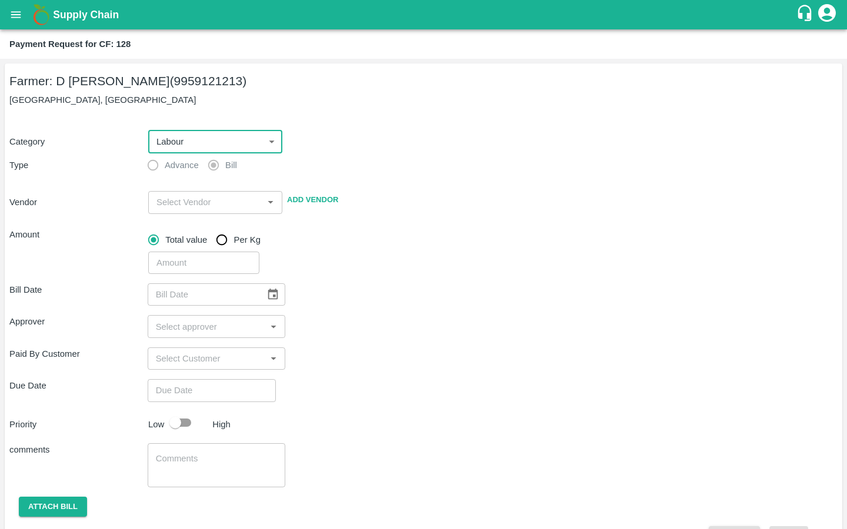
click at [205, 207] on input "input" at bounding box center [206, 202] width 108 height 15
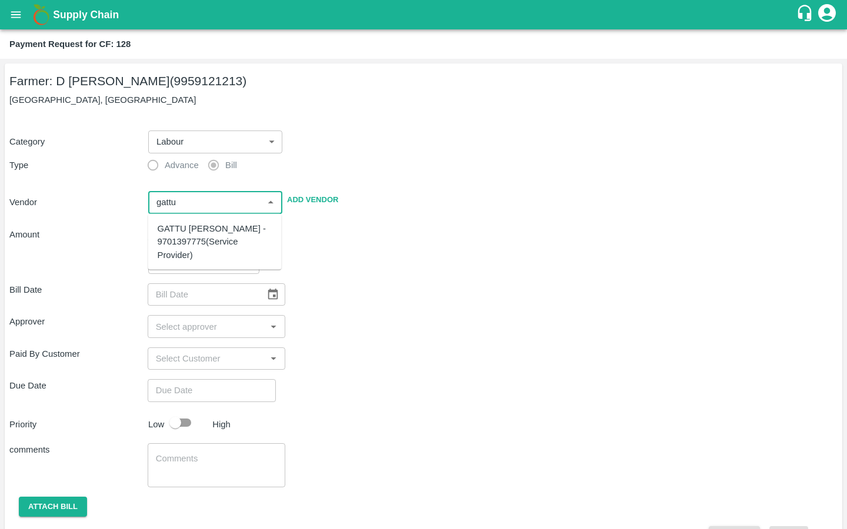
click at [194, 237] on div "GATTU [PERSON_NAME] - 9701397775(Service Provider)" at bounding box center [215, 241] width 115 height 39
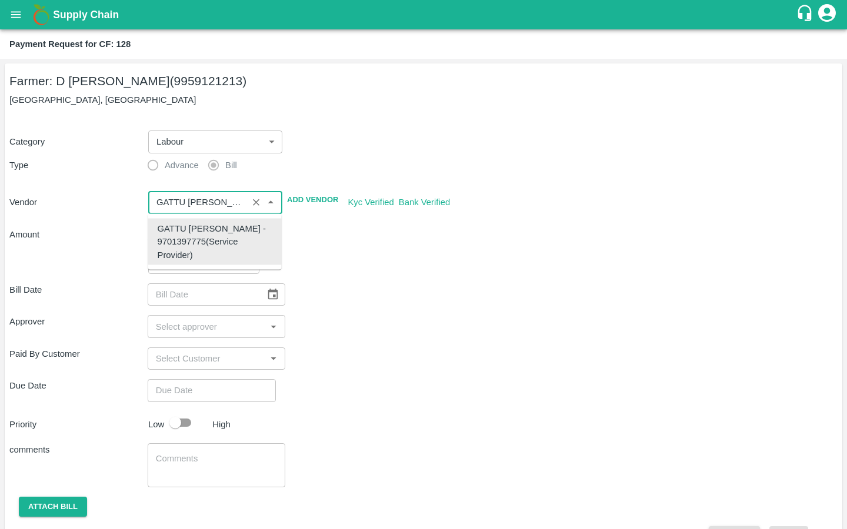
type input "GATTU [PERSON_NAME] - 9701397775(Service Provider)"
click at [450, 332] on div "Approver ​" at bounding box center [423, 326] width 828 height 22
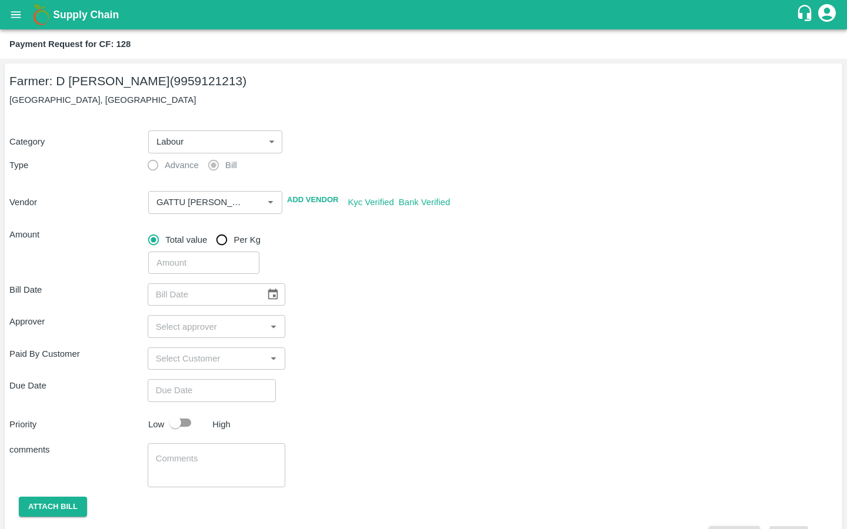
scroll to position [32, 0]
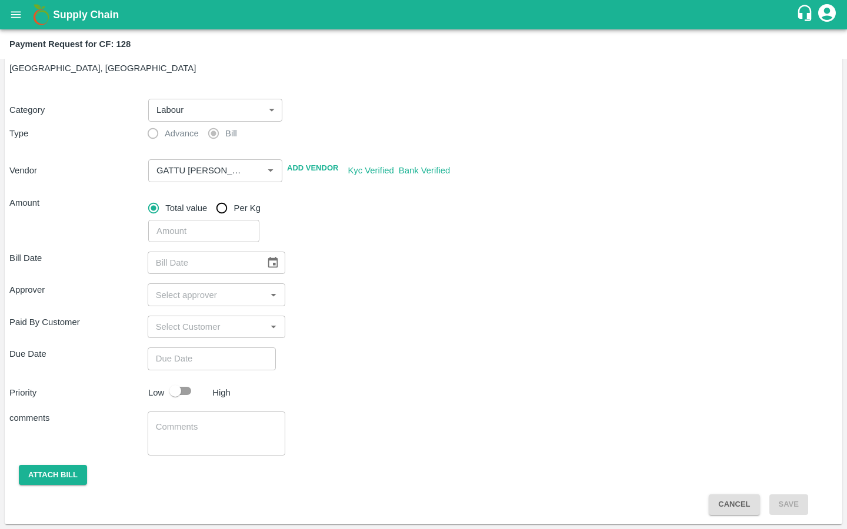
click at [162, 242] on input "number" at bounding box center [203, 231] width 111 height 22
type input "1666.5"
click at [336, 273] on div "Bill Date ​" at bounding box center [423, 263] width 828 height 22
click at [266, 266] on icon "Choose date" at bounding box center [272, 262] width 13 height 13
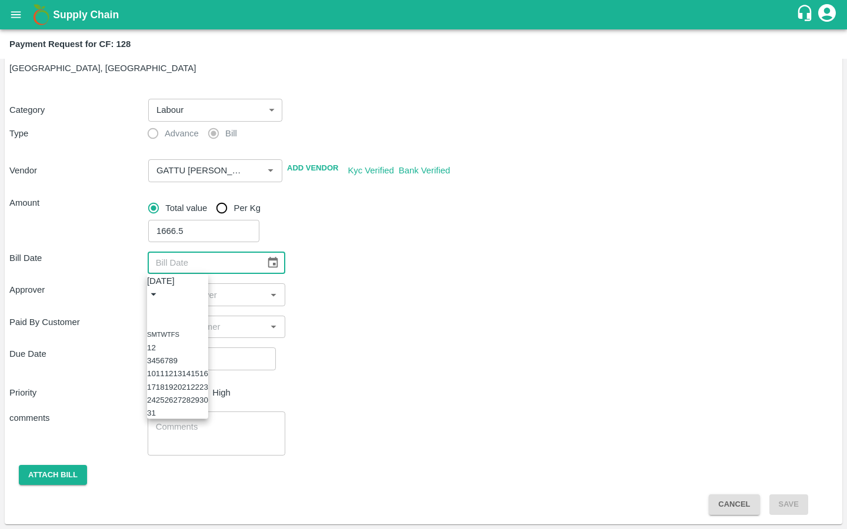
click at [191, 391] on button "21" at bounding box center [186, 386] width 9 height 9
type input "[DATE]"
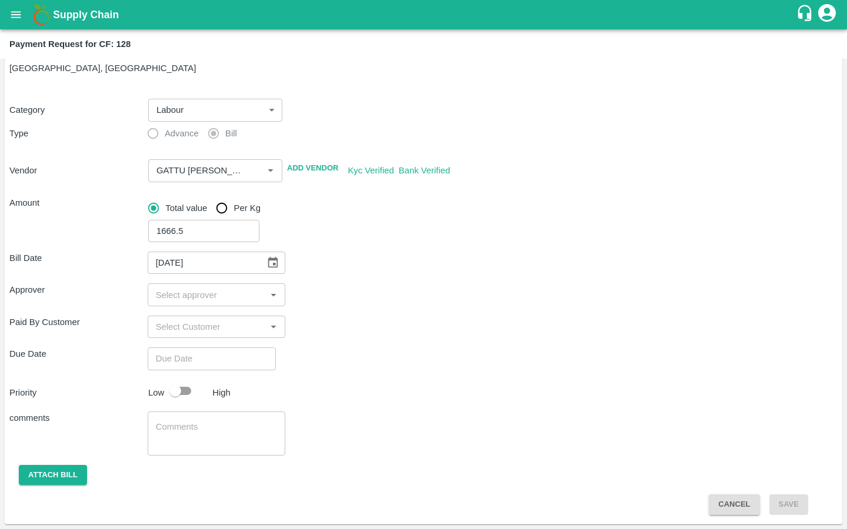
click at [181, 293] on input "input" at bounding box center [207, 294] width 112 height 15
type input "kira"
click at [167, 328] on input "checkbox" at bounding box center [168, 327] width 24 height 24
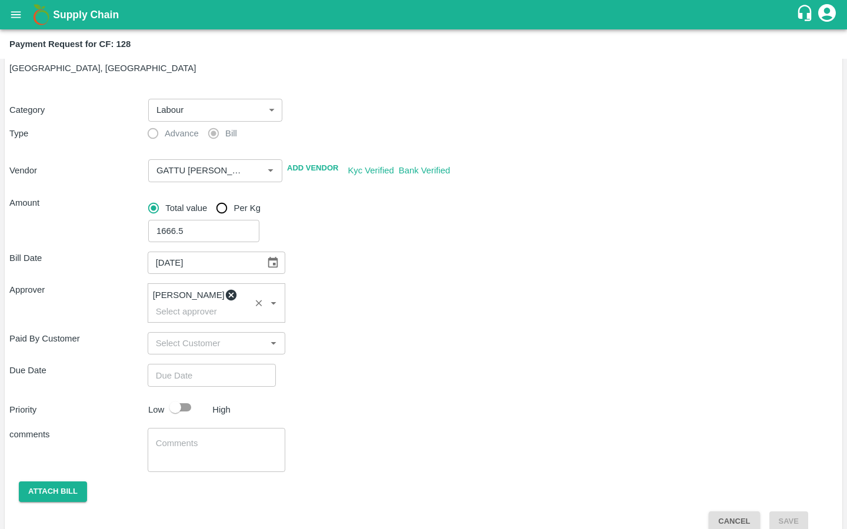
click at [191, 364] on input "Choose date" at bounding box center [208, 375] width 120 height 22
click at [44, 220] on button "28" at bounding box center [39, 215] width 9 height 9
click at [62, 73] on span "PM" at bounding box center [57, 66] width 12 height 14
type input "[DATE] 08:00 PM"
click at [370, 90] on div at bounding box center [423, 90] width 847 height 0
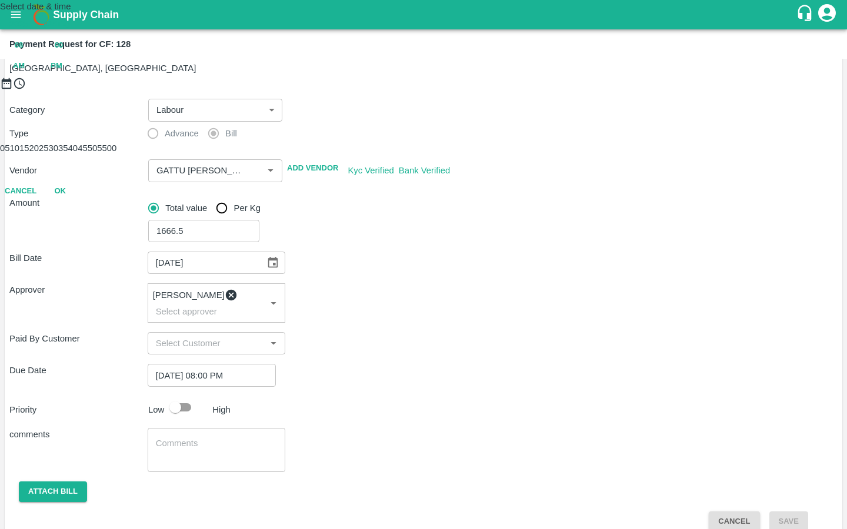
click at [79, 202] on button "OK" at bounding box center [60, 191] width 38 height 21
click at [176, 402] on input "checkbox" at bounding box center [175, 407] width 67 height 22
checkbox input "true"
click at [174, 438] on textarea at bounding box center [217, 450] width 122 height 25
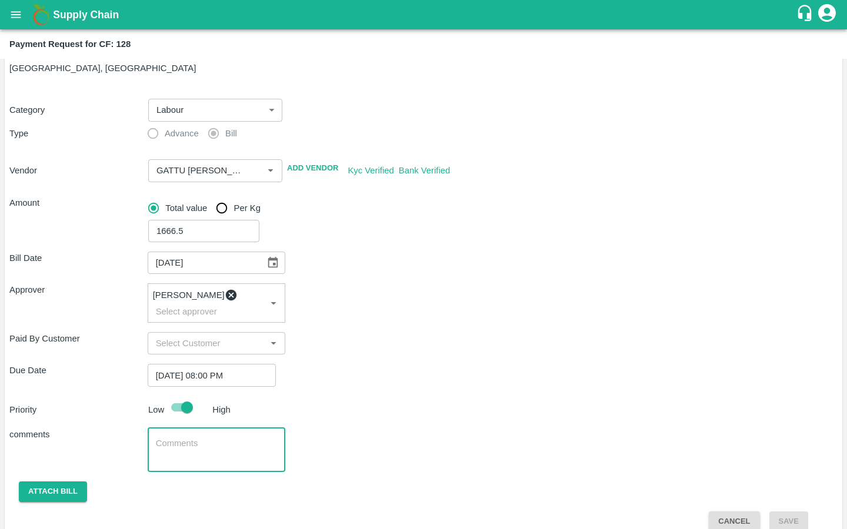
paste textarea "spraying bill"
type textarea "spraying bill"
click at [63, 486] on button "Attach bill" at bounding box center [53, 492] width 68 height 21
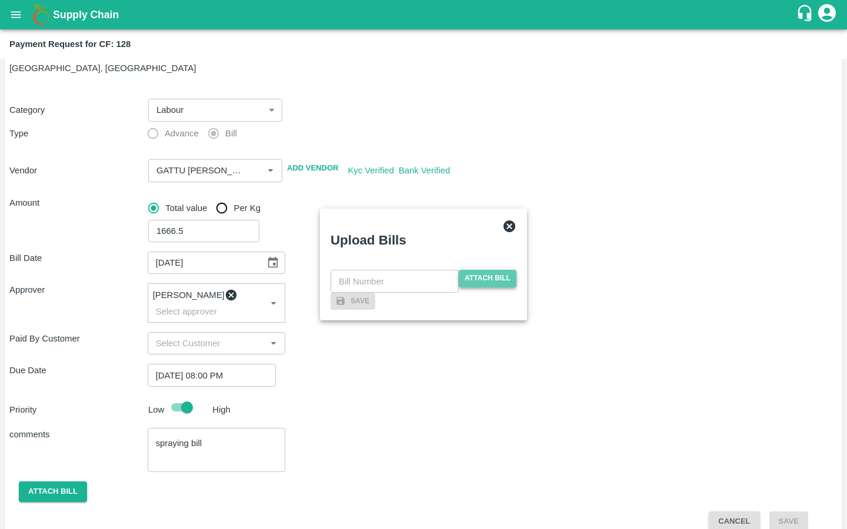
click at [479, 270] on span "Attach bill" at bounding box center [488, 278] width 58 height 17
click at [0, 0] on input "Attach bill" at bounding box center [0, 0] width 0 height 0
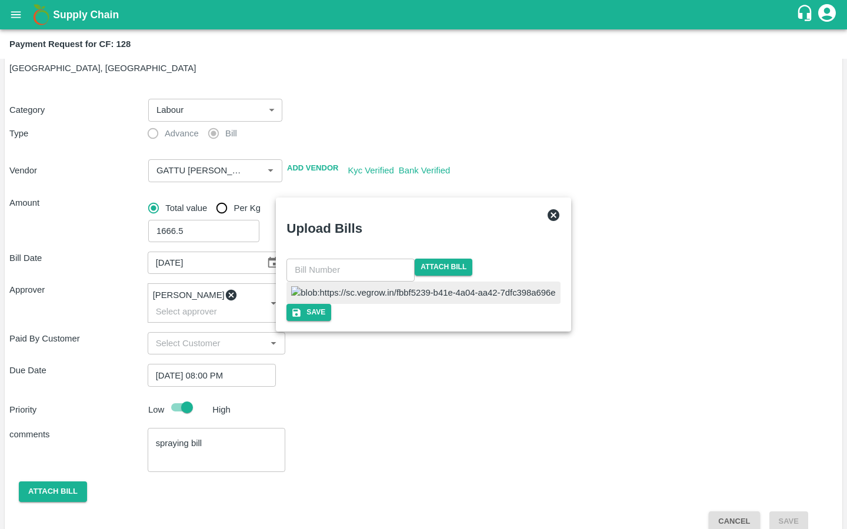
click at [361, 288] on img at bounding box center [423, 292] width 264 height 13
click at [395, 259] on input "text" at bounding box center [350, 270] width 128 height 22
type input "23"
click at [516, 256] on div "23 ​ Attach bill Save" at bounding box center [423, 290] width 287 height 72
click at [329, 321] on button "Save" at bounding box center [307, 312] width 45 height 17
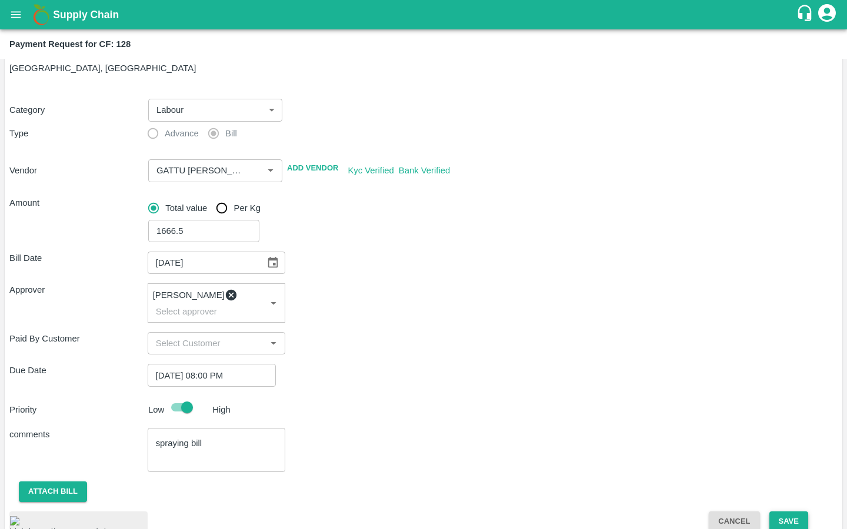
click at [779, 512] on button "Save" at bounding box center [788, 522] width 39 height 21
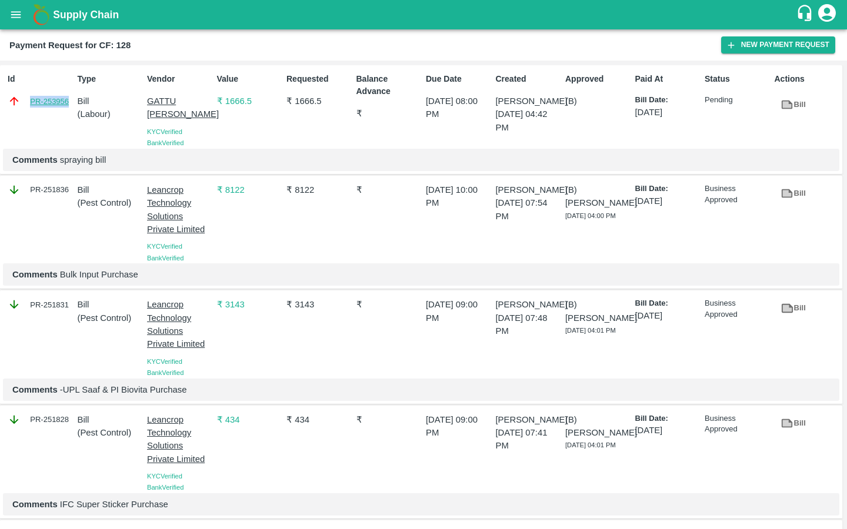
drag, startPoint x: 24, startPoint y: 99, endPoint x: 67, endPoint y: 99, distance: 43.5
click at [67, 99] on div "PR-253956" at bounding box center [40, 101] width 65 height 13
copy link "PR-253956"
